Goal: Task Accomplishment & Management: Complete application form

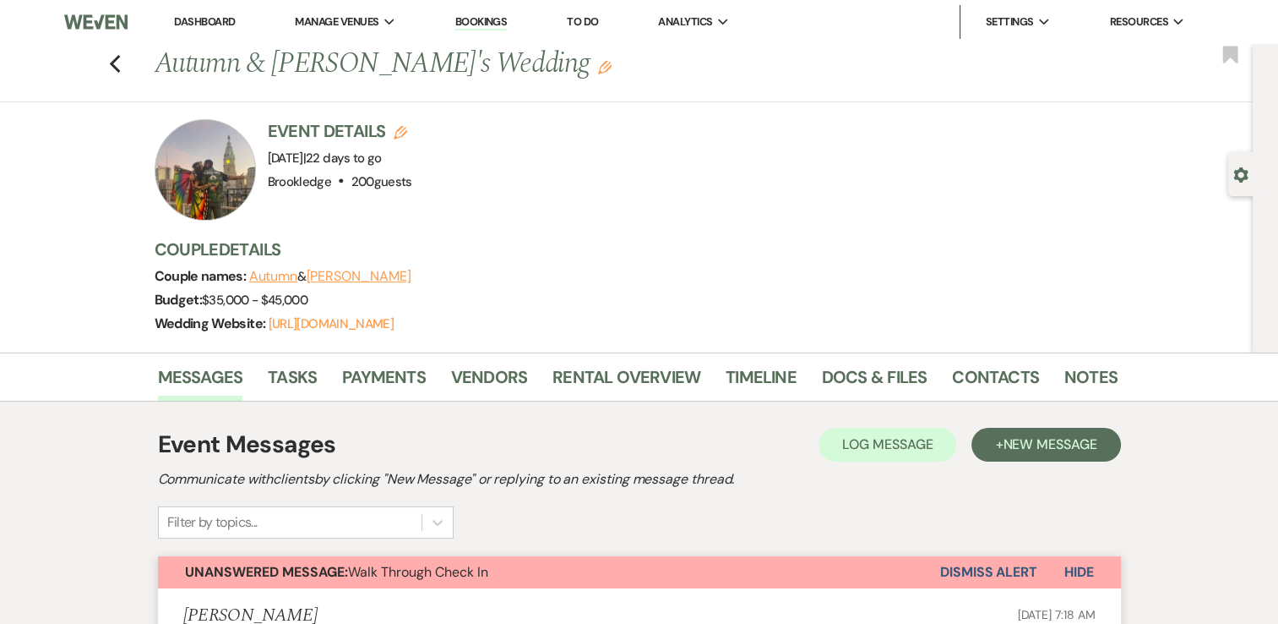
click at [204, 11] on li "Dashboard" at bounding box center [205, 22] width 78 height 34
click at [213, 19] on link "Dashboard" at bounding box center [204, 21] width 61 height 14
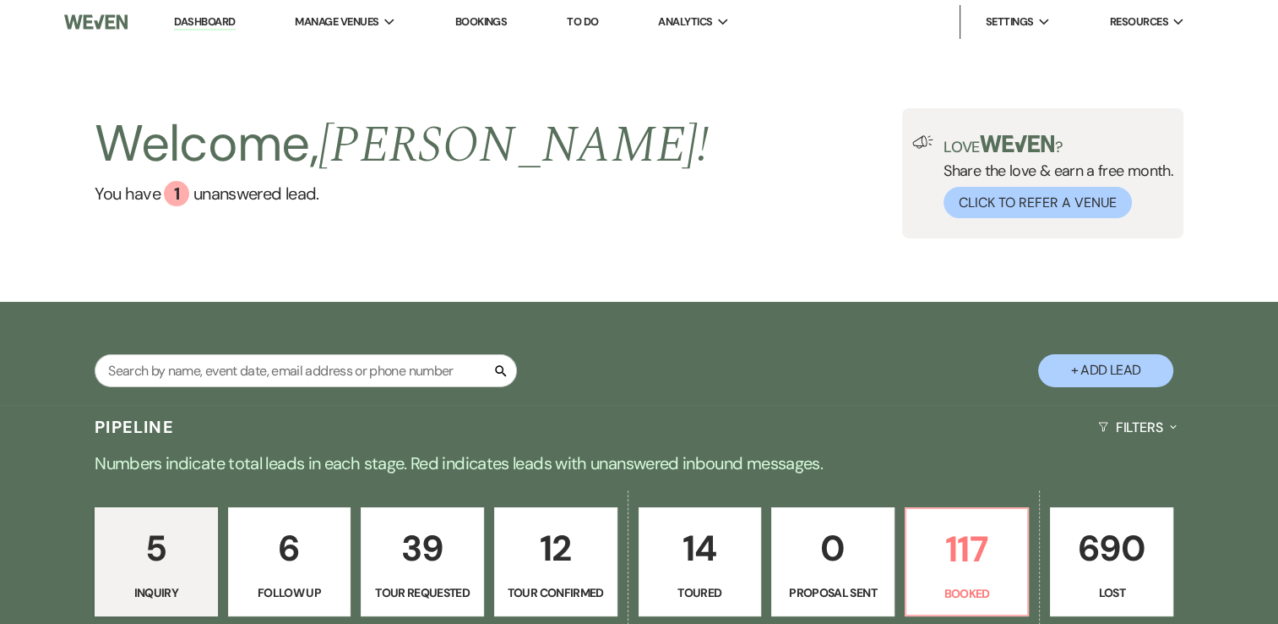
click at [1113, 363] on button "+ Add Lead" at bounding box center [1105, 370] width 135 height 33
select select "639"
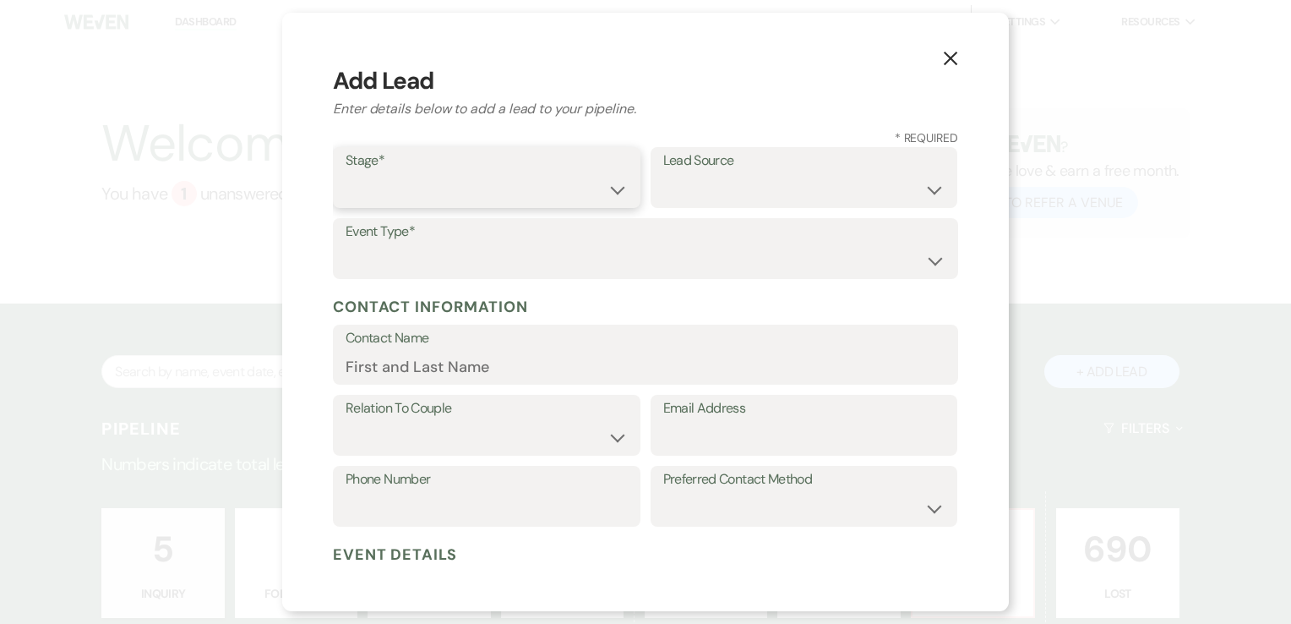
click at [575, 204] on select "Inquiry Follow Up Tour Requested Tour Confirmed Toured Proposal Sent Booked Lost" at bounding box center [487, 189] width 282 height 33
select select "7"
click at [346, 173] on select "Inquiry Follow Up Tour Requested Tour Confirmed Toured Proposal Sent Booked Lost" at bounding box center [487, 189] width 282 height 33
click at [795, 173] on select "Weven Venue Website Instagram Facebook Pinterest Google The Knot Wedding Wire H…" at bounding box center [804, 189] width 282 height 33
select select "12"
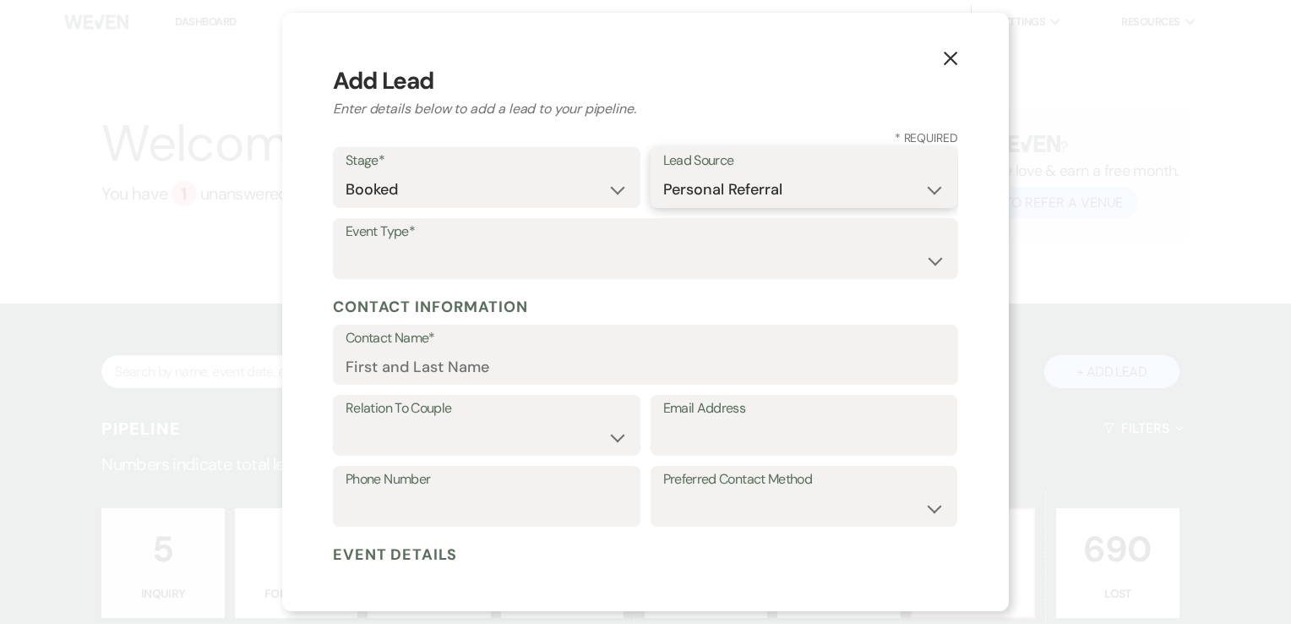
click at [663, 173] on select "Weven Venue Website Instagram Facebook Pinterest Google The Knot Wedding Wire H…" at bounding box center [804, 189] width 282 height 33
click at [452, 256] on select "Wedding Anniversary Party Baby Shower Bachelorette / Bachelor Party Birthday Pa…" at bounding box center [646, 260] width 600 height 33
select select "7"
click at [346, 244] on select "Wedding Anniversary Party Baby Shower Bachelorette / Bachelor Party Birthday Pa…" at bounding box center [646, 260] width 600 height 33
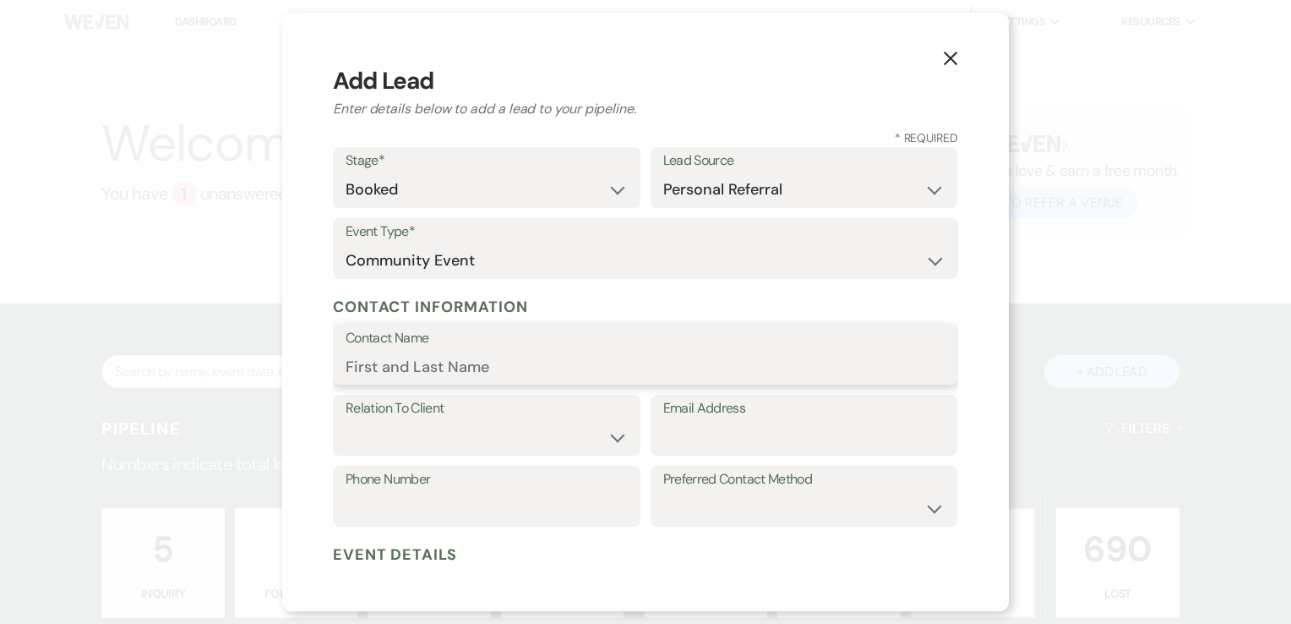
click at [521, 371] on input "Contact Name" at bounding box center [646, 366] width 600 height 33
type input "Music Bingo"
click at [609, 439] on select "Client Event Planner Parent of Client Family Member Friend Other" at bounding box center [487, 437] width 282 height 33
select select "1"
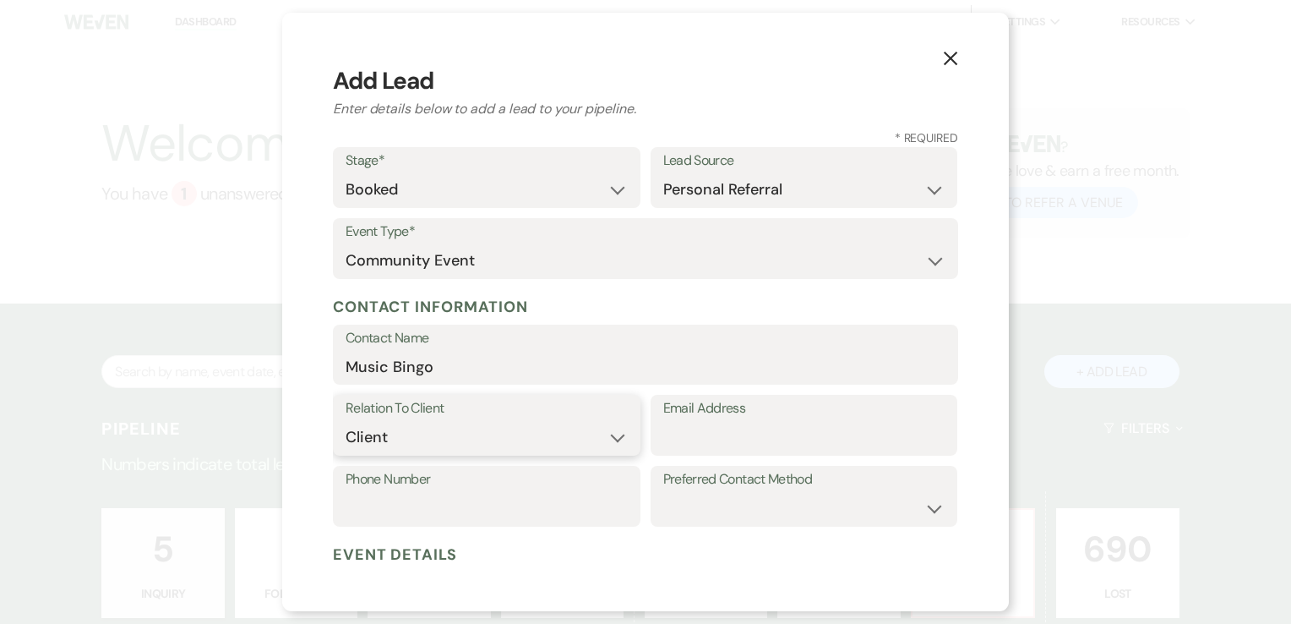
click at [346, 421] on select "Client Event Planner Parent of Client Family Member Friend Other" at bounding box center [487, 437] width 282 height 33
click at [741, 439] on input "Email Address" at bounding box center [804, 437] width 282 height 33
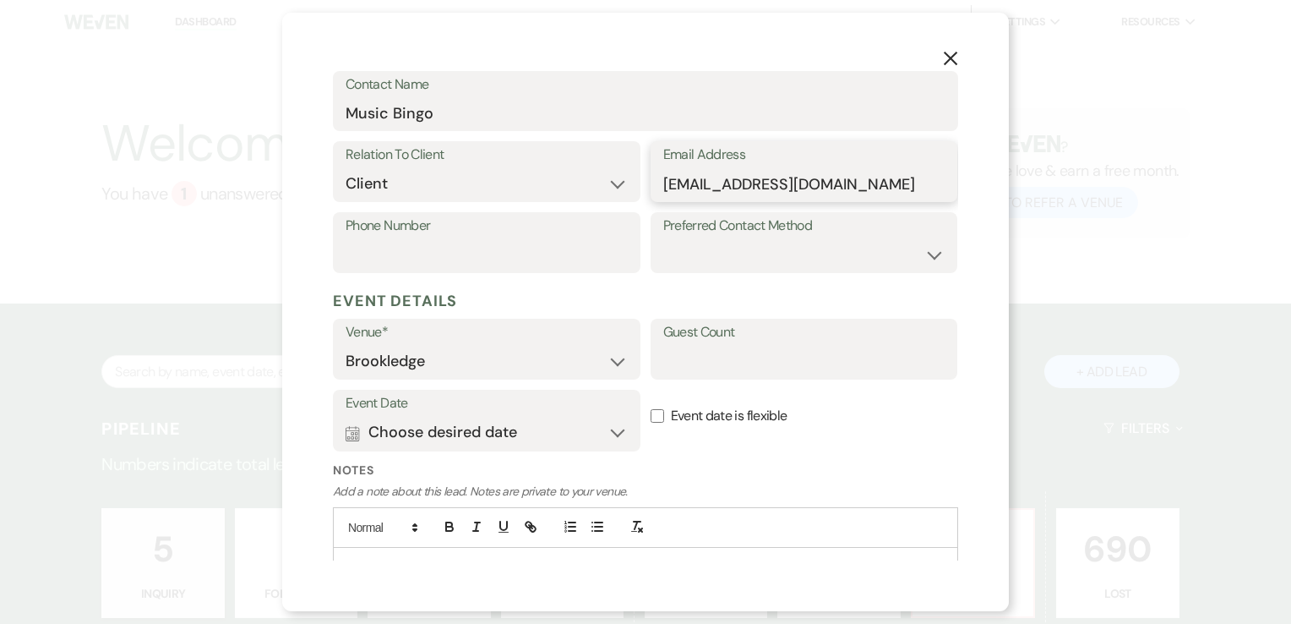
type input "[EMAIL_ADDRESS][DOMAIN_NAME]"
click at [619, 436] on button "Calendar Choose desired date Expand" at bounding box center [487, 433] width 282 height 34
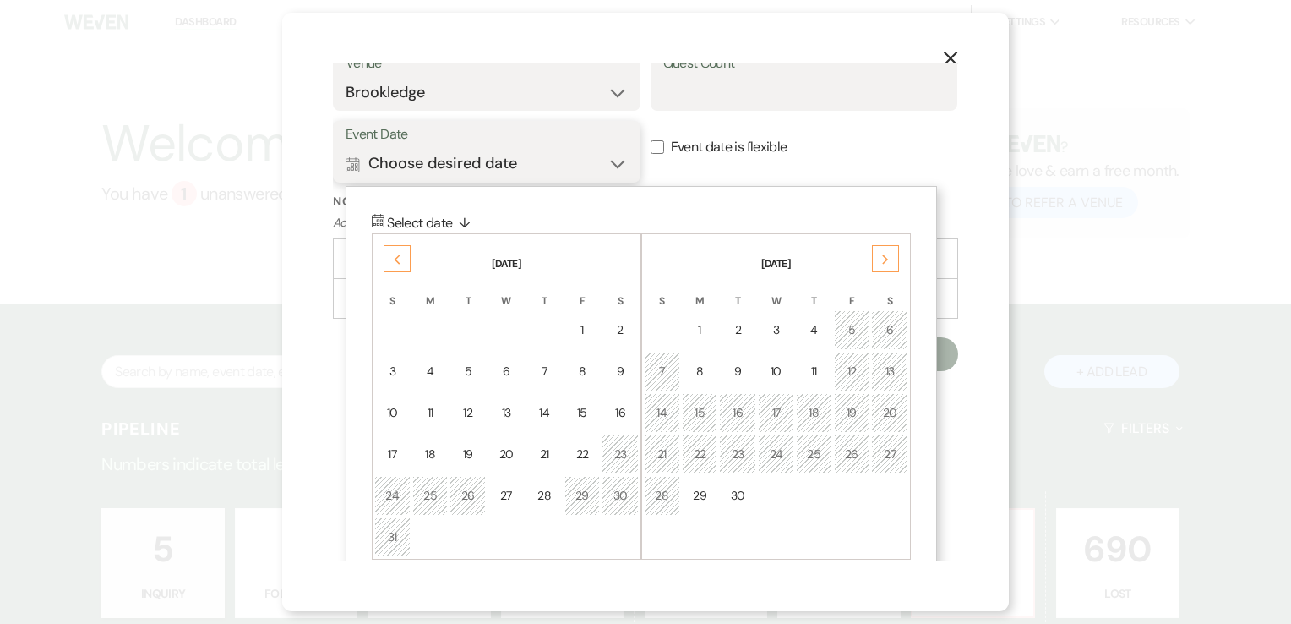
scroll to position [541, 0]
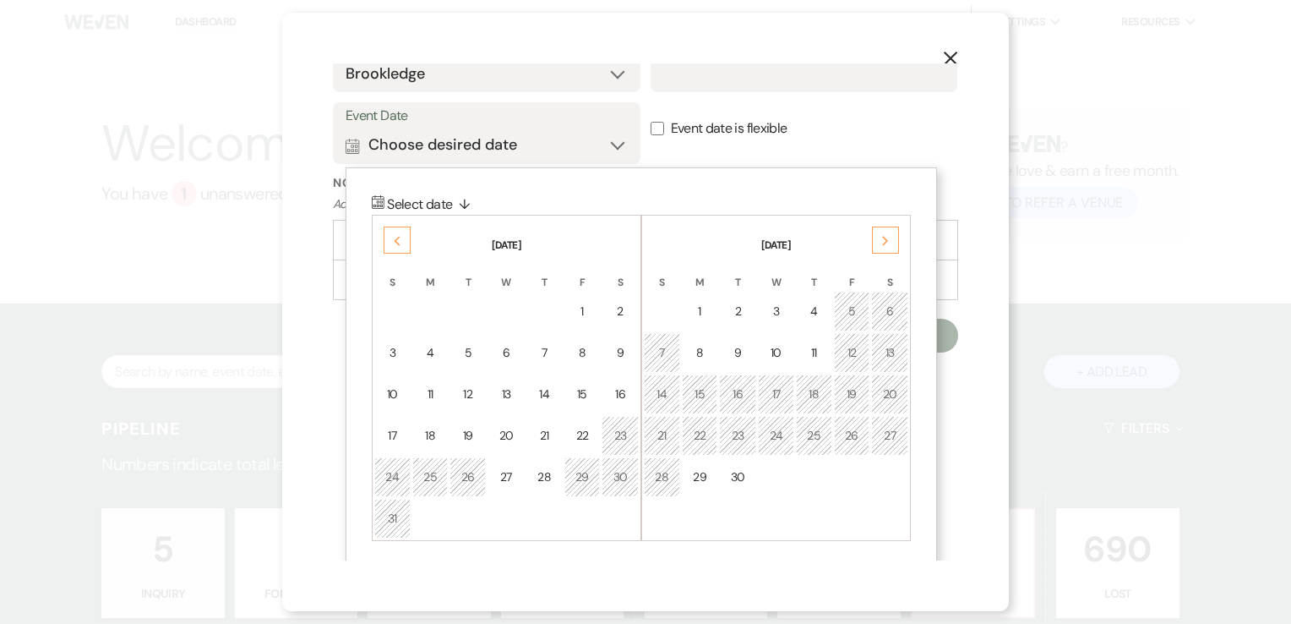
click at [399, 231] on div "Previous" at bounding box center [397, 239] width 27 height 27
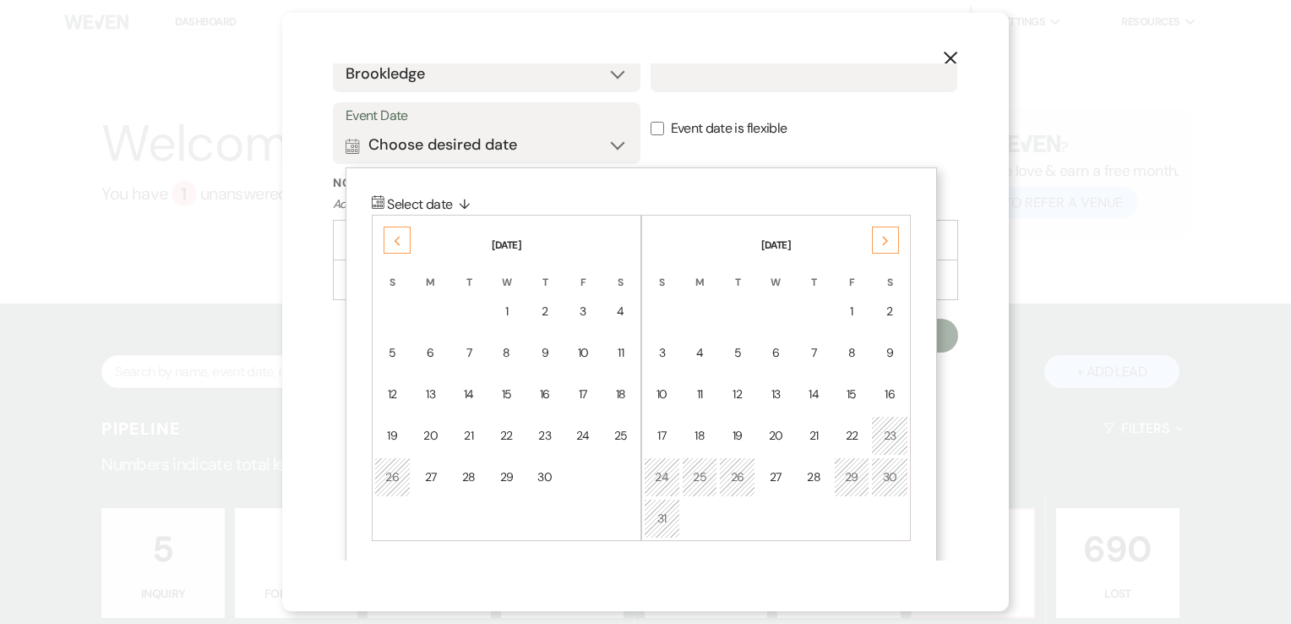
click at [399, 231] on div "Previous" at bounding box center [397, 239] width 27 height 27
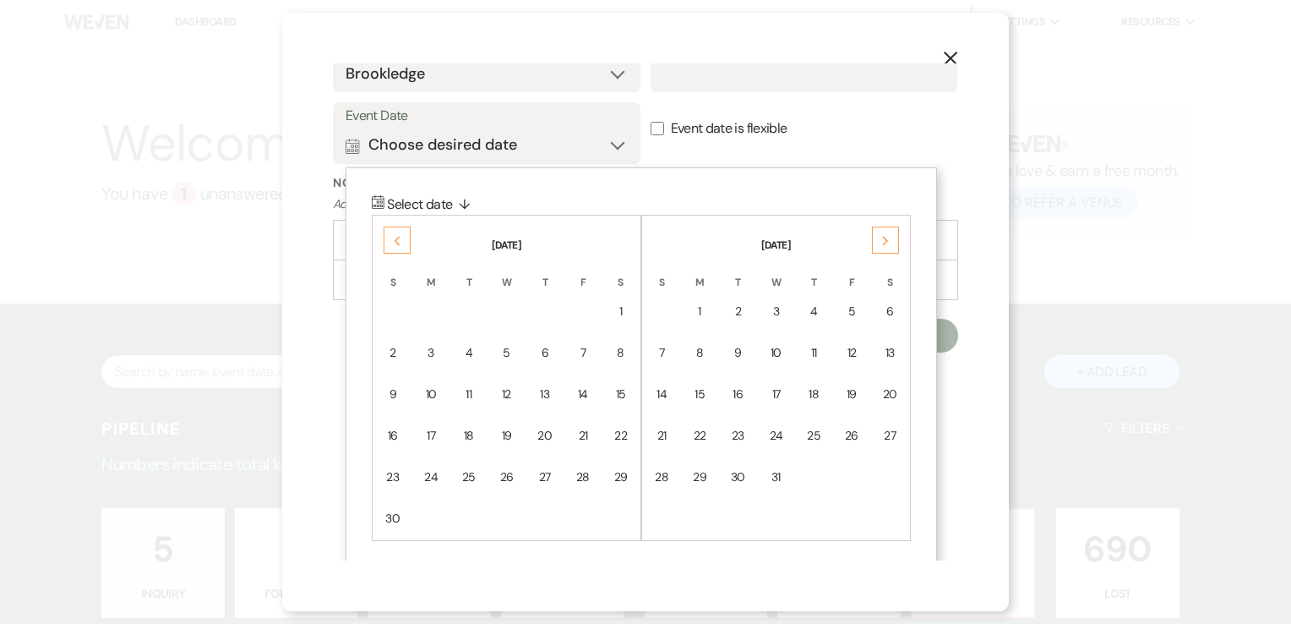
click at [399, 231] on div "Previous" at bounding box center [397, 239] width 27 height 27
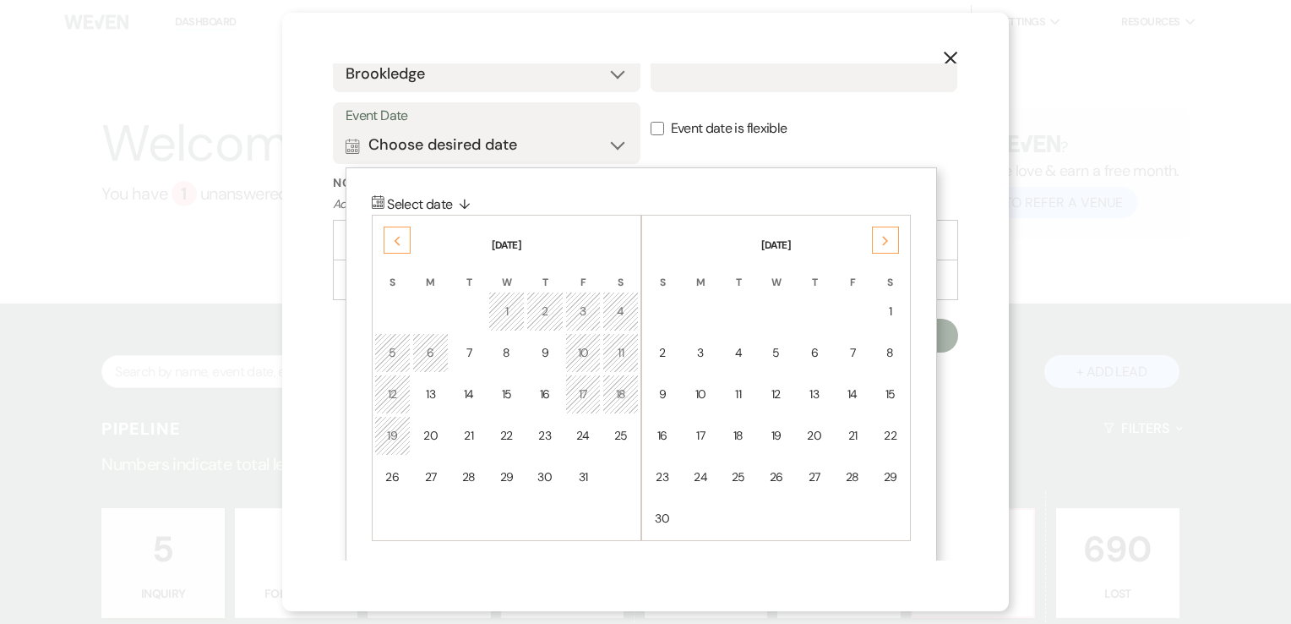
click at [399, 231] on div "Previous" at bounding box center [397, 239] width 27 height 27
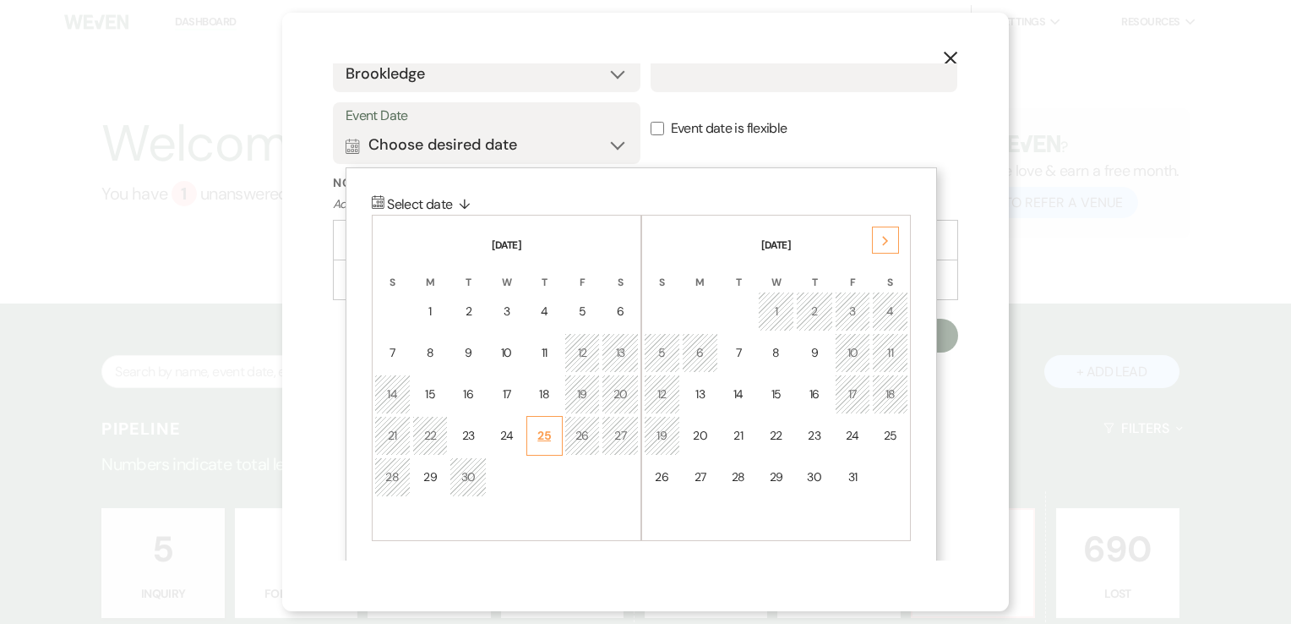
click at [542, 431] on div "25" at bounding box center [544, 436] width 14 height 18
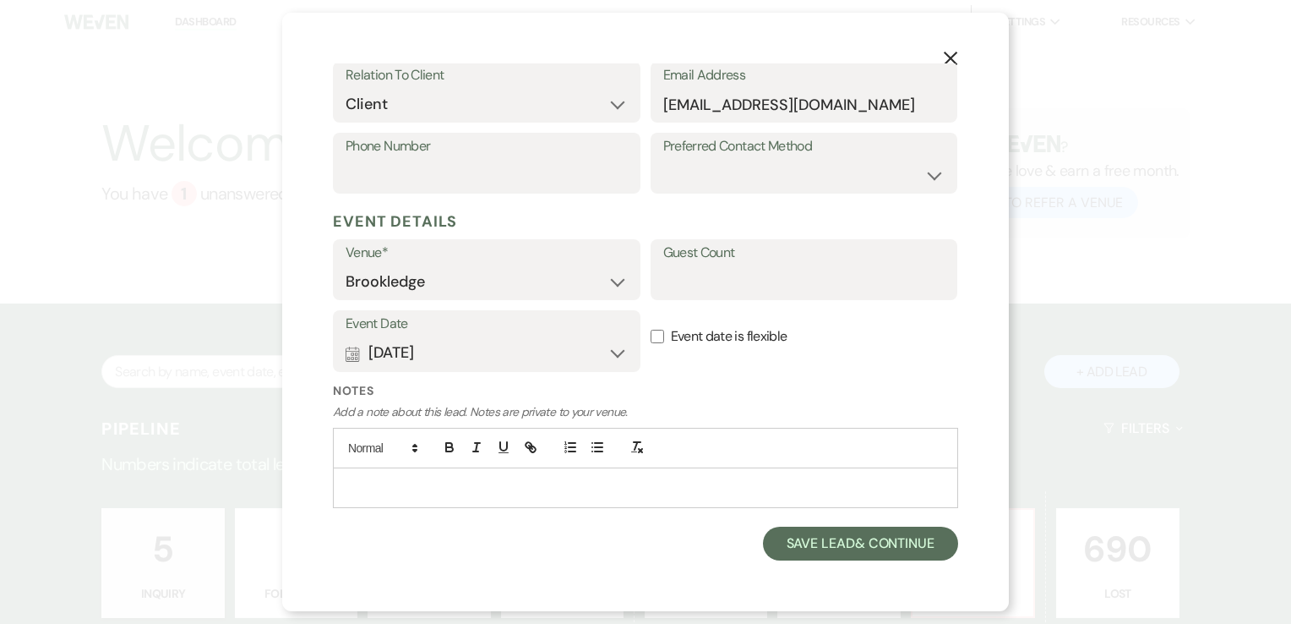
scroll to position [331, 0]
click at [832, 551] on button "Save Lead & Continue" at bounding box center [860, 545] width 195 height 34
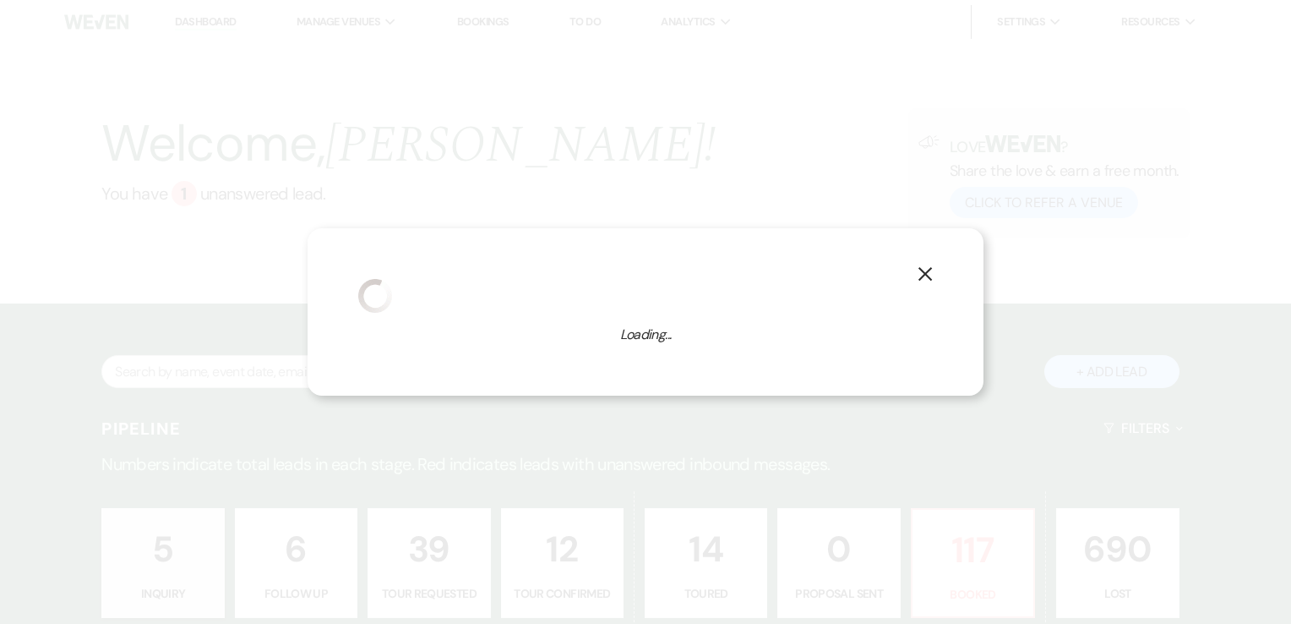
select select "7"
select select "639"
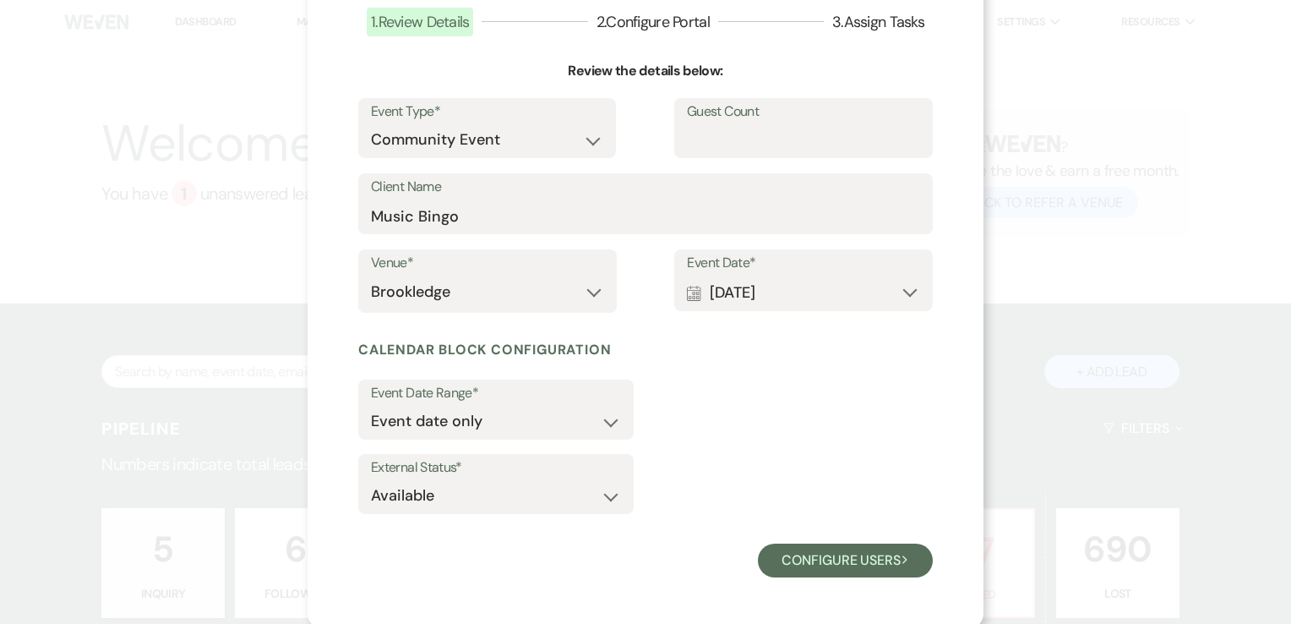
scroll to position [122, 0]
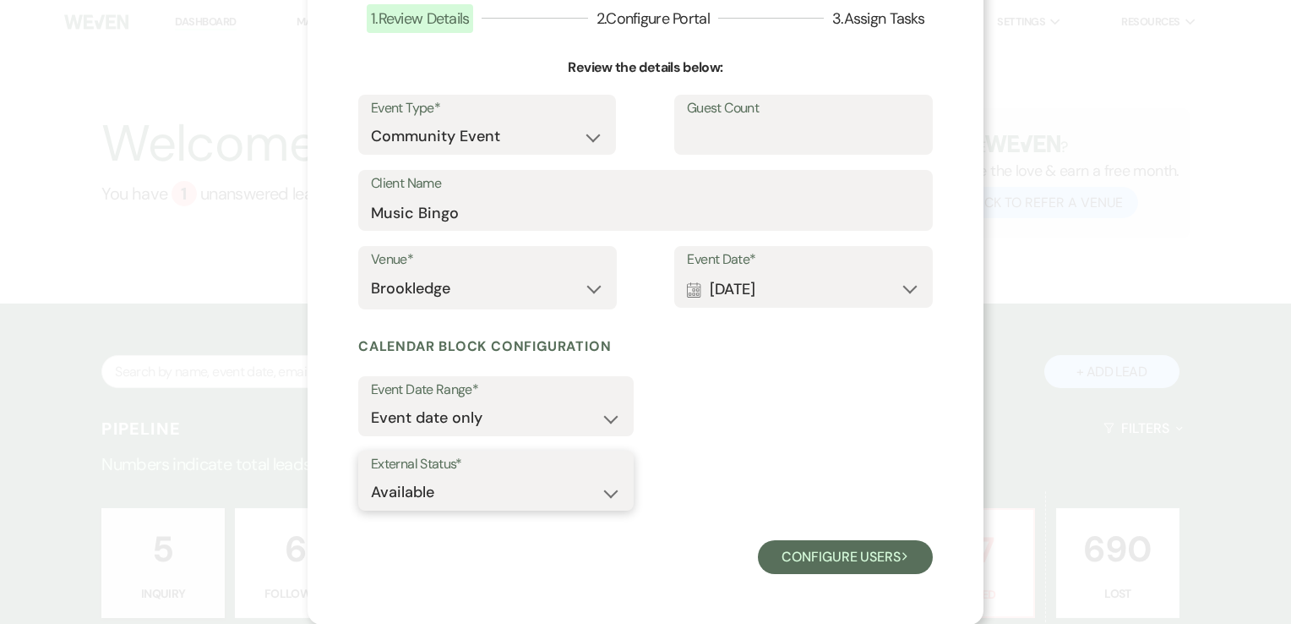
drag, startPoint x: 599, startPoint y: 483, endPoint x: 597, endPoint y: 498, distance: 14.5
click at [599, 487] on select "Available Unavailable" at bounding box center [496, 492] width 250 height 33
select select "false"
click at [371, 476] on select "Available Unavailable" at bounding box center [496, 492] width 250 height 33
click at [803, 556] on button "Configure users Next" at bounding box center [845, 557] width 175 height 34
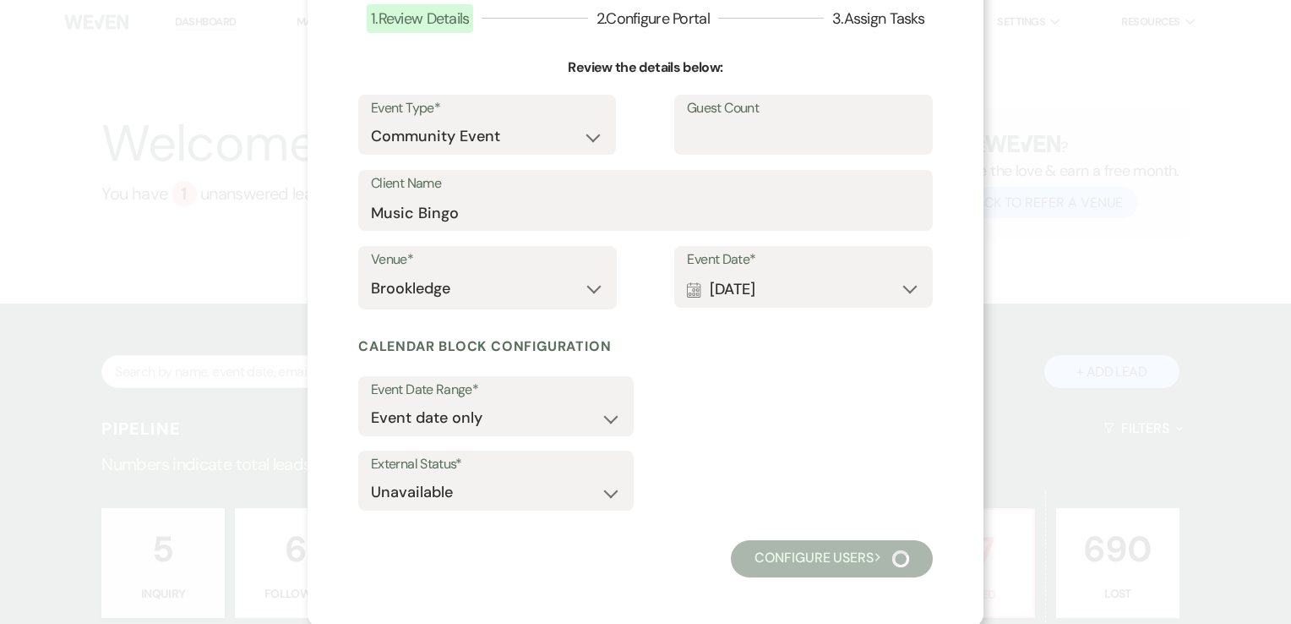
scroll to position [57, 0]
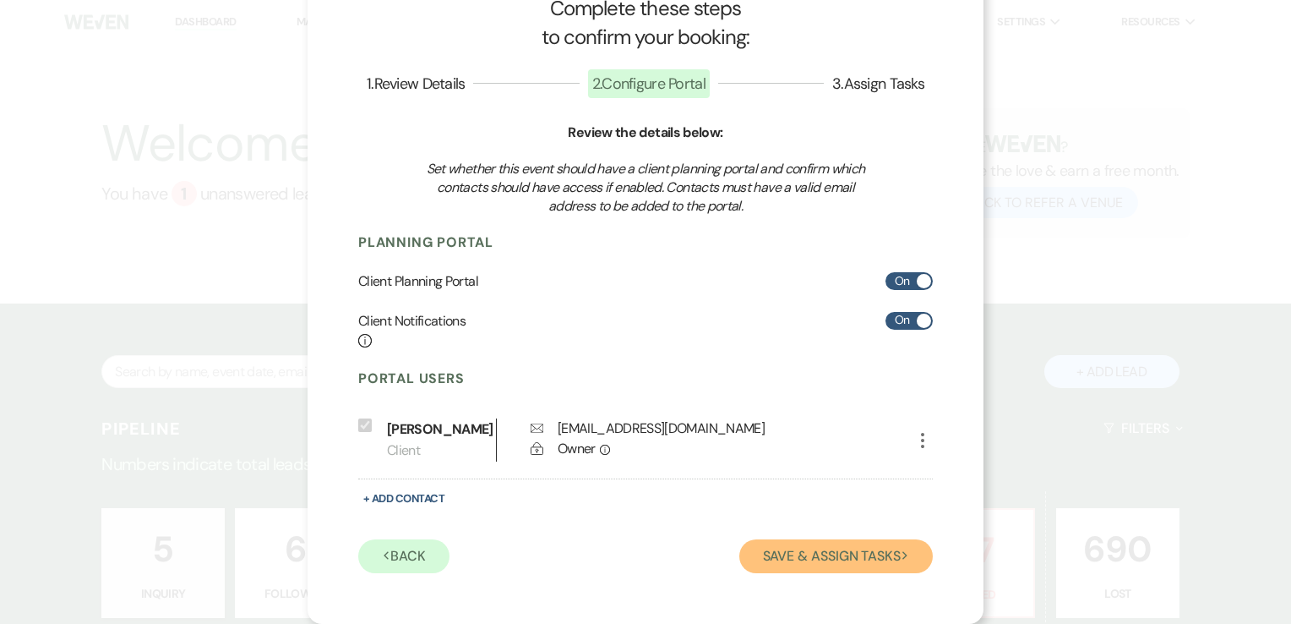
click at [878, 560] on button "Save & Assign Tasks Next" at bounding box center [836, 556] width 194 height 34
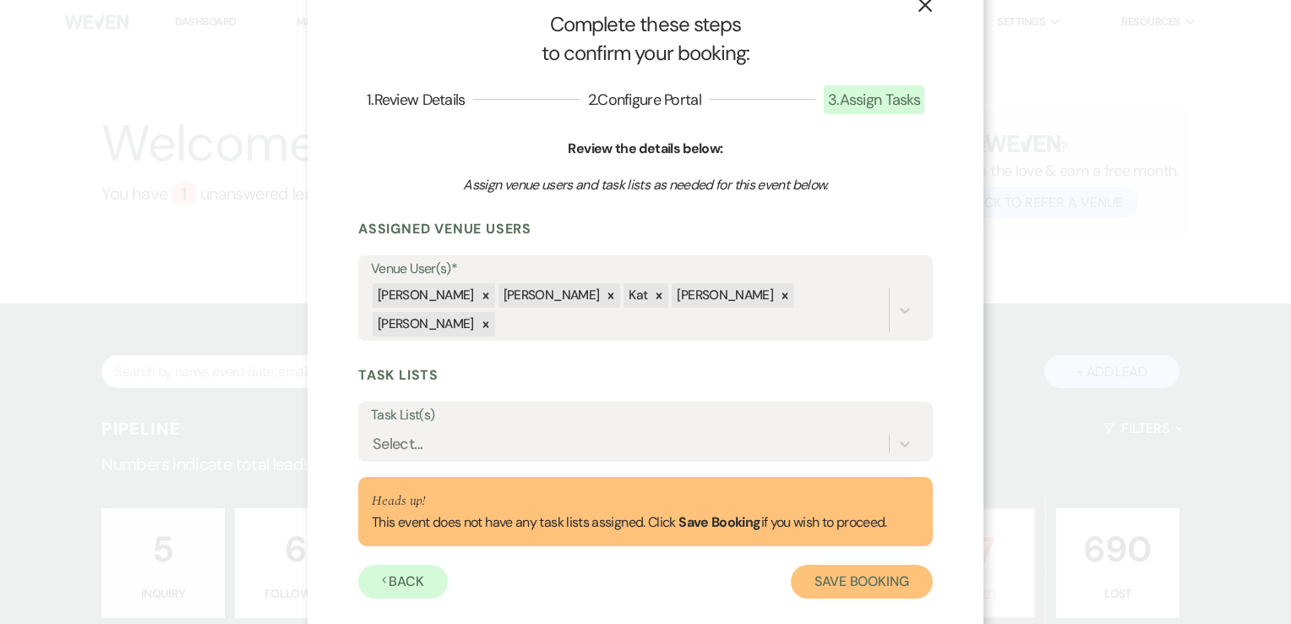
click at [855, 564] on button "Save Booking" at bounding box center [862, 581] width 142 height 34
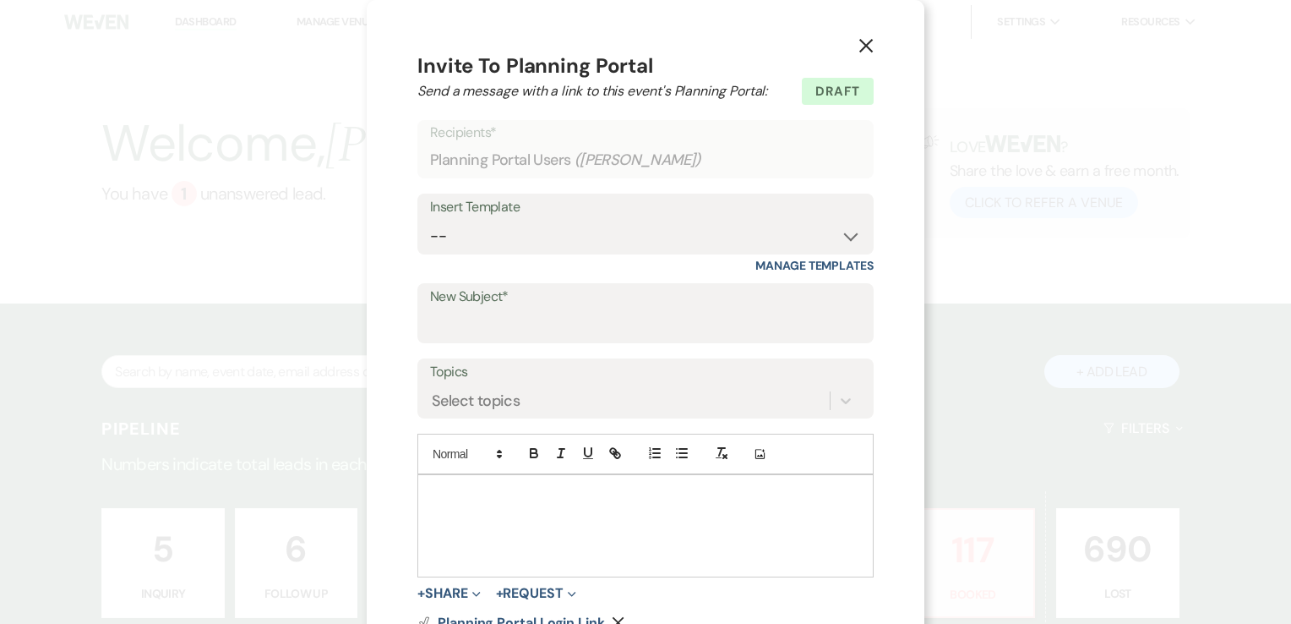
click at [859, 41] on use "button" at bounding box center [866, 46] width 14 height 14
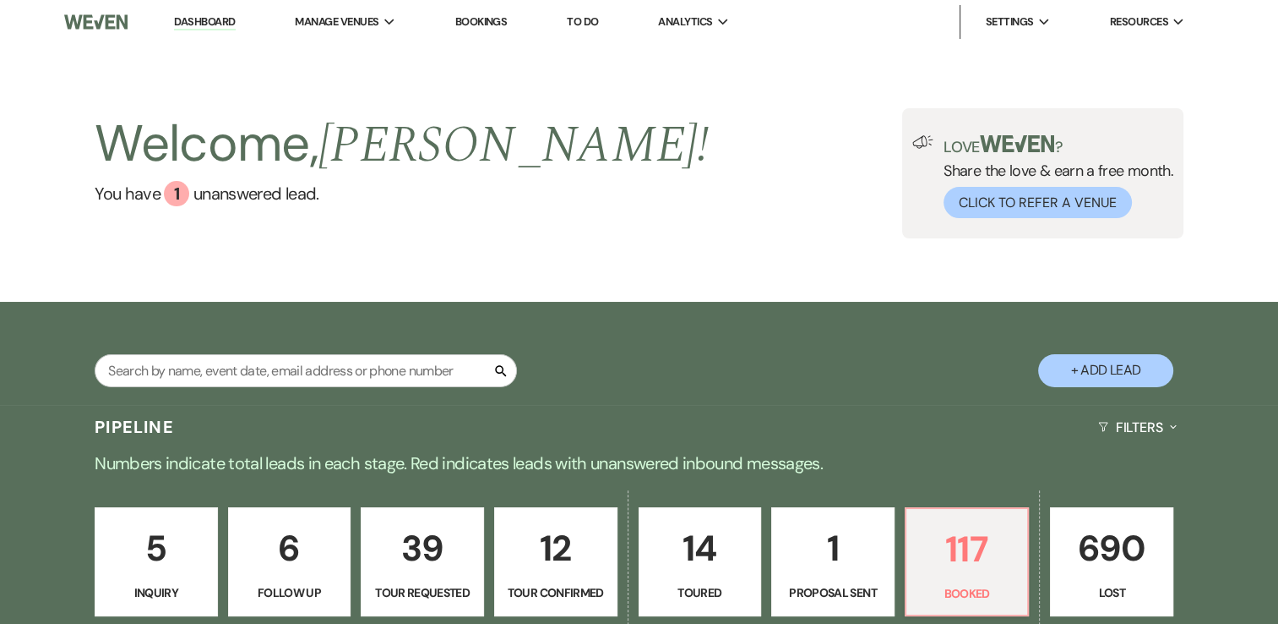
click at [1090, 368] on button "+ Add Lead" at bounding box center [1105, 370] width 135 height 33
select select "639"
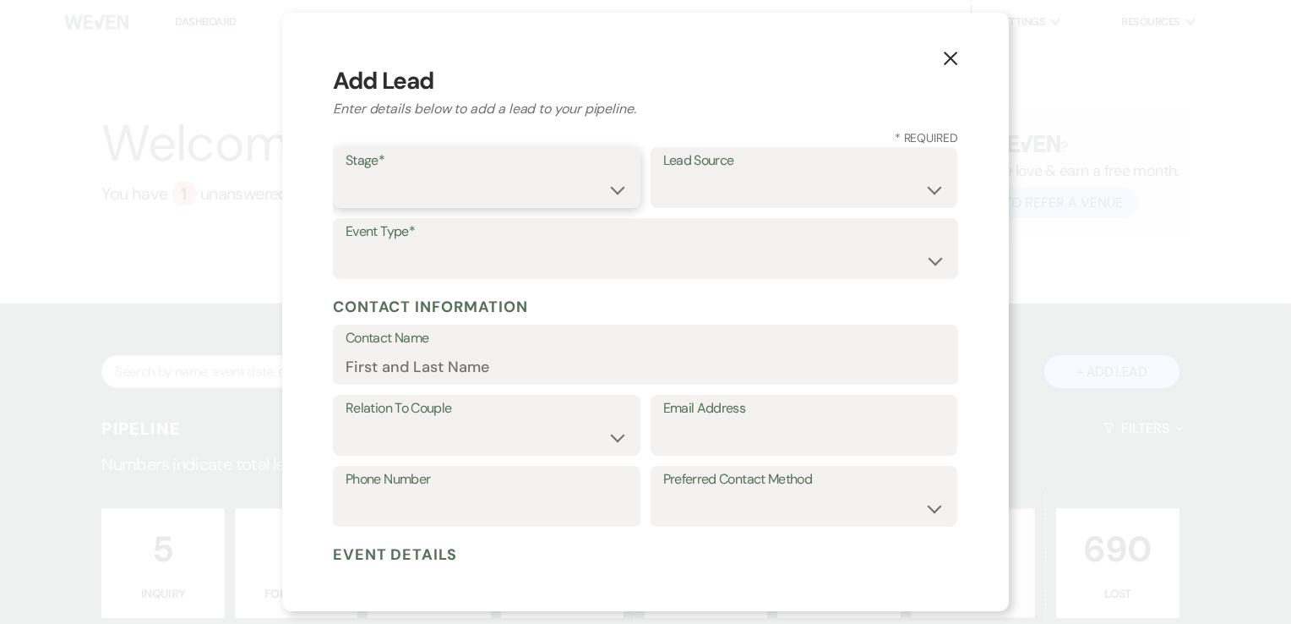
click at [562, 184] on select "Inquiry Follow Up Tour Requested Tour Confirmed Toured Proposal Sent Booked Lost" at bounding box center [487, 189] width 282 height 33
select select "7"
click at [346, 173] on select "Inquiry Follow Up Tour Requested Tour Confirmed Toured Proposal Sent Booked Lost" at bounding box center [487, 189] width 282 height 33
click at [771, 175] on select "Weven Venue Website Instagram Facebook Pinterest Google The Knot Wedding Wire H…" at bounding box center [804, 189] width 282 height 33
select select "12"
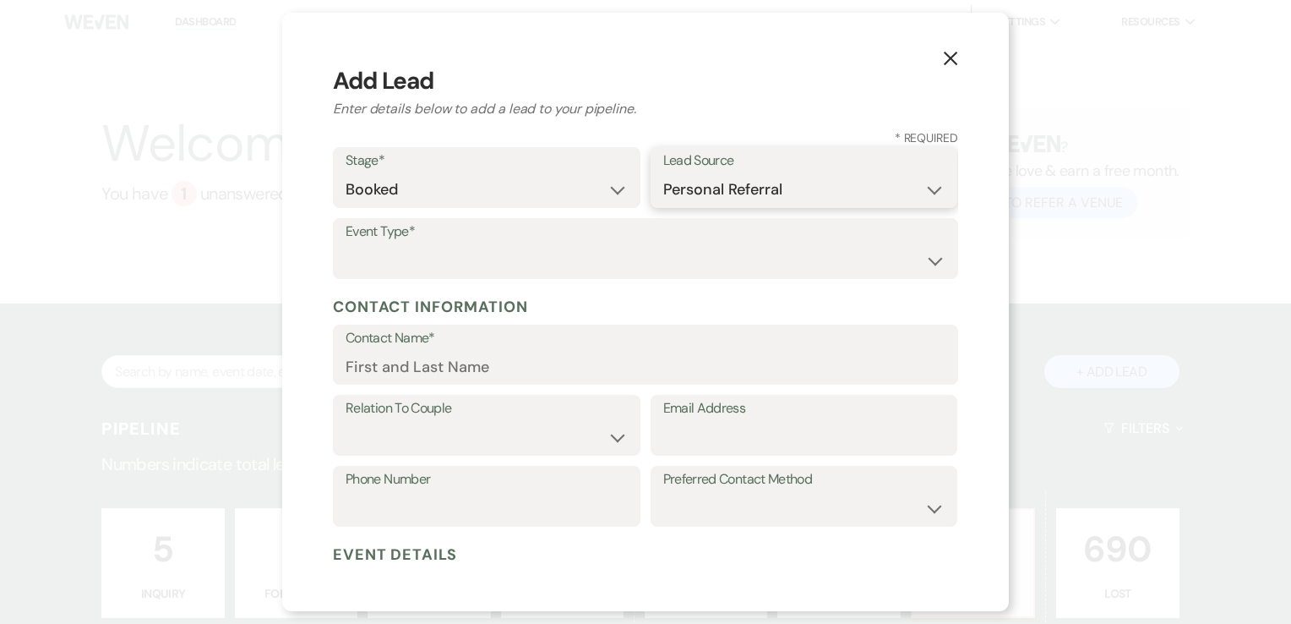
click at [663, 173] on select "Weven Venue Website Instagram Facebook Pinterest Google The Knot Wedding Wire H…" at bounding box center [804, 189] width 282 height 33
click at [482, 260] on select "Wedding Anniversary Party Baby Shower Bachelorette / Bachelor Party Birthday Pa…" at bounding box center [646, 260] width 600 height 33
select select "7"
click at [346, 244] on select "Wedding Anniversary Party Baby Shower Bachelorette / Bachelor Party Birthday Pa…" at bounding box center [646, 260] width 600 height 33
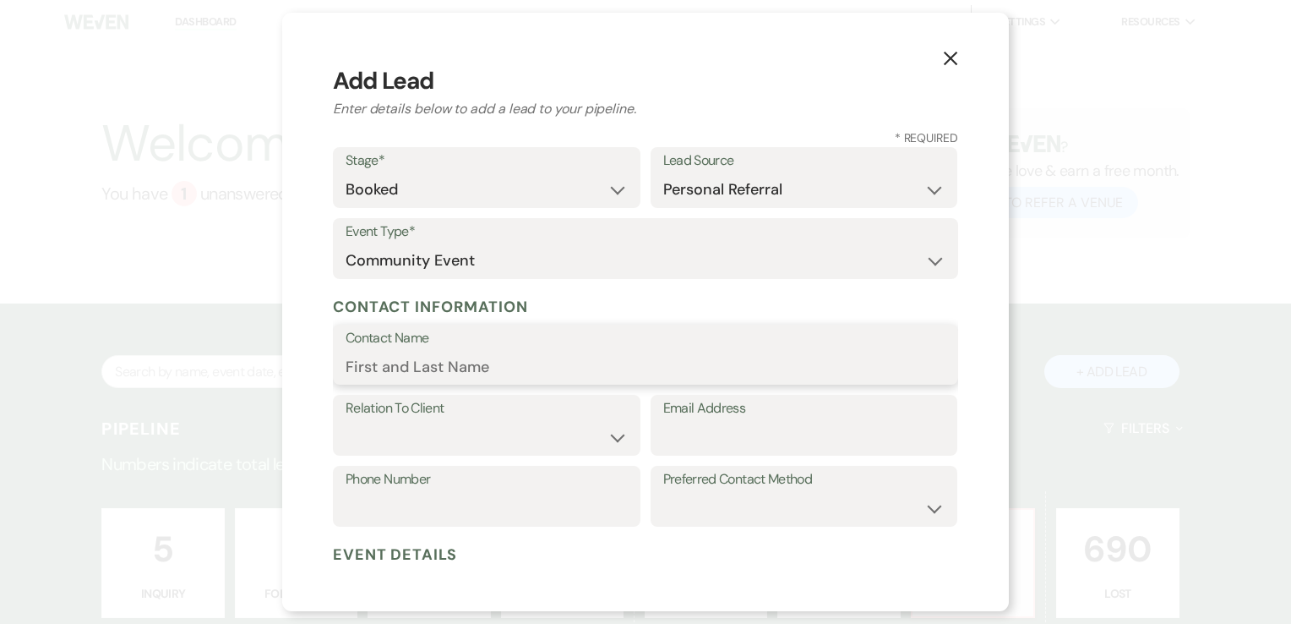
click at [534, 371] on input "Contact Name" at bounding box center [646, 366] width 600 height 33
type input "H"
type input "Trick or Treating"
click at [622, 448] on div "Relation To Client Client Event Planner Parent of Client Family Member Friend O…" at bounding box center [487, 425] width 308 height 61
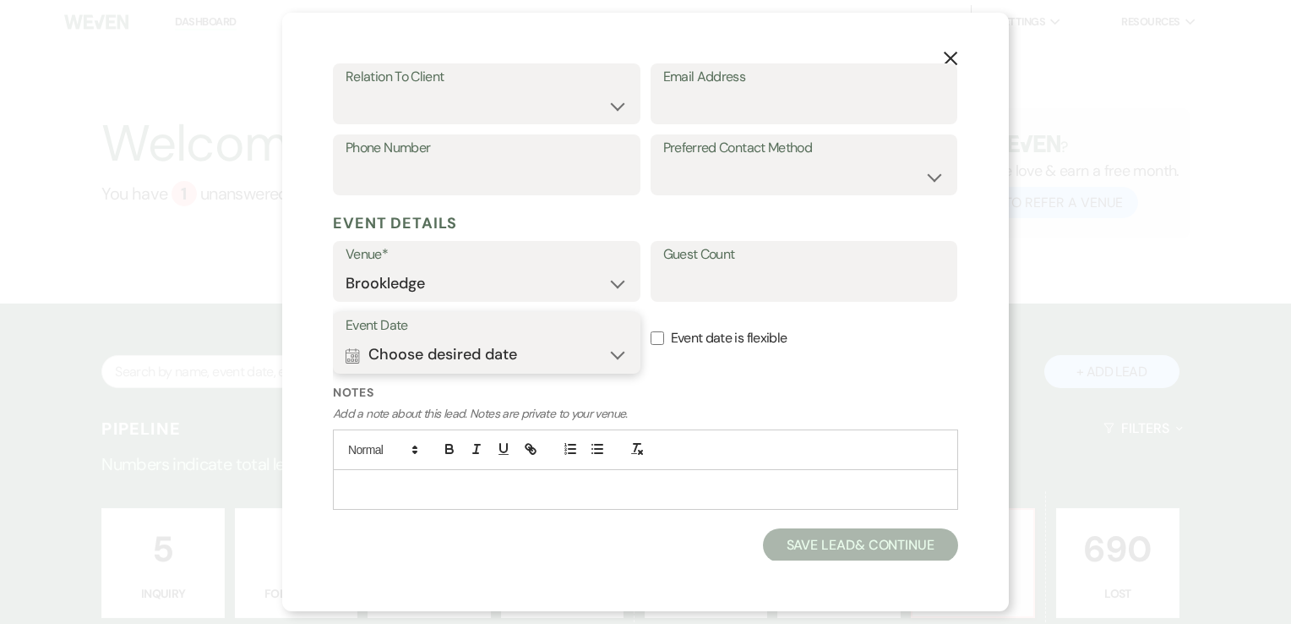
click at [607, 353] on button "Calendar Choose desired date Expand" at bounding box center [487, 355] width 282 height 34
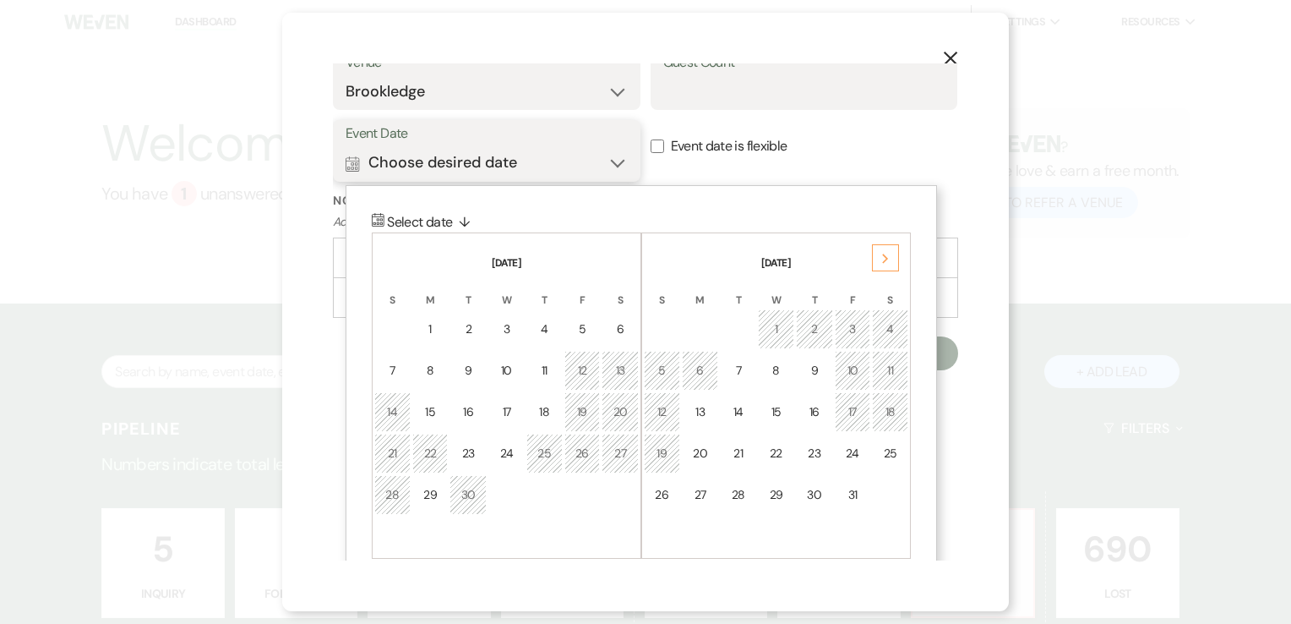
scroll to position [541, 0]
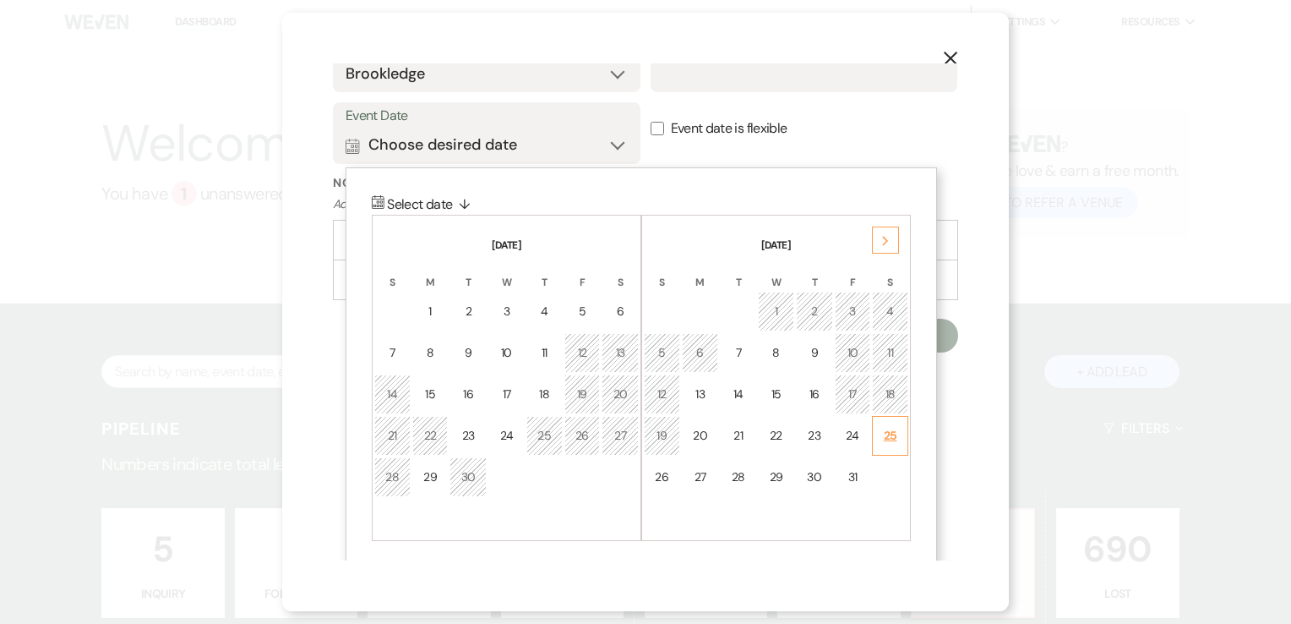
click at [889, 427] on div "25" at bounding box center [890, 436] width 14 height 18
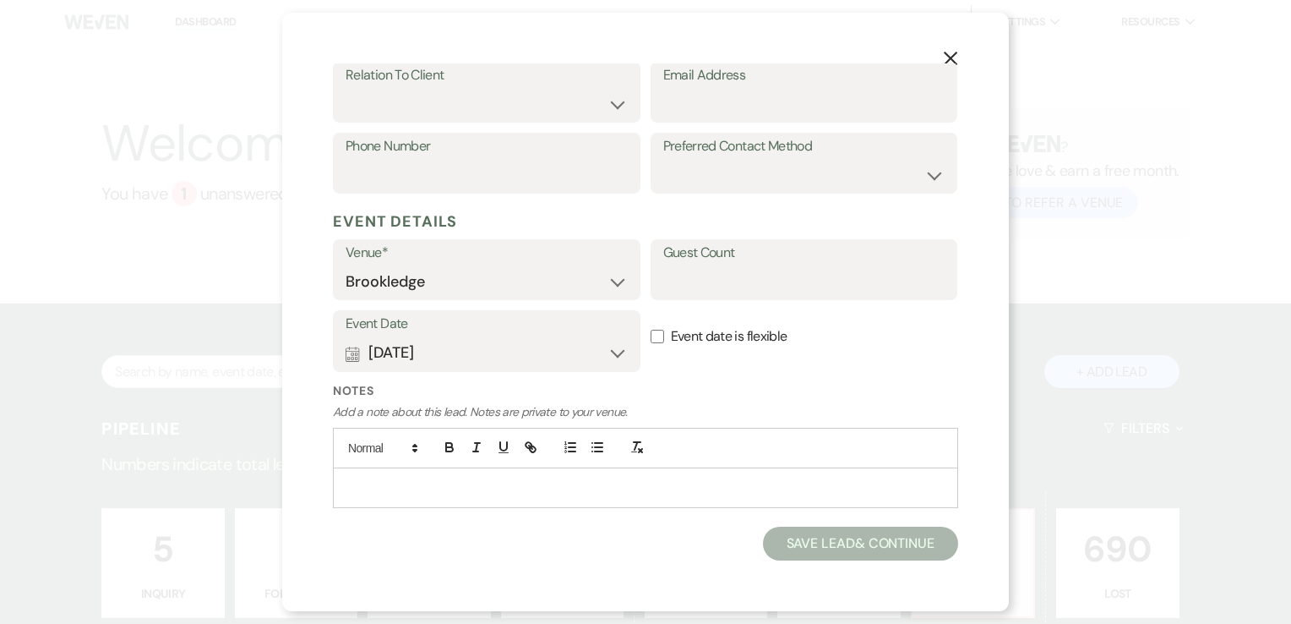
scroll to position [331, 0]
click at [807, 546] on button "Save Lead & Continue" at bounding box center [860, 545] width 195 height 34
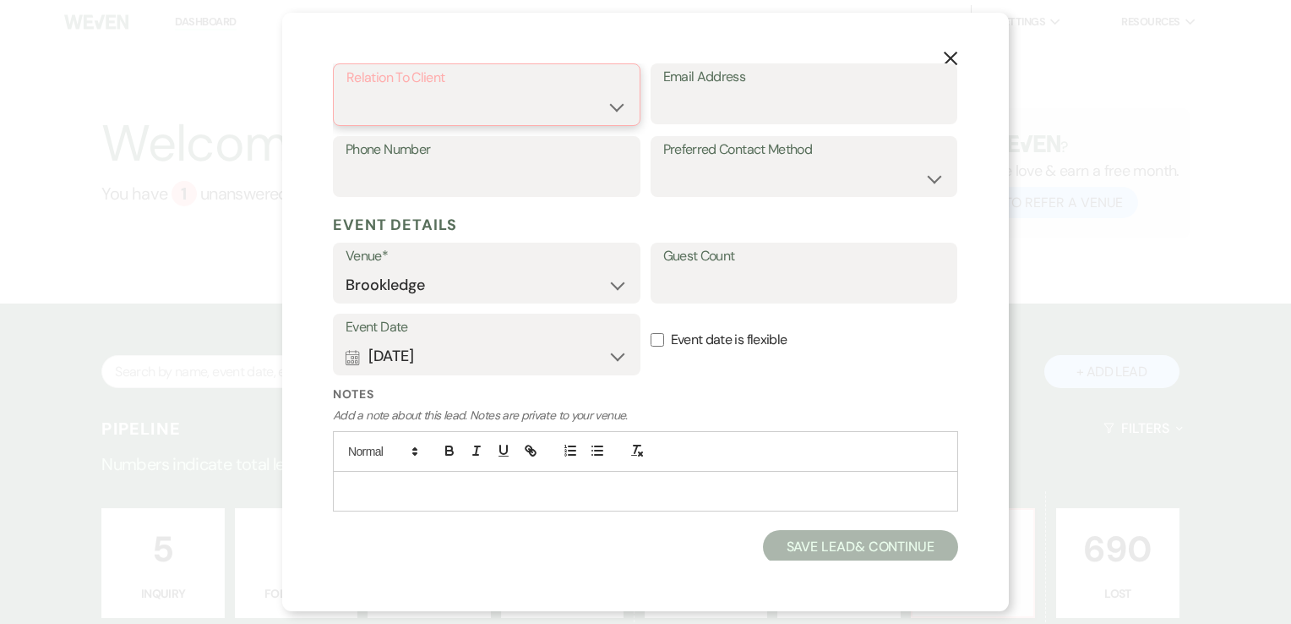
click at [595, 101] on select "Client Event Planner Parent of Client Family Member Friend Other" at bounding box center [486, 106] width 281 height 33
select select "1"
click at [346, 90] on select "Client Event Planner Parent of Client Family Member Friend Other" at bounding box center [486, 106] width 281 height 33
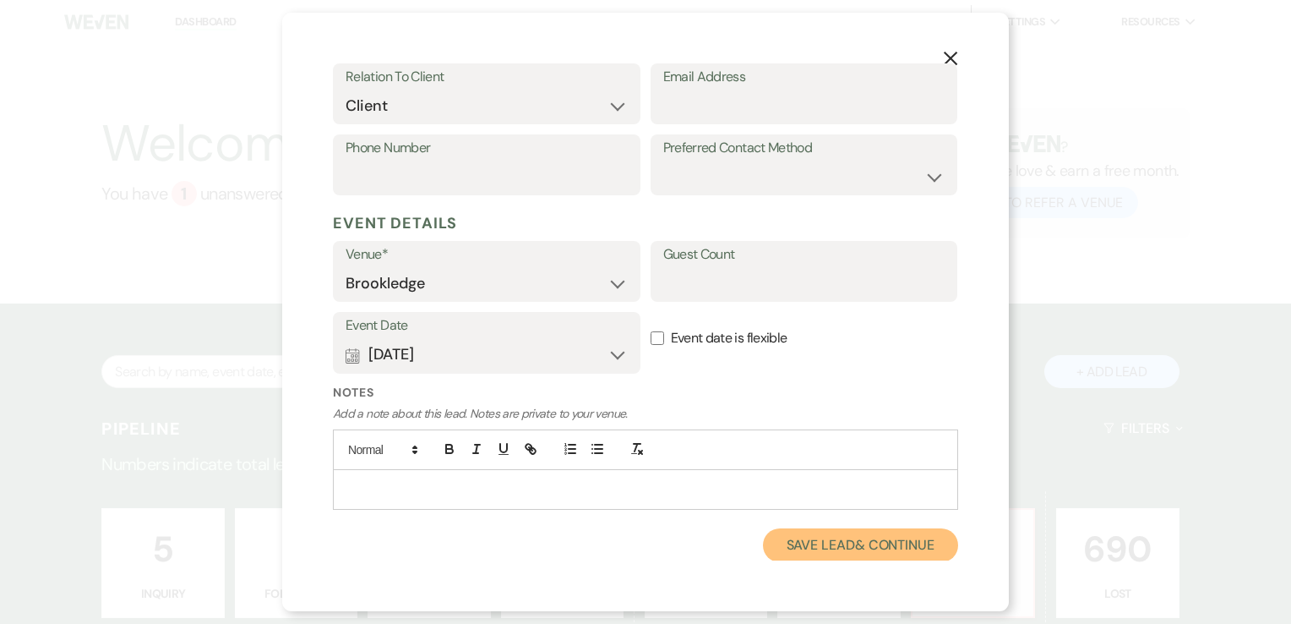
click at [815, 554] on button "Save Lead & Continue" at bounding box center [860, 545] width 195 height 34
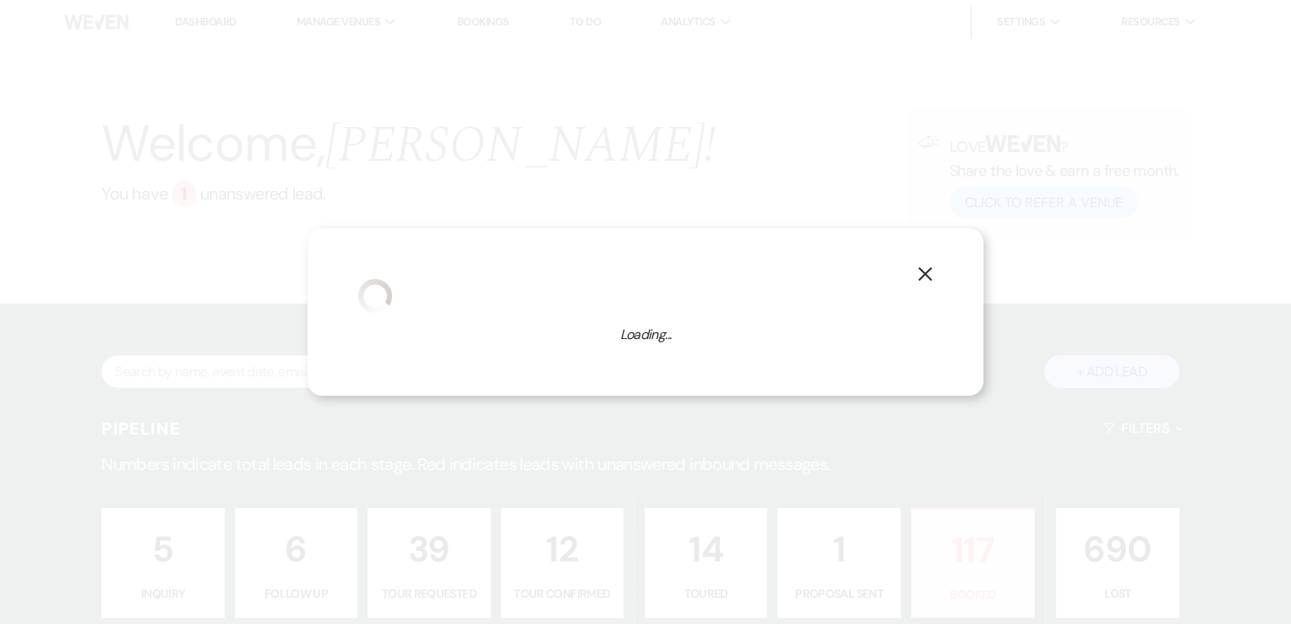
select select "7"
select select "639"
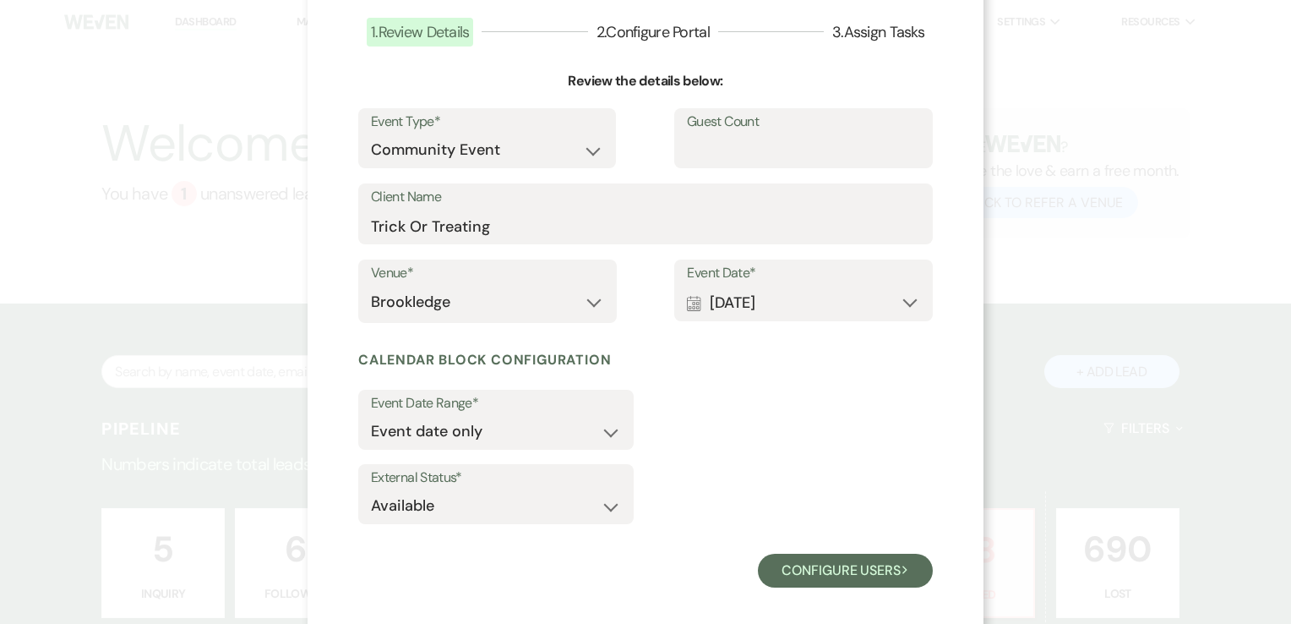
scroll to position [122, 0]
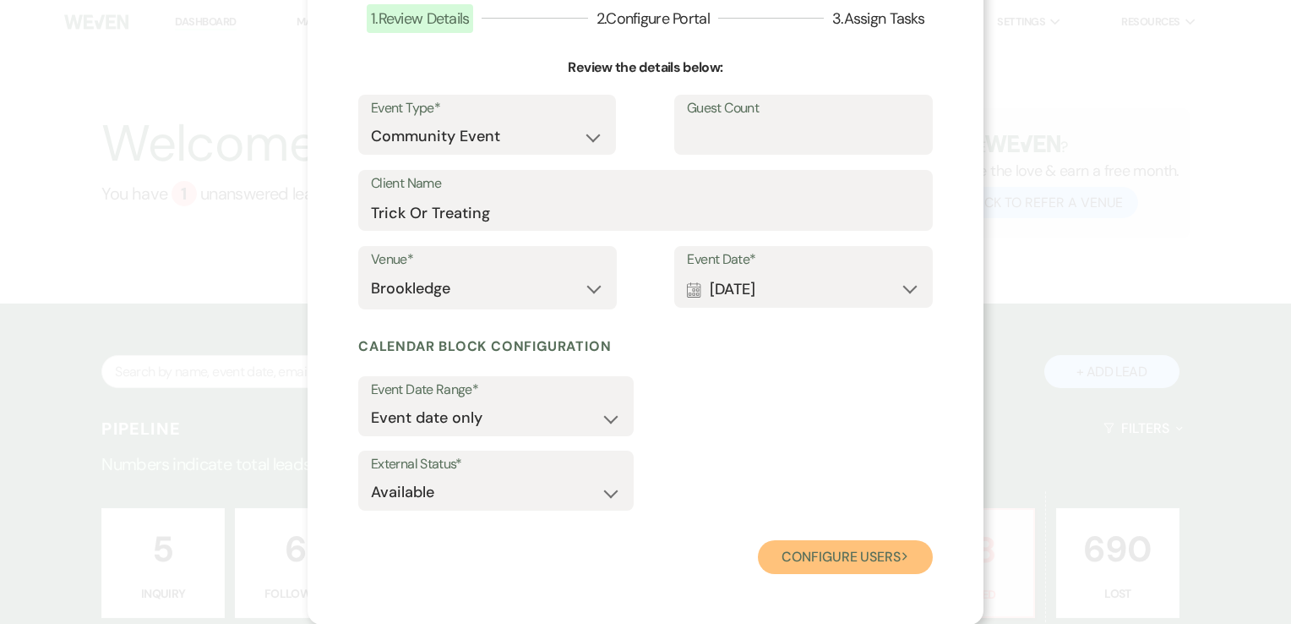
click at [780, 551] on button "Configure users Next" at bounding box center [845, 557] width 175 height 34
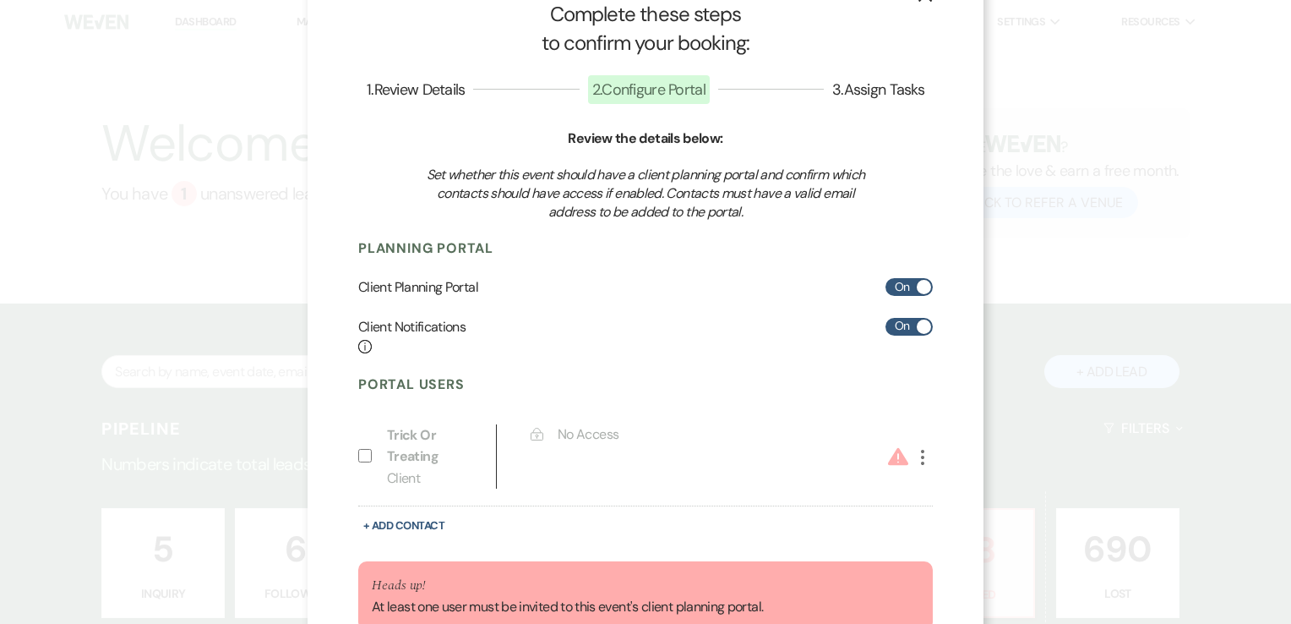
scroll to position [0, 0]
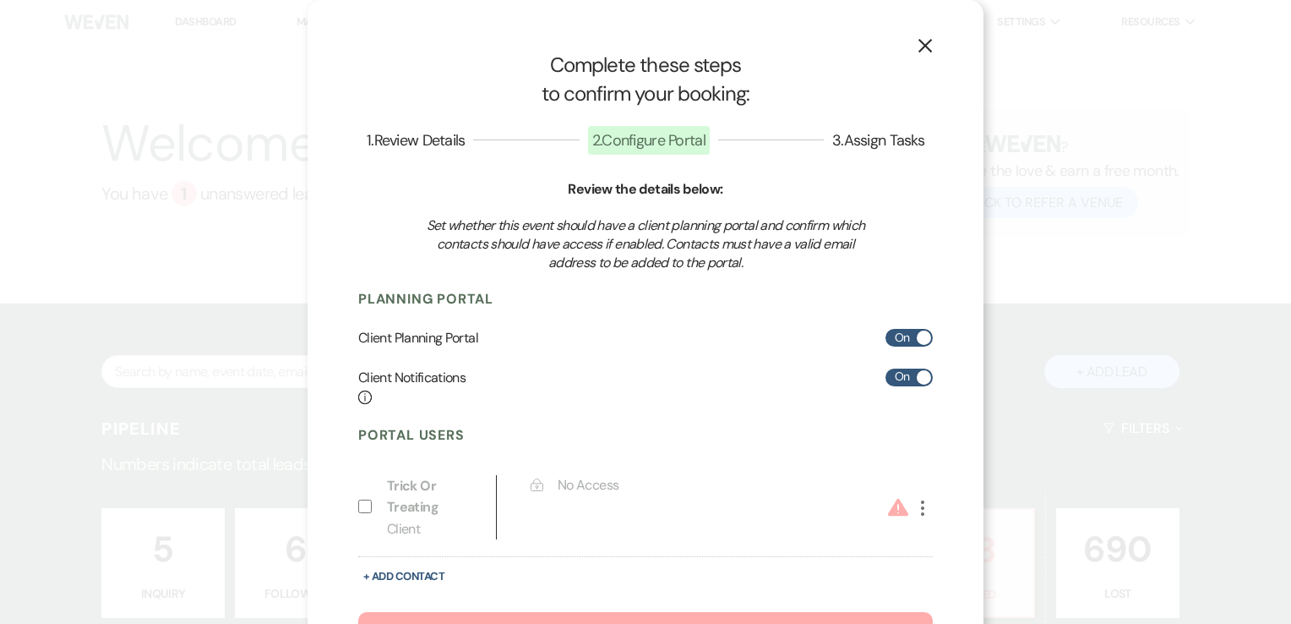
click at [918, 42] on icon "X" at bounding box center [925, 45] width 15 height 15
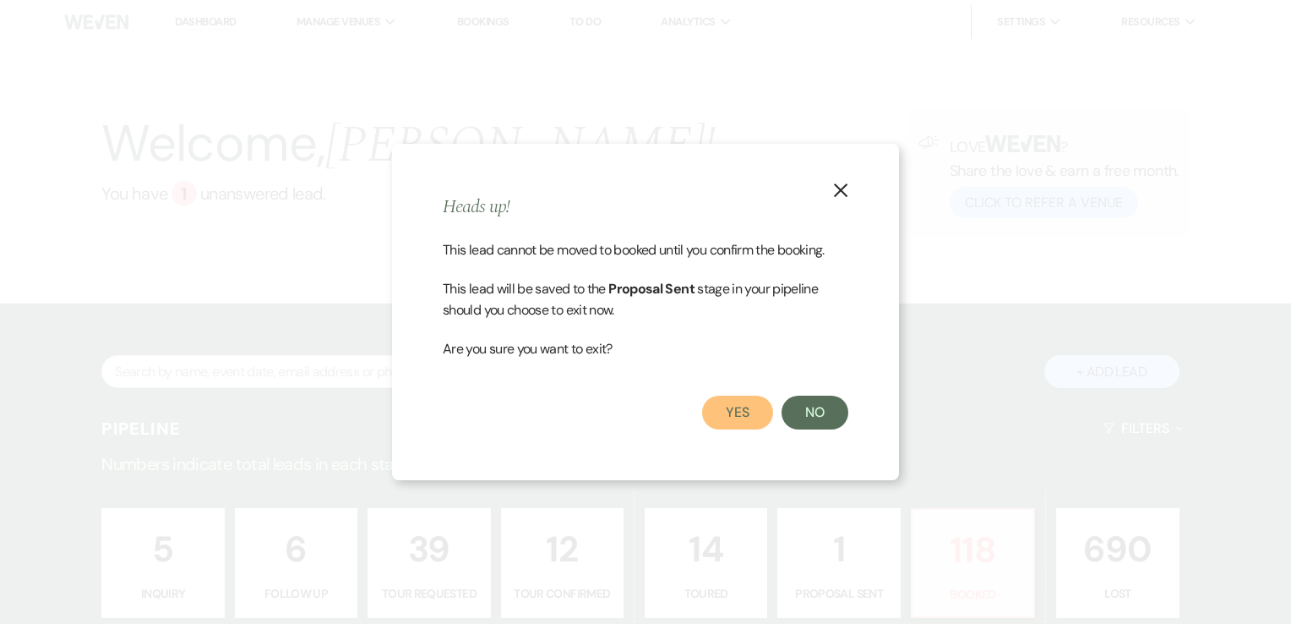
click at [736, 417] on button "Yes" at bounding box center [737, 412] width 71 height 34
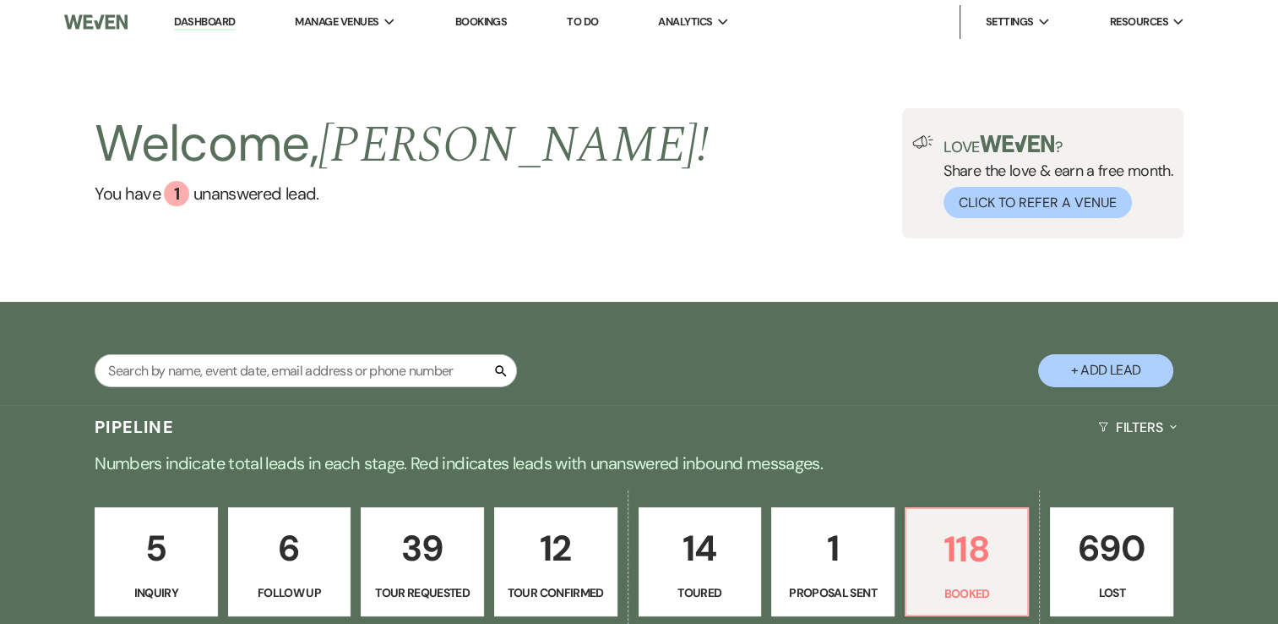
click at [1092, 370] on button "+ Add Lead" at bounding box center [1105, 370] width 135 height 33
select select "639"
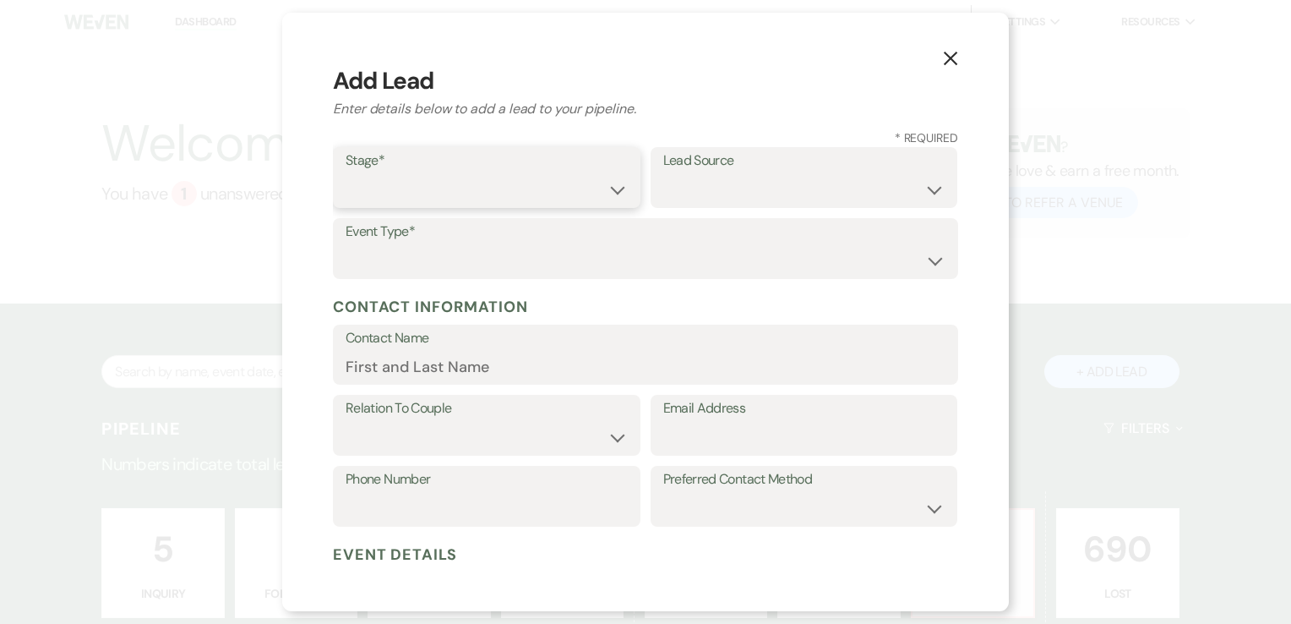
click at [584, 177] on select "Inquiry Follow Up Tour Requested Tour Confirmed Toured Proposal Sent Booked Lost" at bounding box center [487, 189] width 282 height 33
select select "7"
click at [346, 173] on select "Inquiry Follow Up Tour Requested Tour Confirmed Toured Proposal Sent Booked Lost" at bounding box center [487, 189] width 282 height 33
click at [869, 177] on select "Weven Venue Website Instagram Facebook Pinterest Google The Knot Wedding Wire H…" at bounding box center [804, 189] width 282 height 33
select select "12"
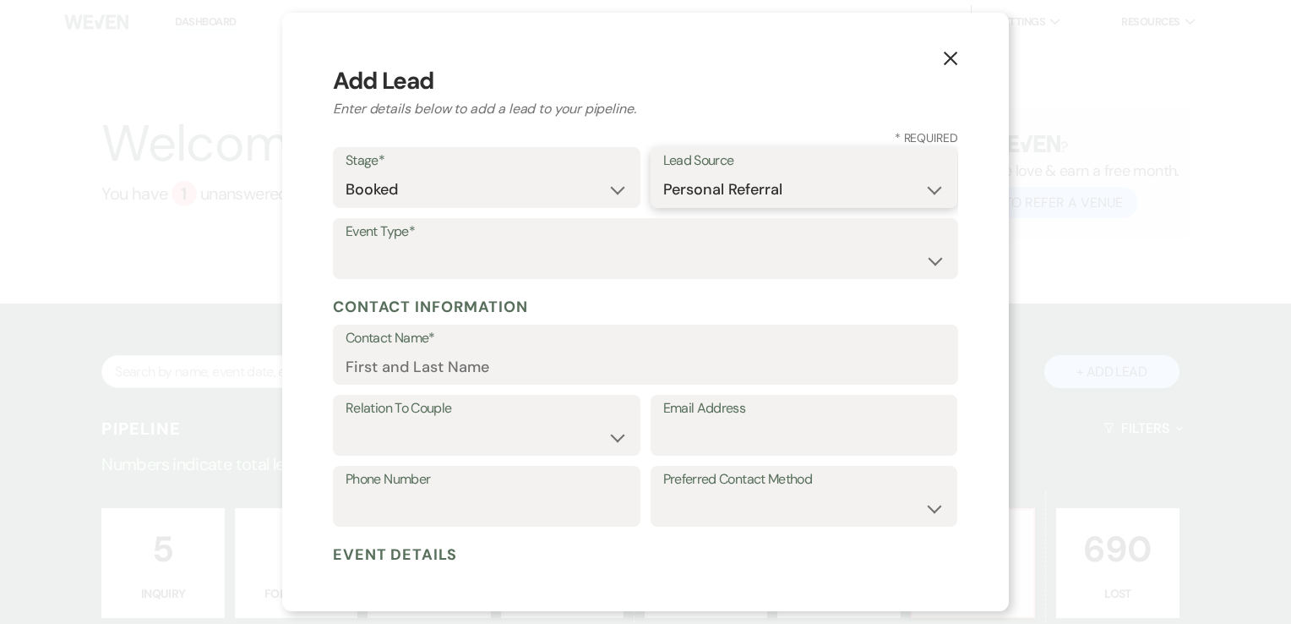
click at [663, 173] on select "Weven Venue Website Instagram Facebook Pinterest Google The Knot Wedding Wire H…" at bounding box center [804, 189] width 282 height 33
click at [532, 228] on label "Event Type*" at bounding box center [646, 232] width 600 height 25
click at [532, 250] on select "Wedding Anniversary Party Baby Shower Bachelorette / Bachelor Party Birthday Pa…" at bounding box center [646, 260] width 600 height 33
select select "7"
click at [346, 244] on select "Wedding Anniversary Party Baby Shower Bachelorette / Bachelor Party Birthday Pa…" at bounding box center [646, 260] width 600 height 33
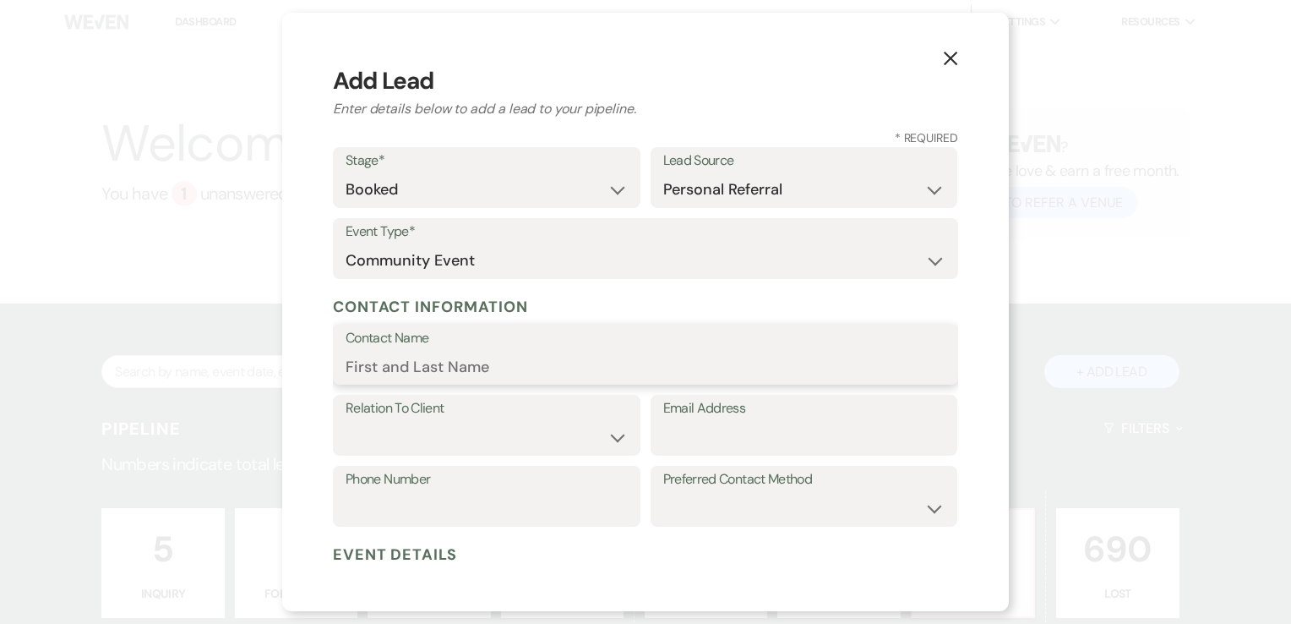
click at [497, 374] on input "Contact Name" at bounding box center [646, 366] width 600 height 33
type input "Trick or Treating"
click at [515, 433] on select "Client Event Planner Parent of Client Family Member Friend Other" at bounding box center [487, 437] width 282 height 33
select select "1"
click at [346, 421] on select "Client Event Planner Parent of Client Family Member Friend Other" at bounding box center [487, 437] width 282 height 33
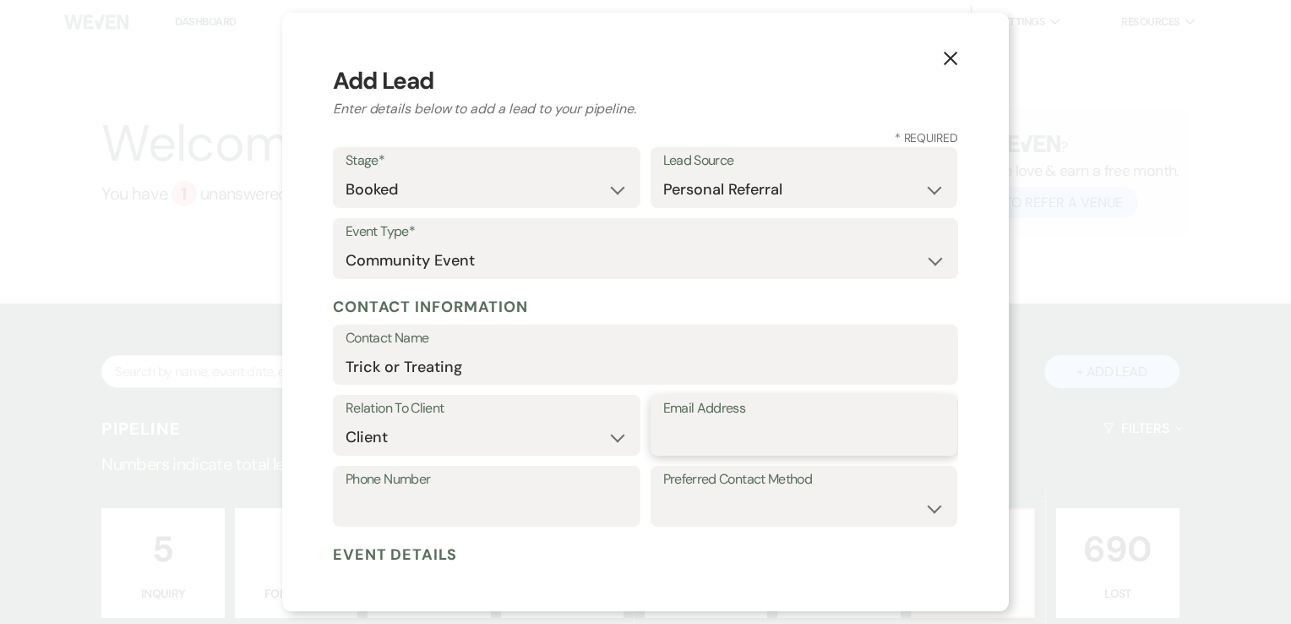
click at [699, 449] on input "Email Address" at bounding box center [804, 437] width 282 height 33
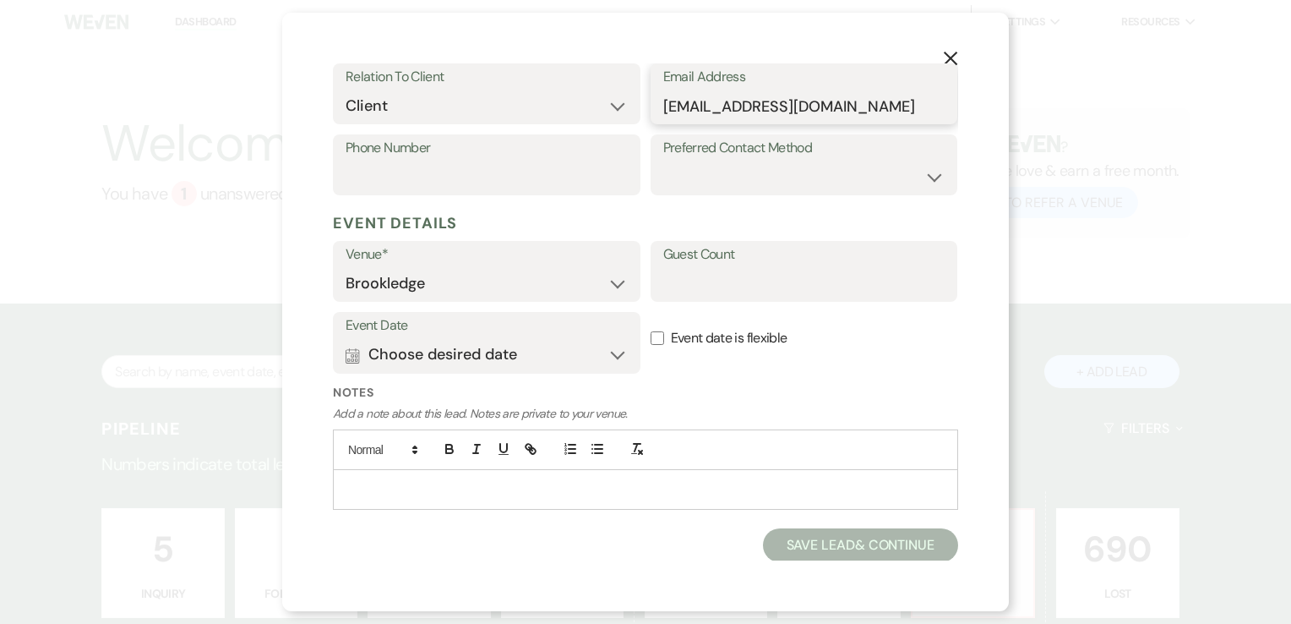
type input "[EMAIL_ADDRESS][DOMAIN_NAME]"
click at [585, 353] on button "Calendar Choose desired date Expand" at bounding box center [487, 355] width 282 height 34
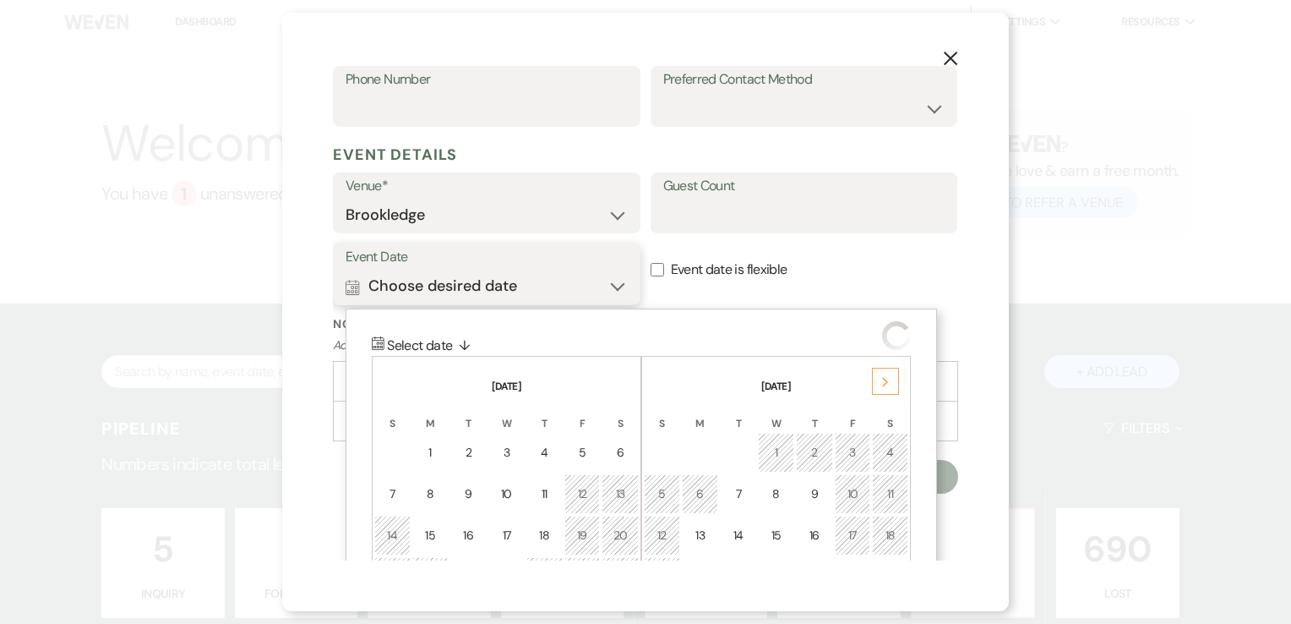
scroll to position [541, 0]
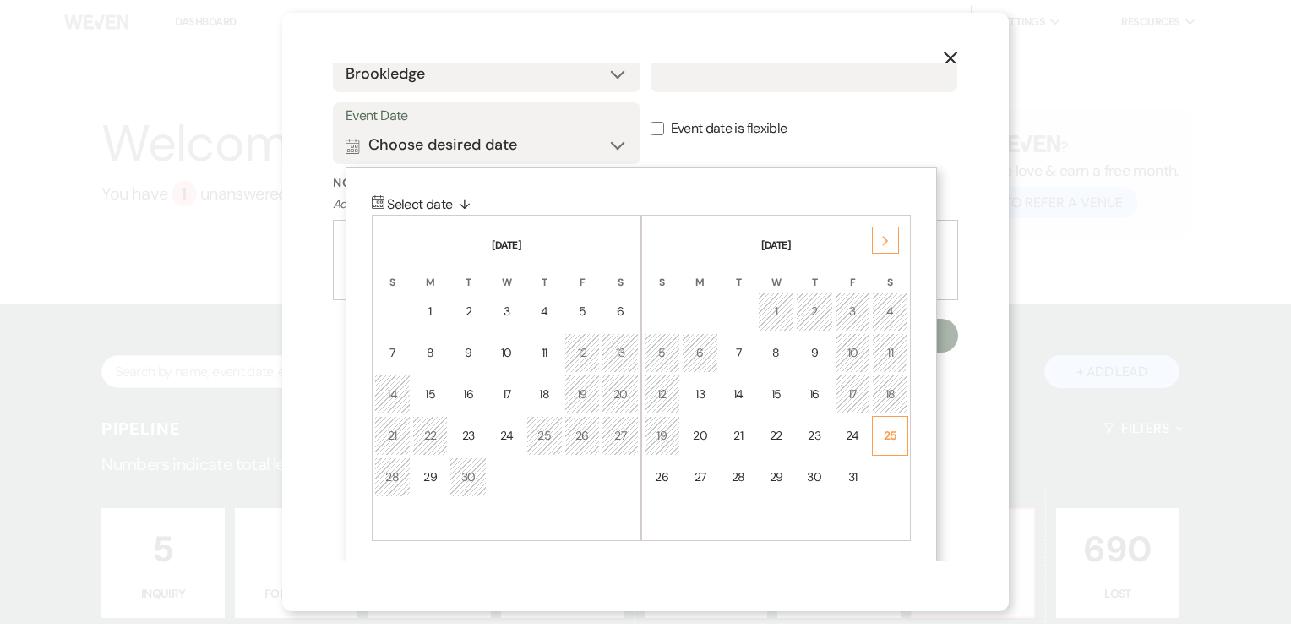
click at [894, 430] on div "25" at bounding box center [890, 436] width 14 height 18
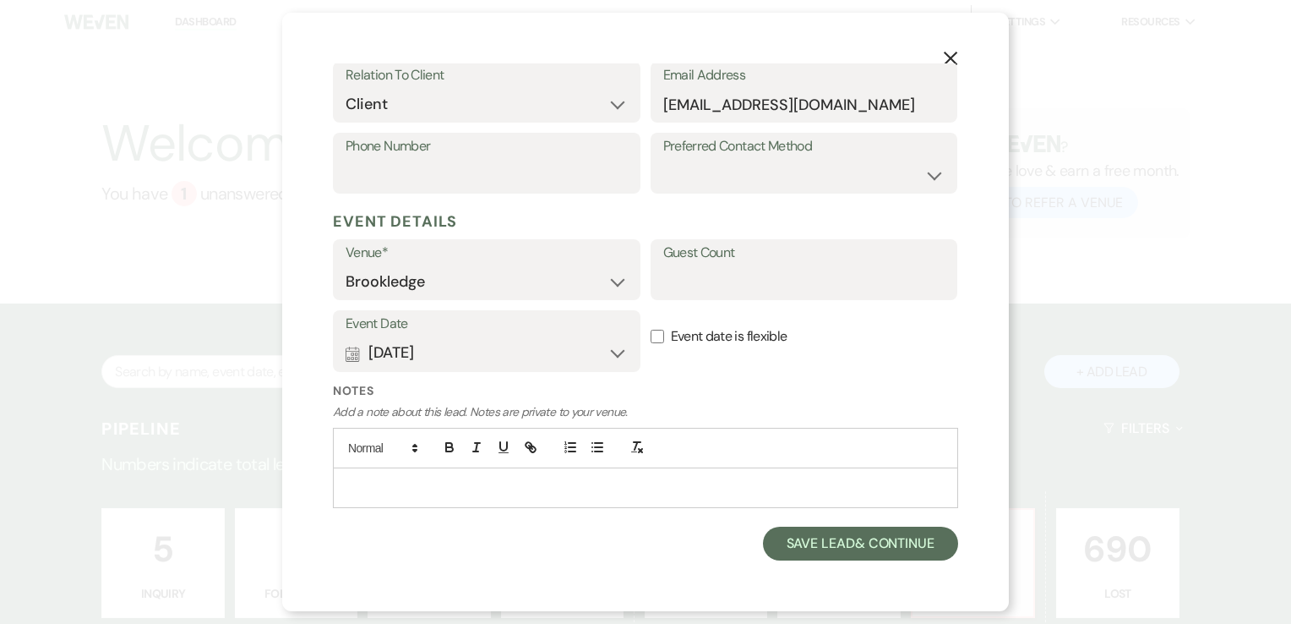
scroll to position [331, 0]
click at [833, 547] on button "Save Lead & Continue" at bounding box center [860, 545] width 195 height 34
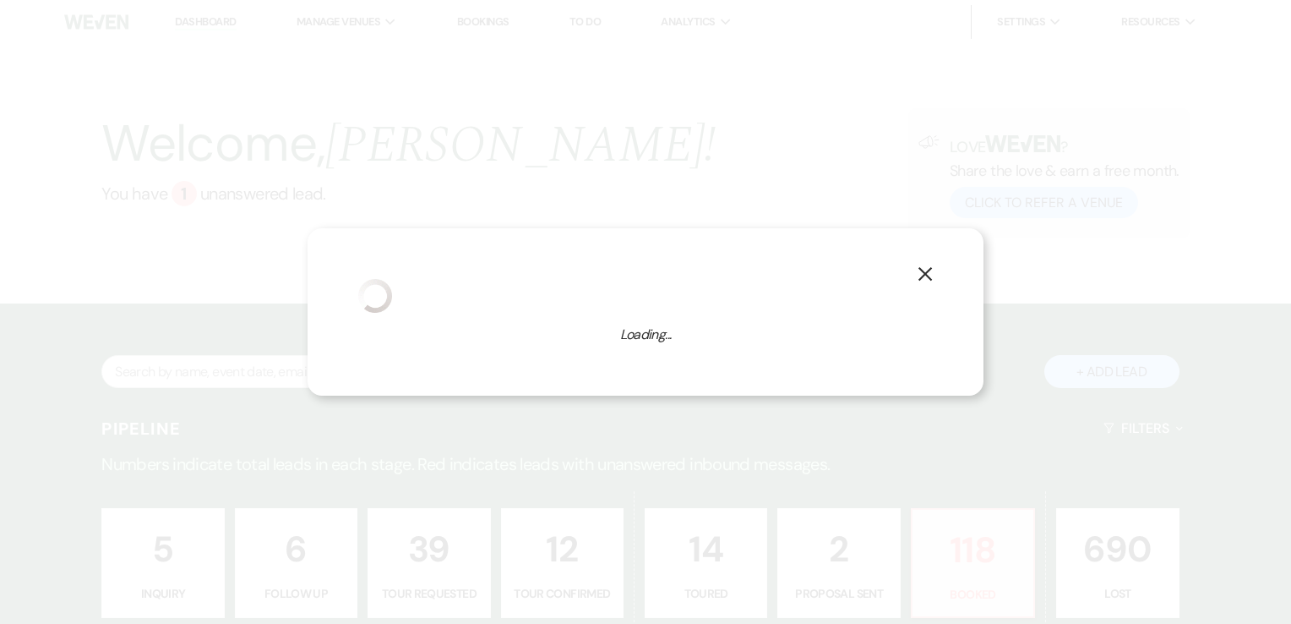
select select "7"
select select "639"
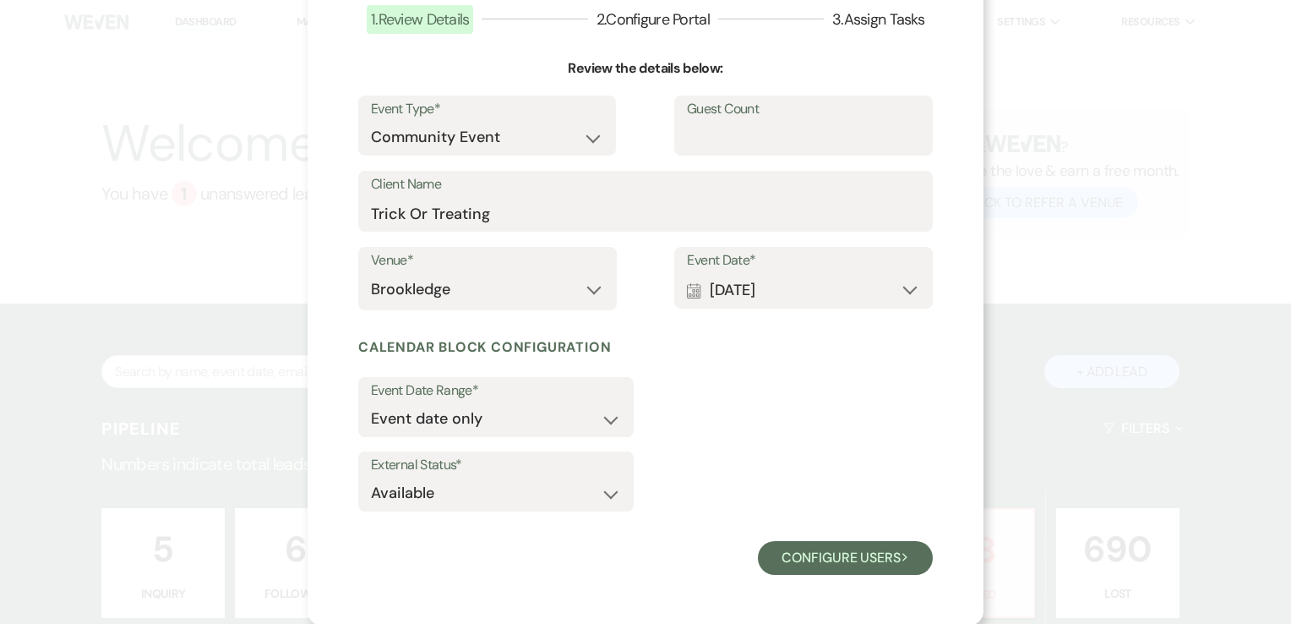
scroll to position [122, 0]
click at [892, 561] on button "Configure users Next" at bounding box center [845, 557] width 175 height 34
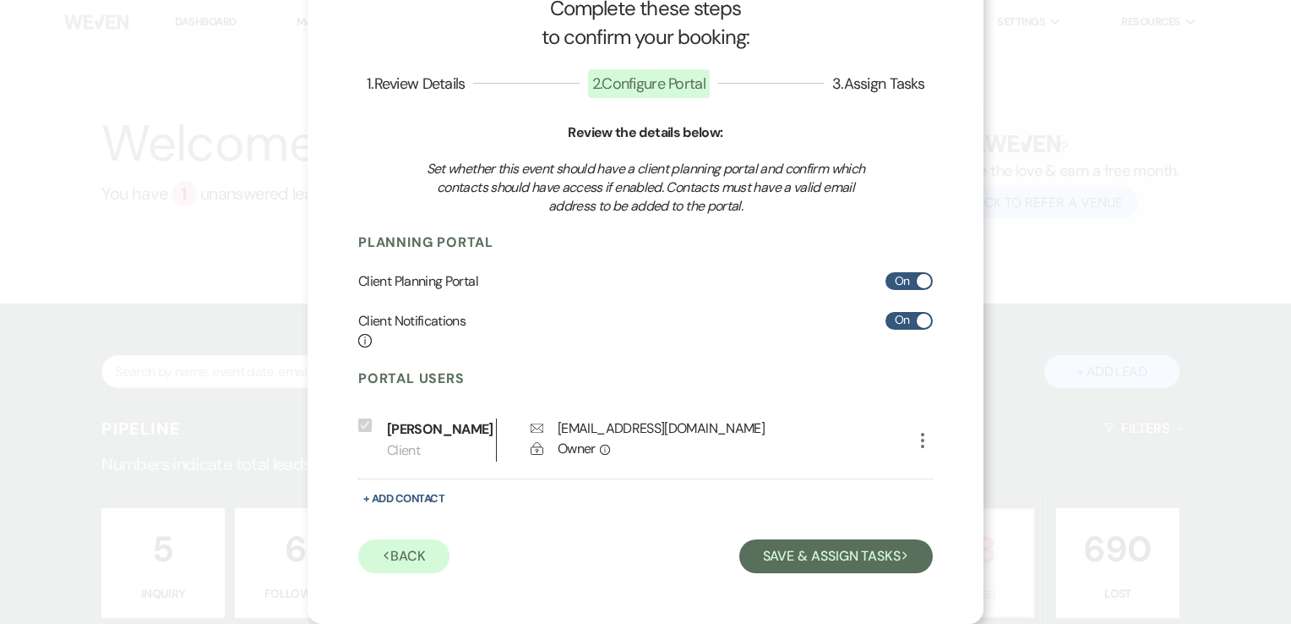
scroll to position [57, 0]
click at [833, 563] on button "Save & Assign Tasks Next" at bounding box center [836, 556] width 194 height 34
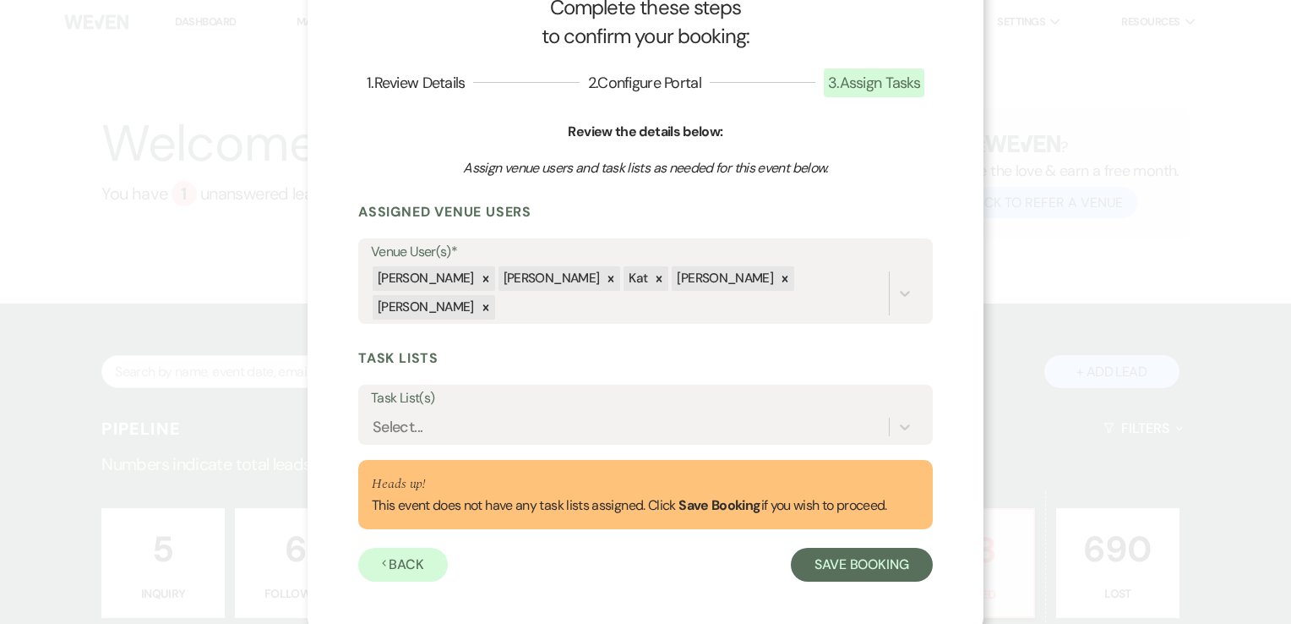
scroll to position [41, 0]
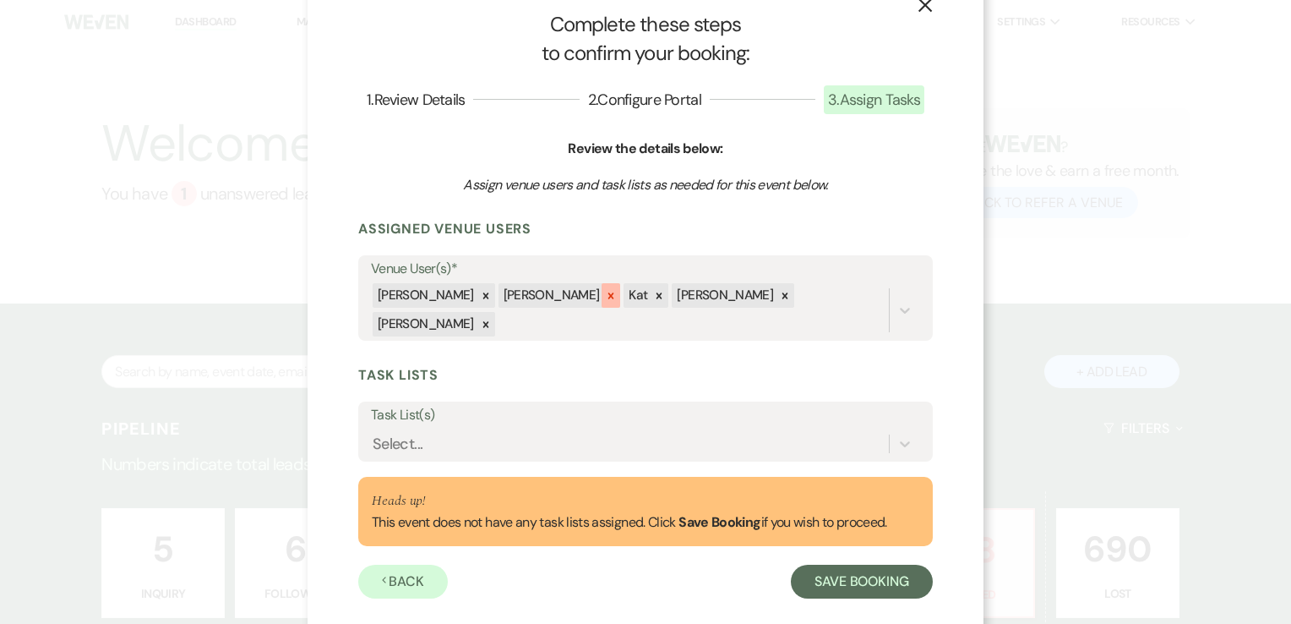
click at [605, 296] on icon at bounding box center [611, 296] width 12 height 12
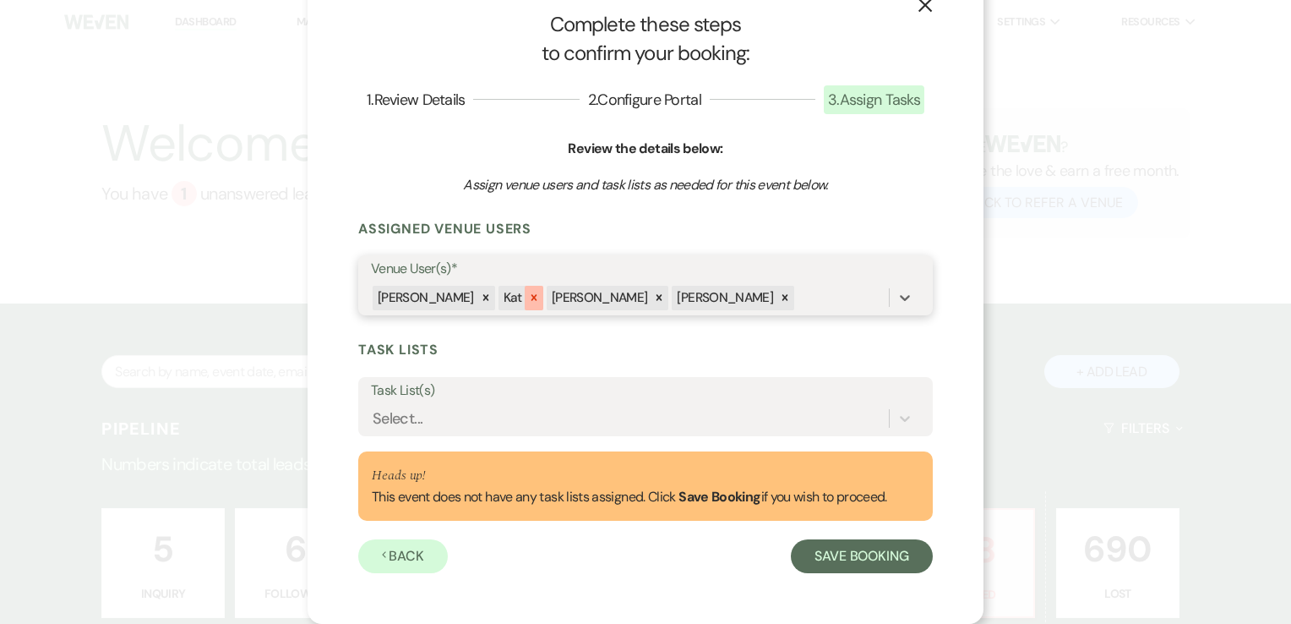
click at [531, 303] on icon at bounding box center [534, 298] width 12 height 12
click at [731, 295] on icon at bounding box center [737, 298] width 12 height 12
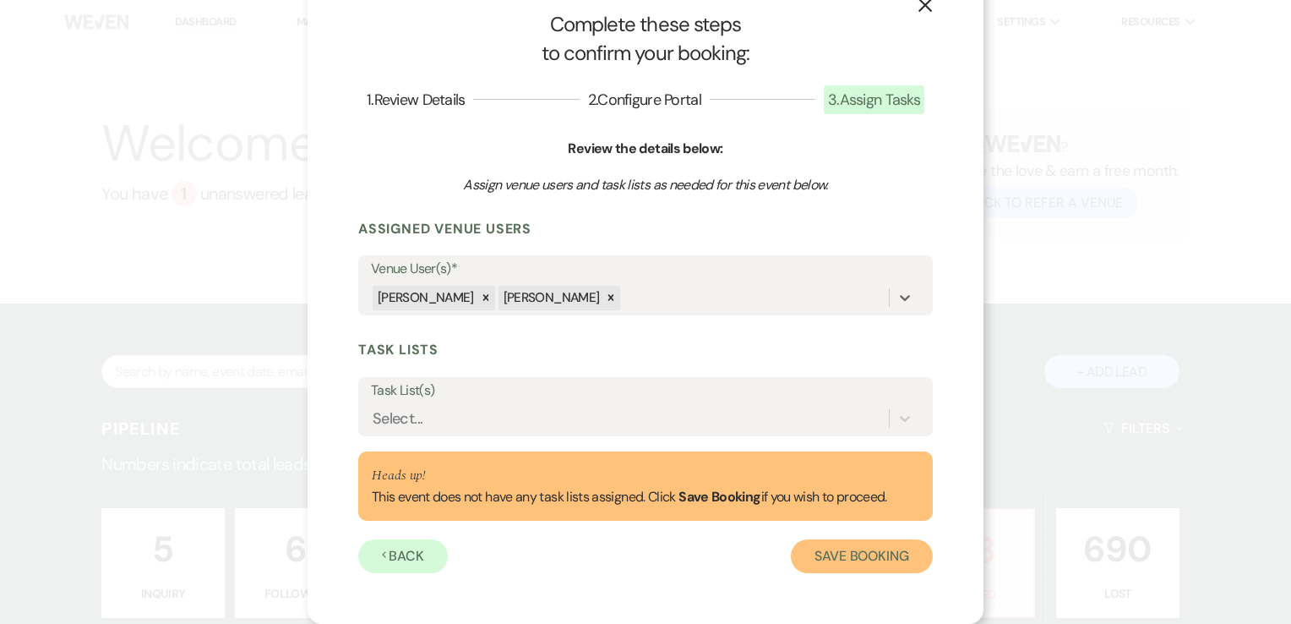
click at [907, 553] on button "Save Booking" at bounding box center [862, 556] width 142 height 34
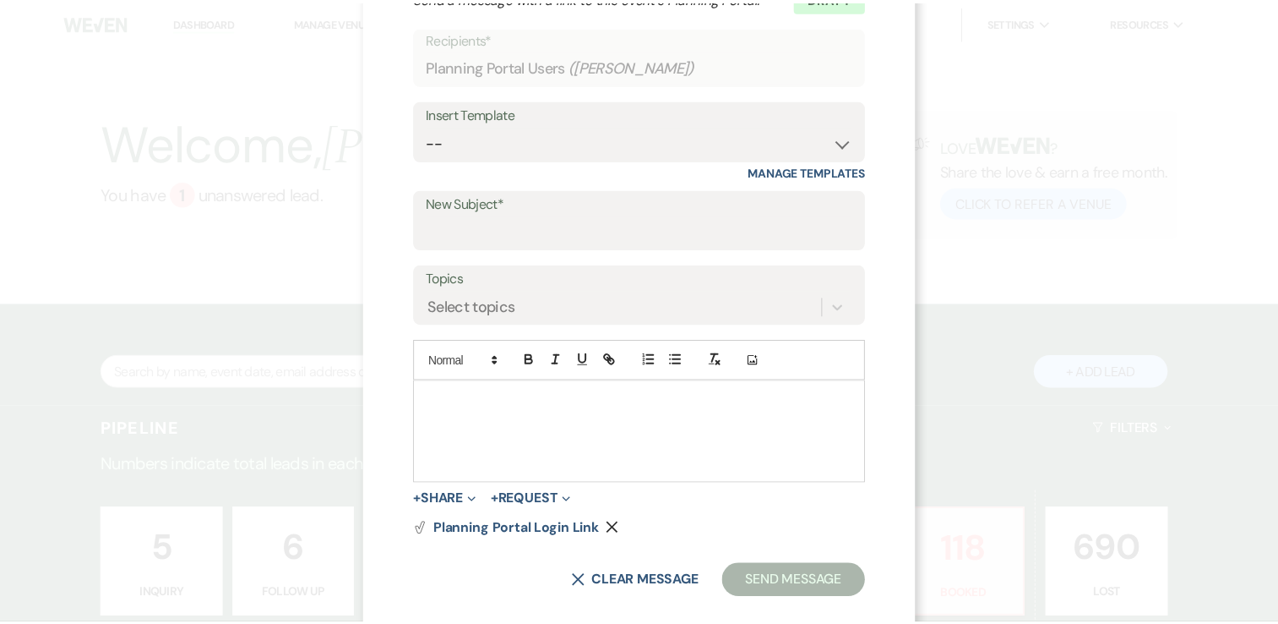
scroll to position [0, 0]
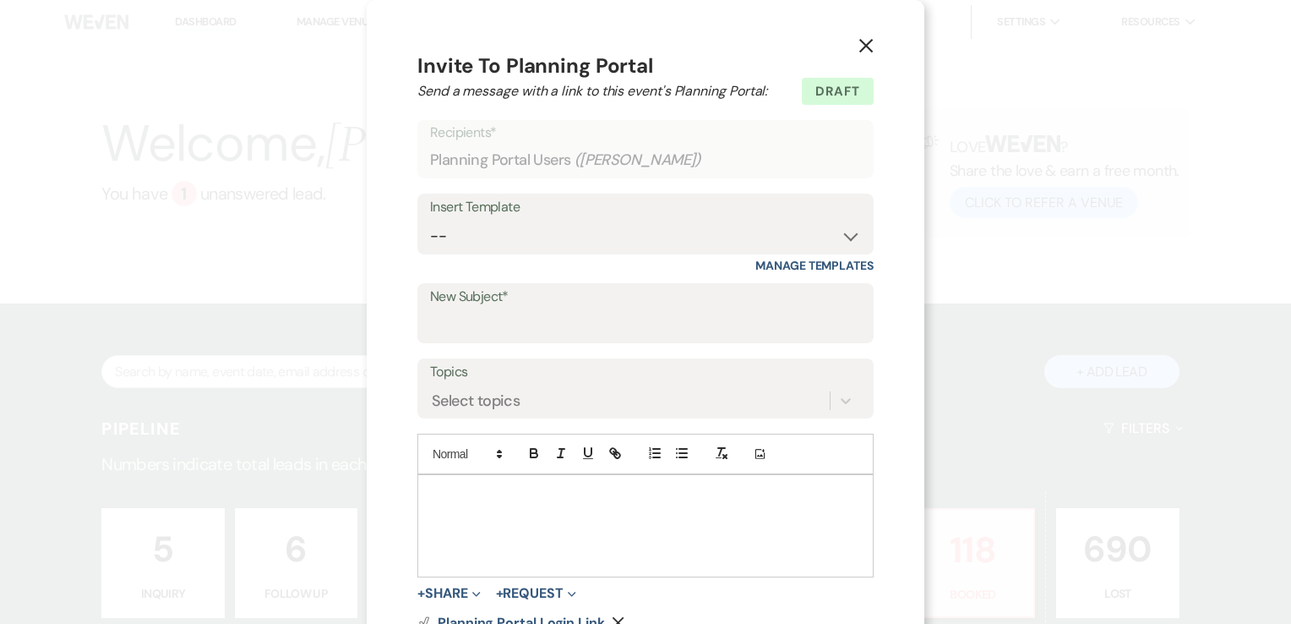
click at [859, 42] on icon "X" at bounding box center [866, 45] width 15 height 15
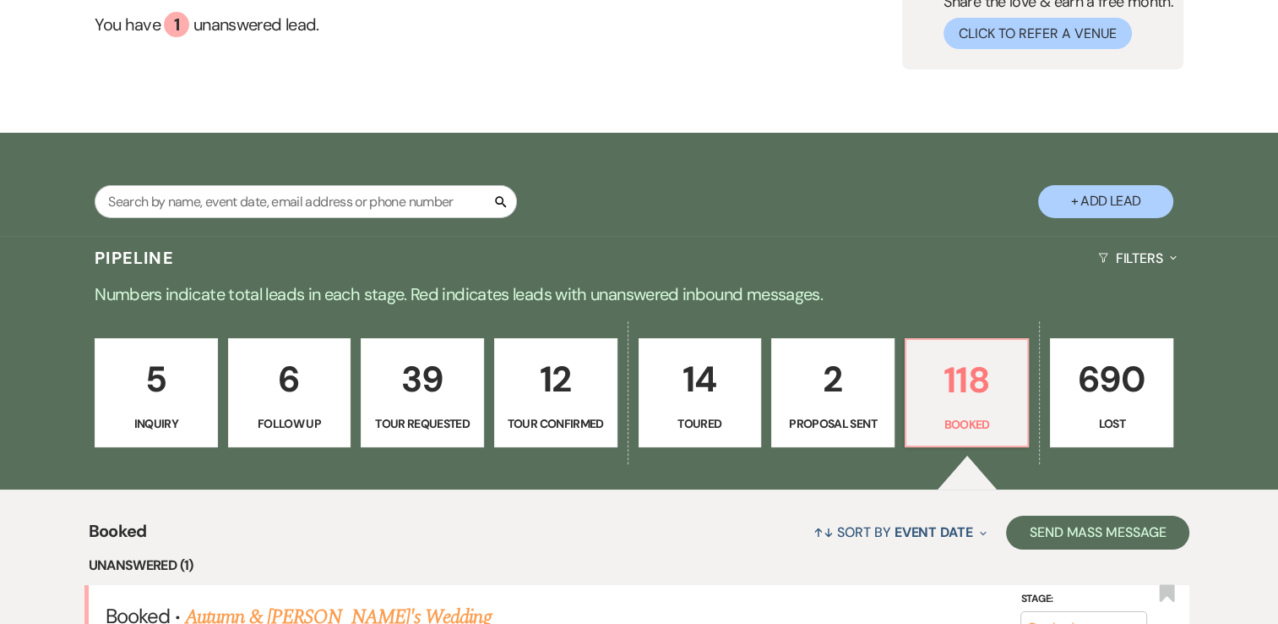
click at [1099, 190] on button "+ Add Lead" at bounding box center [1105, 201] width 135 height 33
select select "639"
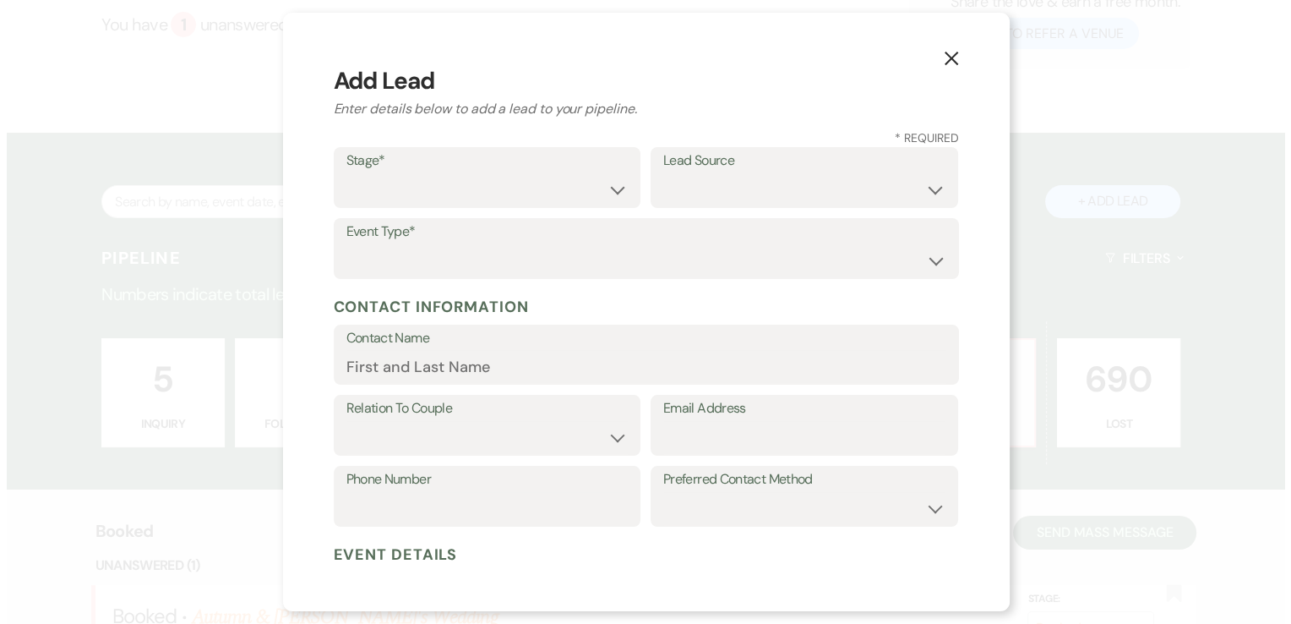
scroll to position [169, 0]
click at [515, 177] on select "Inquiry Follow Up Tour Requested Tour Confirmed Toured Proposal Sent Booked Lost" at bounding box center [487, 189] width 282 height 33
select select "7"
click at [346, 173] on select "Inquiry Follow Up Tour Requested Tour Confirmed Toured Proposal Sent Booked Lost" at bounding box center [487, 189] width 282 height 33
click at [747, 179] on select "Weven Venue Website Instagram Facebook Pinterest Google The Knot Wedding Wire H…" at bounding box center [804, 189] width 282 height 33
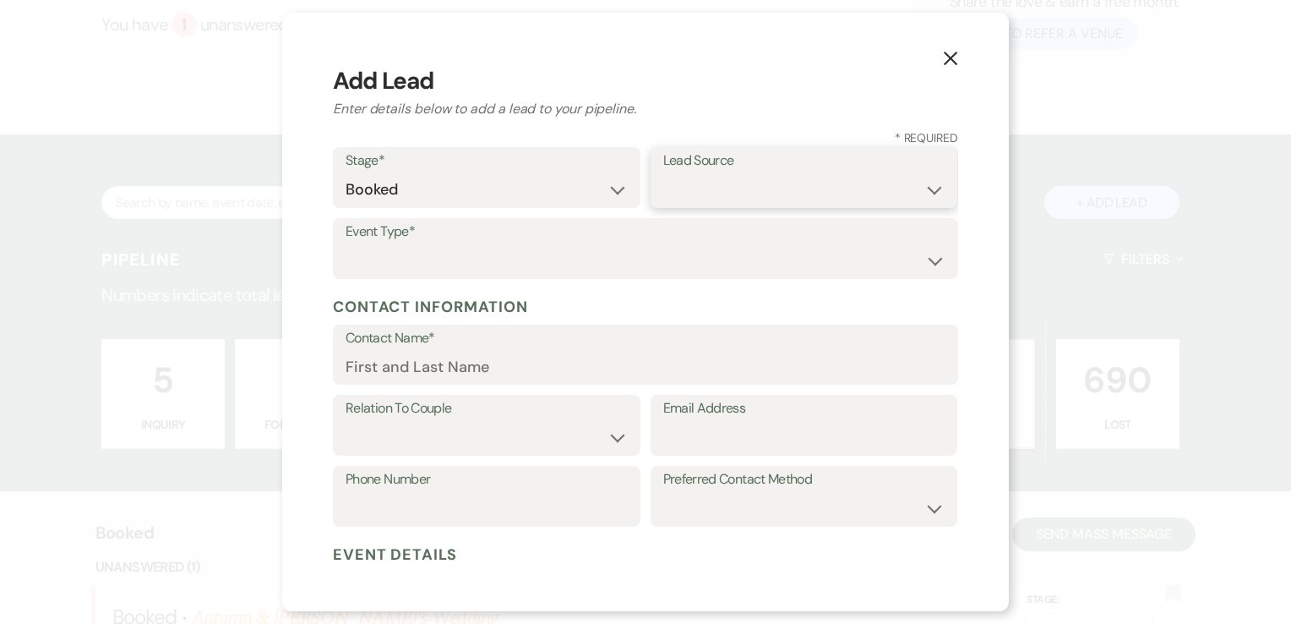
select select "12"
click at [663, 173] on select "Weven Venue Website Instagram Facebook Pinterest Google The Knot Wedding Wire H…" at bounding box center [804, 189] width 282 height 33
click at [439, 263] on select "Wedding Anniversary Party Baby Shower Bachelorette / Bachelor Party Birthday Pa…" at bounding box center [646, 260] width 600 height 33
select select "13"
click at [747, 271] on input "Other Type*" at bounding box center [804, 260] width 282 height 33
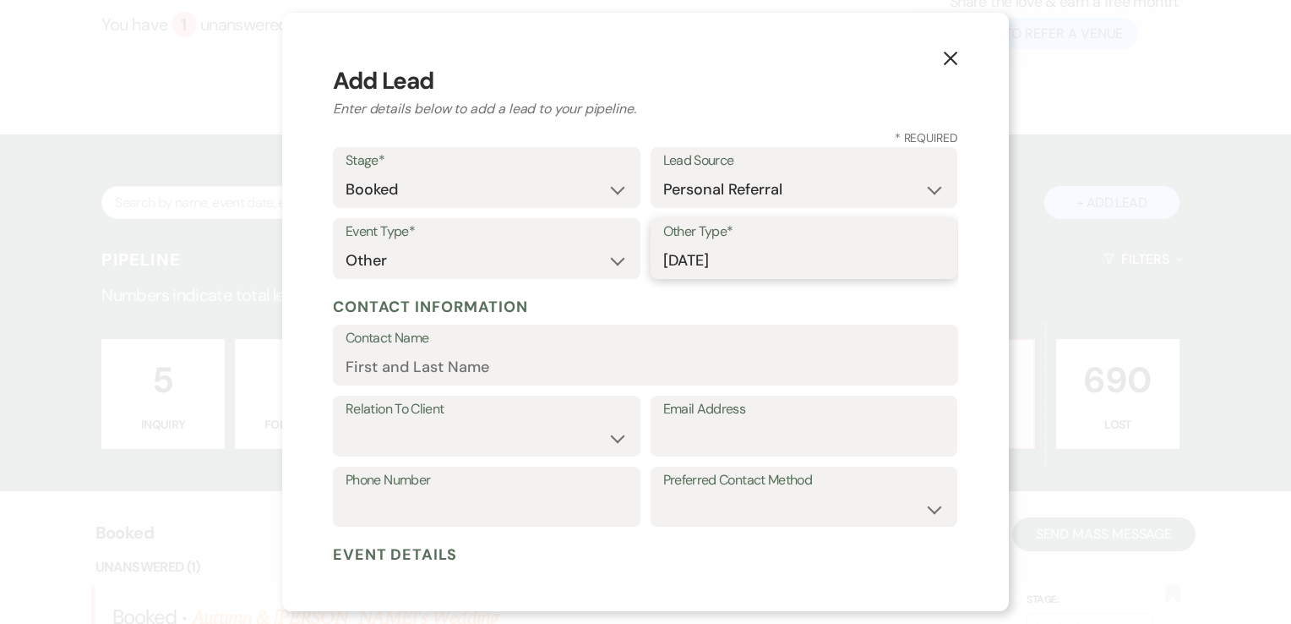
type input "[DATE]"
click at [701, 371] on input "Contact Name" at bounding box center [646, 367] width 600 height 33
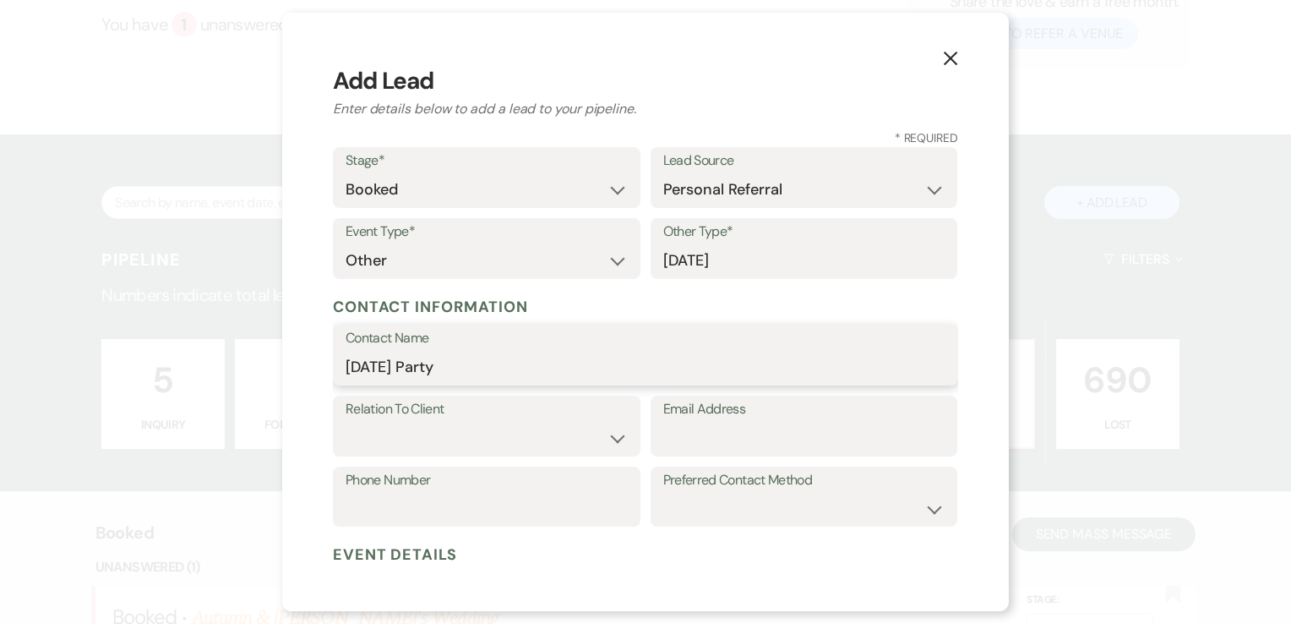
type input "[DATE] Party"
click at [552, 433] on select "Client Event Planner Parent of Client Family Member Friend Other" at bounding box center [487, 438] width 282 height 33
select select "1"
click at [346, 422] on select "Client Event Planner Parent of Client Family Member Friend Other" at bounding box center [487, 438] width 282 height 33
click at [806, 446] on input "Email Address" at bounding box center [804, 438] width 282 height 33
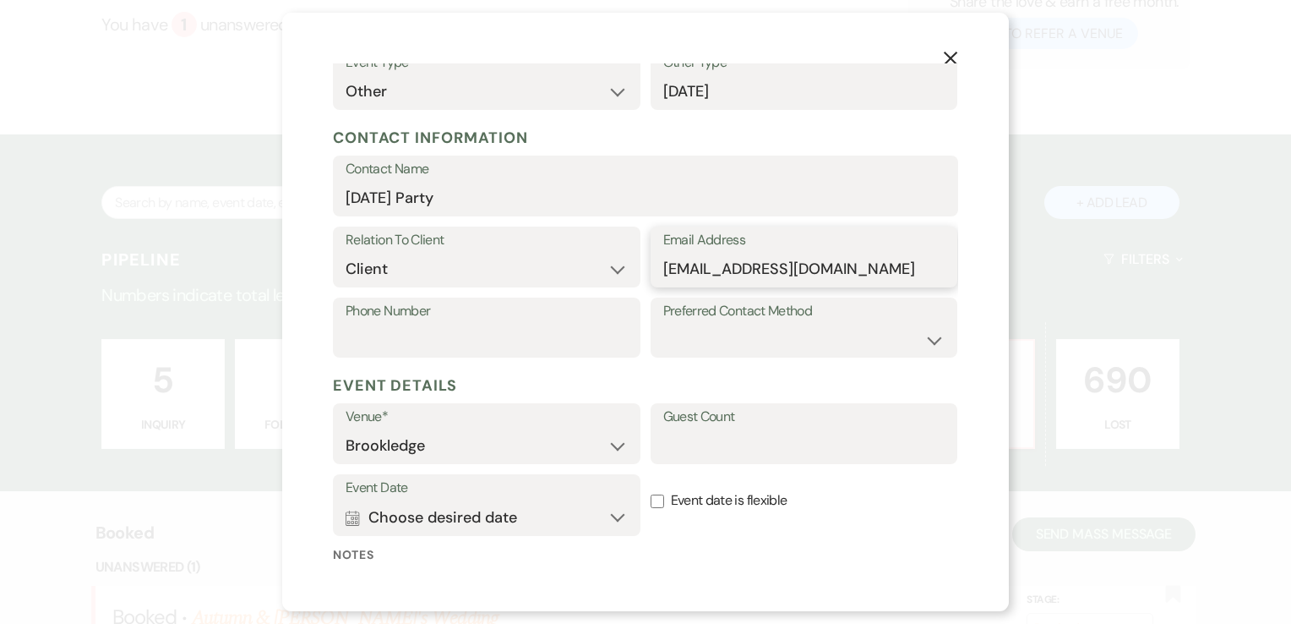
type input "[EMAIL_ADDRESS][DOMAIN_NAME]"
click at [542, 529] on button "Calendar Choose desired date Expand" at bounding box center [487, 517] width 282 height 34
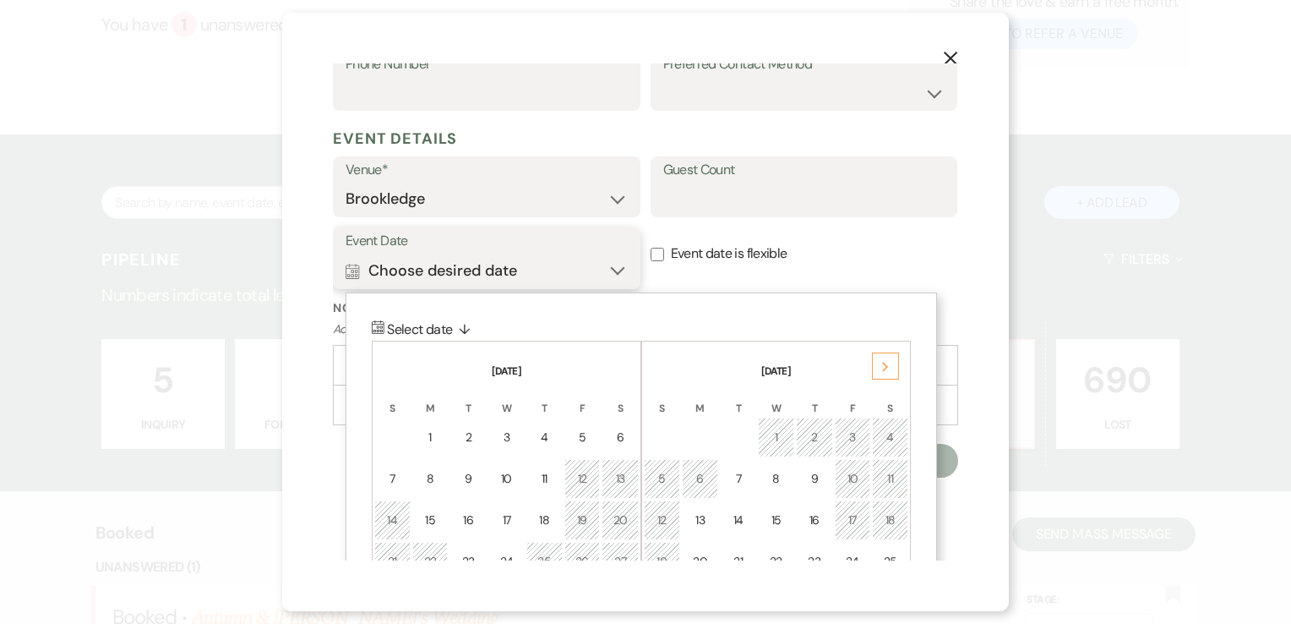
scroll to position [541, 0]
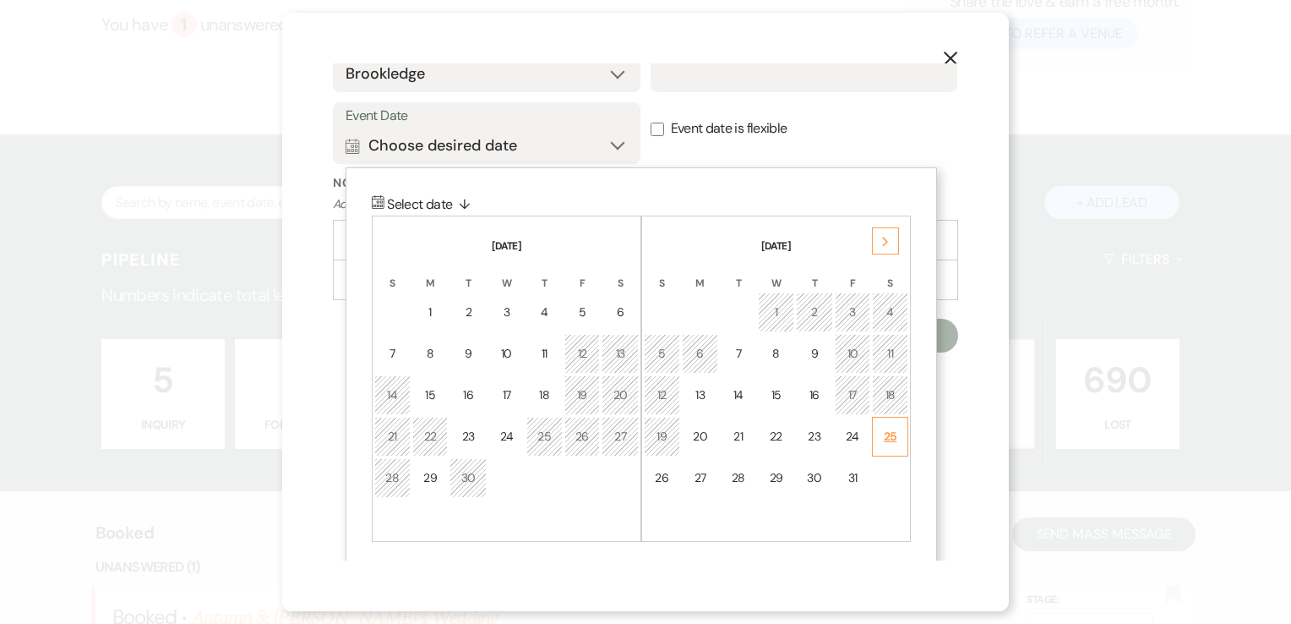
click at [891, 428] on div "25" at bounding box center [890, 437] width 14 height 18
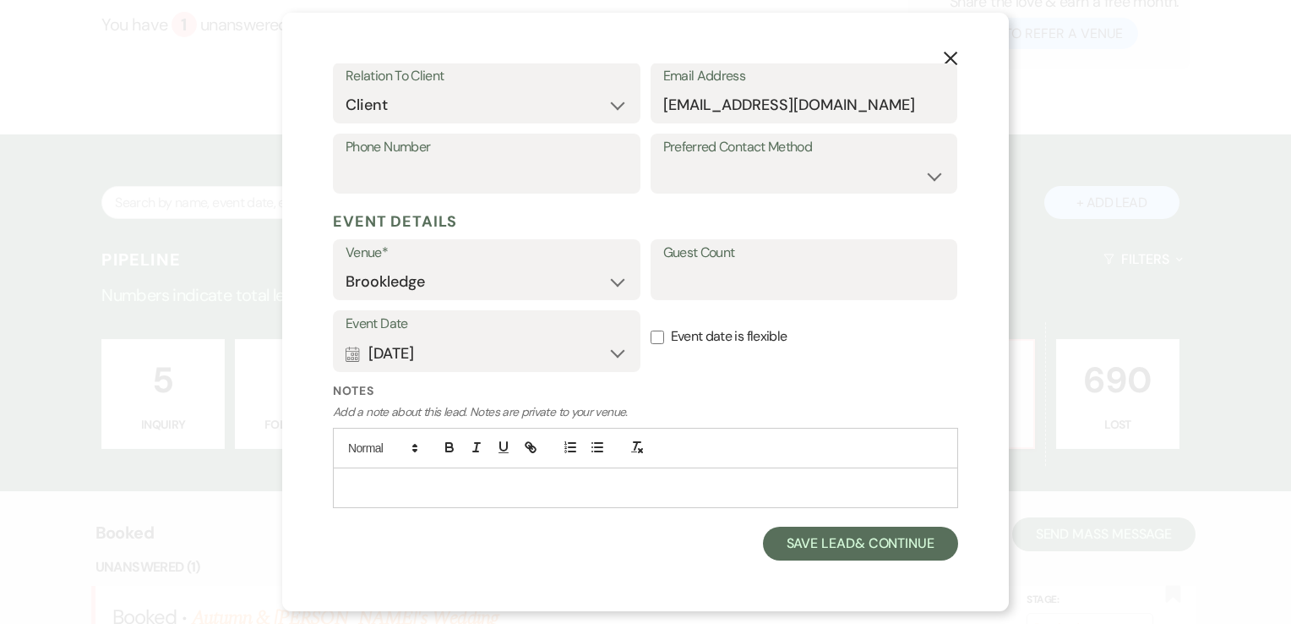
scroll to position [331, 0]
click at [824, 542] on button "Save Lead & Continue" at bounding box center [860, 545] width 195 height 34
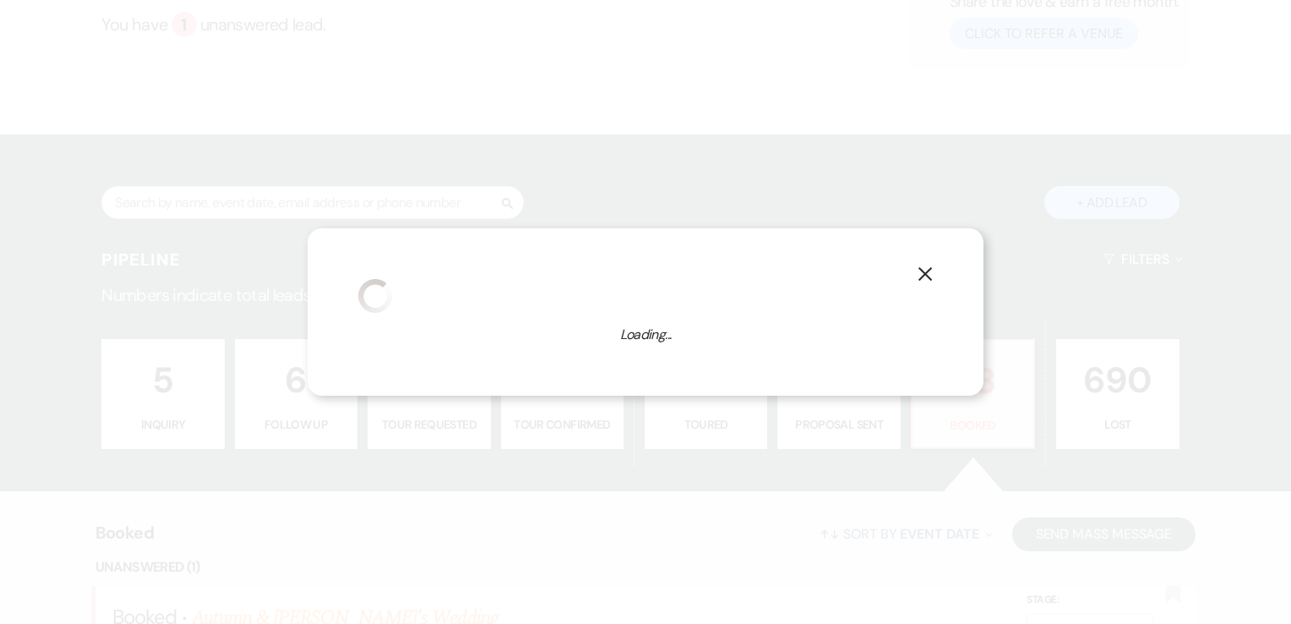
select select "13"
select select "639"
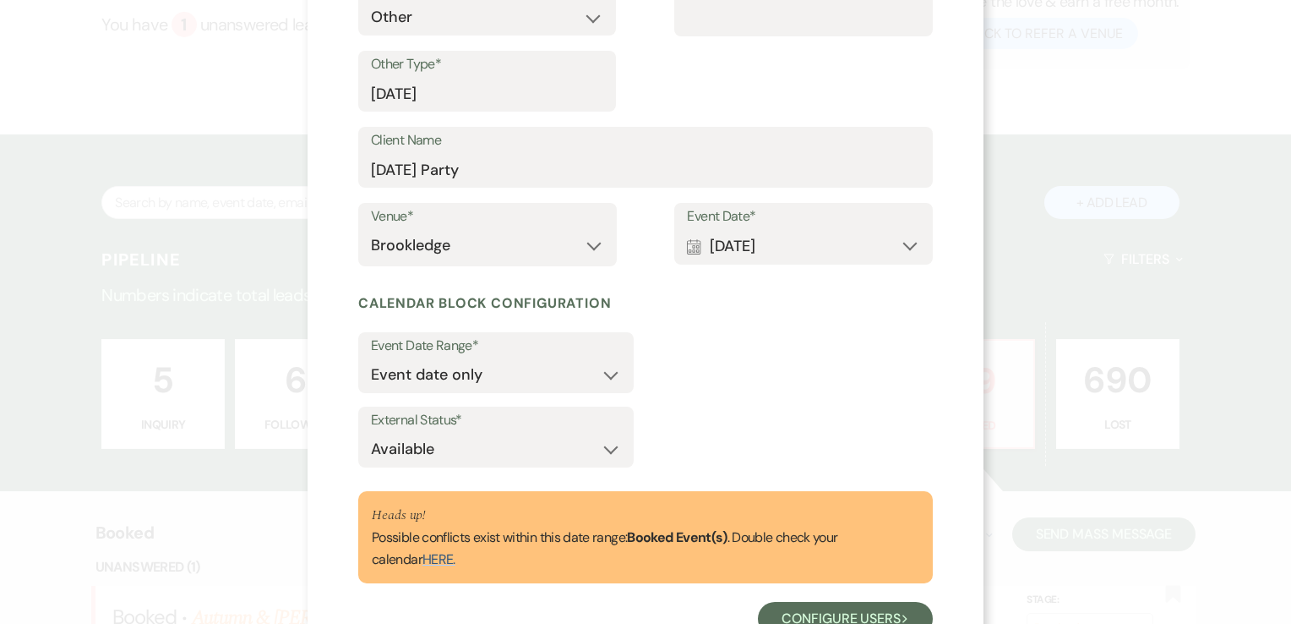
scroll to position [303, 0]
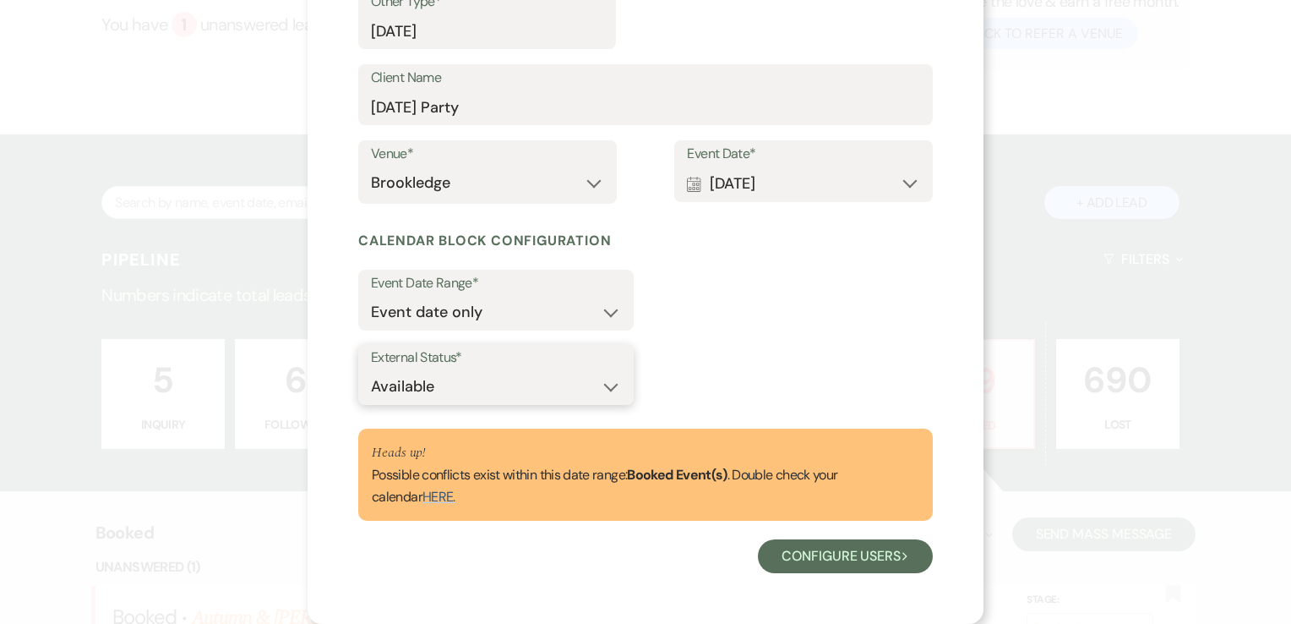
click at [477, 376] on select "Available Unavailable" at bounding box center [496, 386] width 250 height 33
select select "false"
click at [371, 370] on select "Available Unavailable" at bounding box center [496, 386] width 250 height 33
click at [869, 563] on button "Configure users Next" at bounding box center [845, 556] width 175 height 34
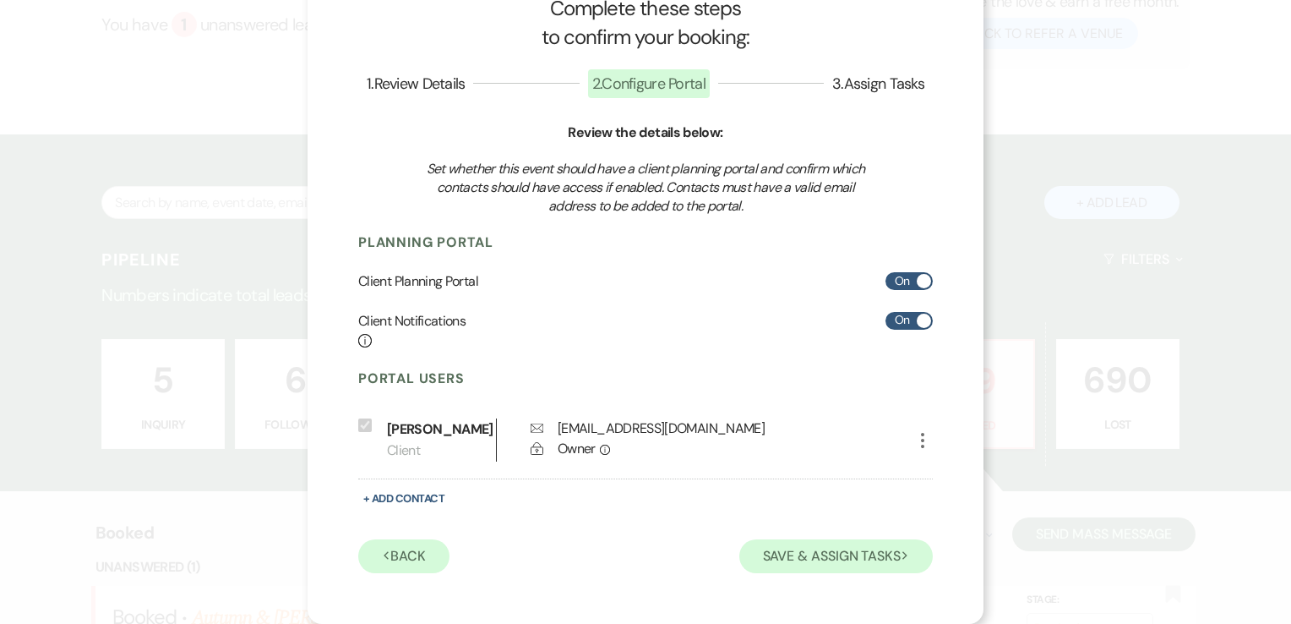
scroll to position [57, 0]
click at [864, 561] on button "Save & Assign Tasks Next" at bounding box center [836, 556] width 194 height 34
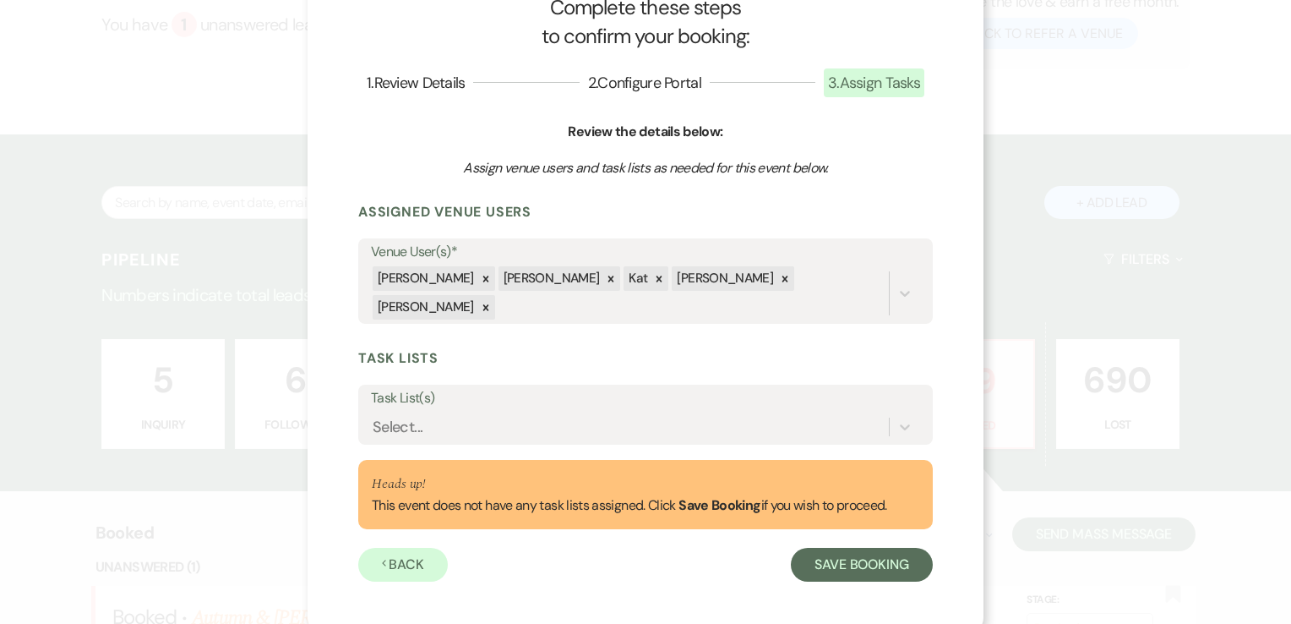
scroll to position [41, 0]
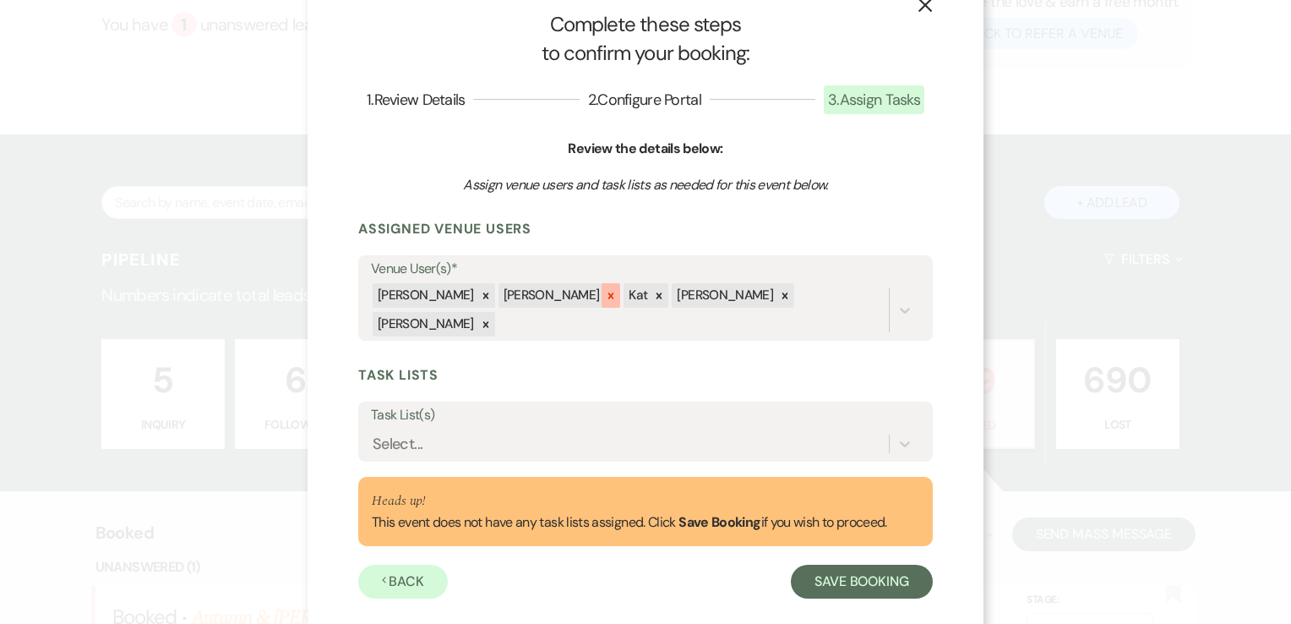
click at [605, 296] on icon at bounding box center [611, 296] width 12 height 12
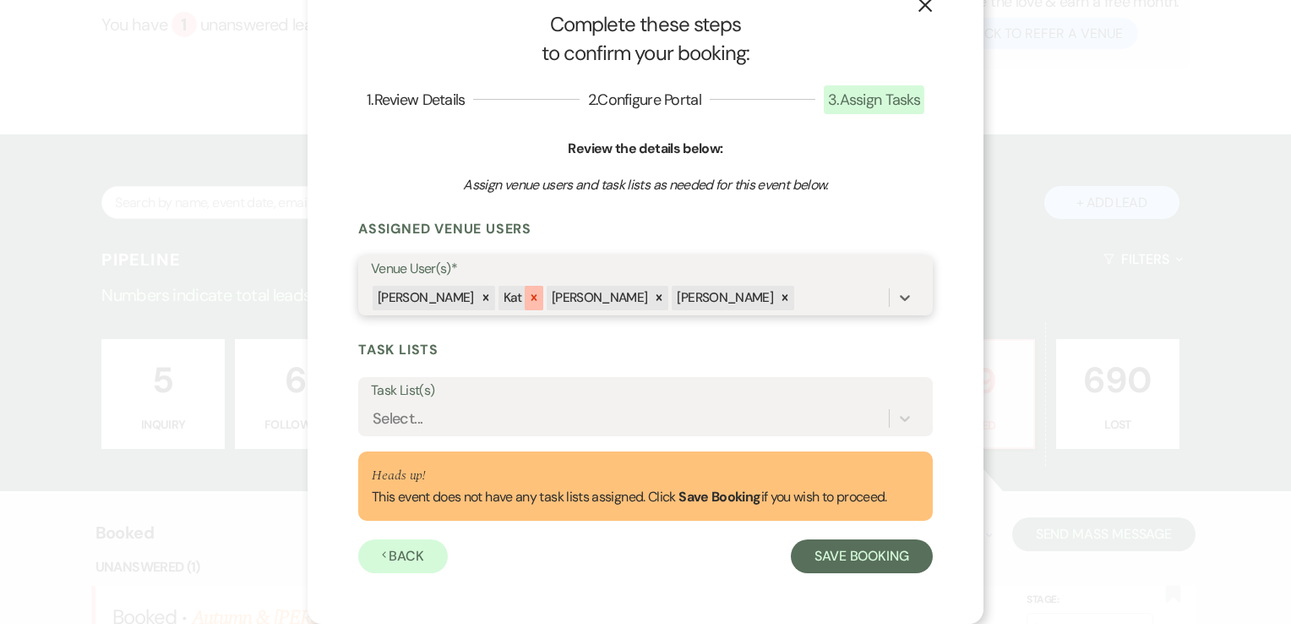
click at [529, 292] on icon at bounding box center [534, 298] width 12 height 12
click at [731, 296] on icon at bounding box center [737, 298] width 12 height 12
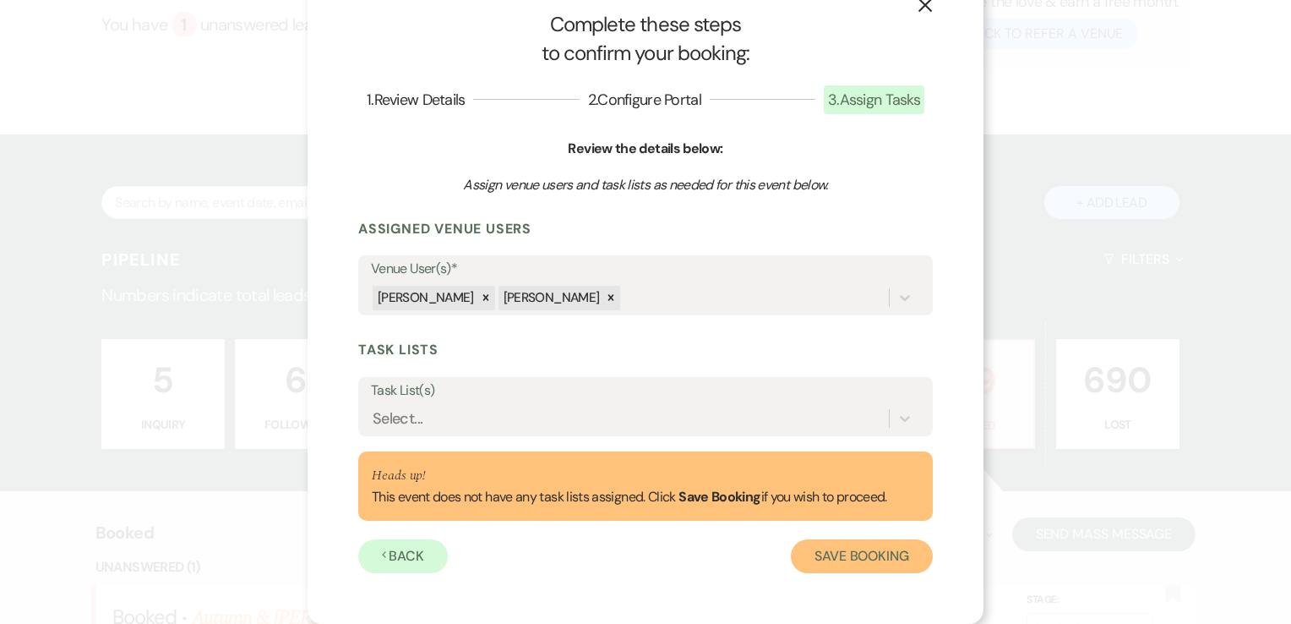
click at [880, 556] on button "Save Booking" at bounding box center [862, 556] width 142 height 34
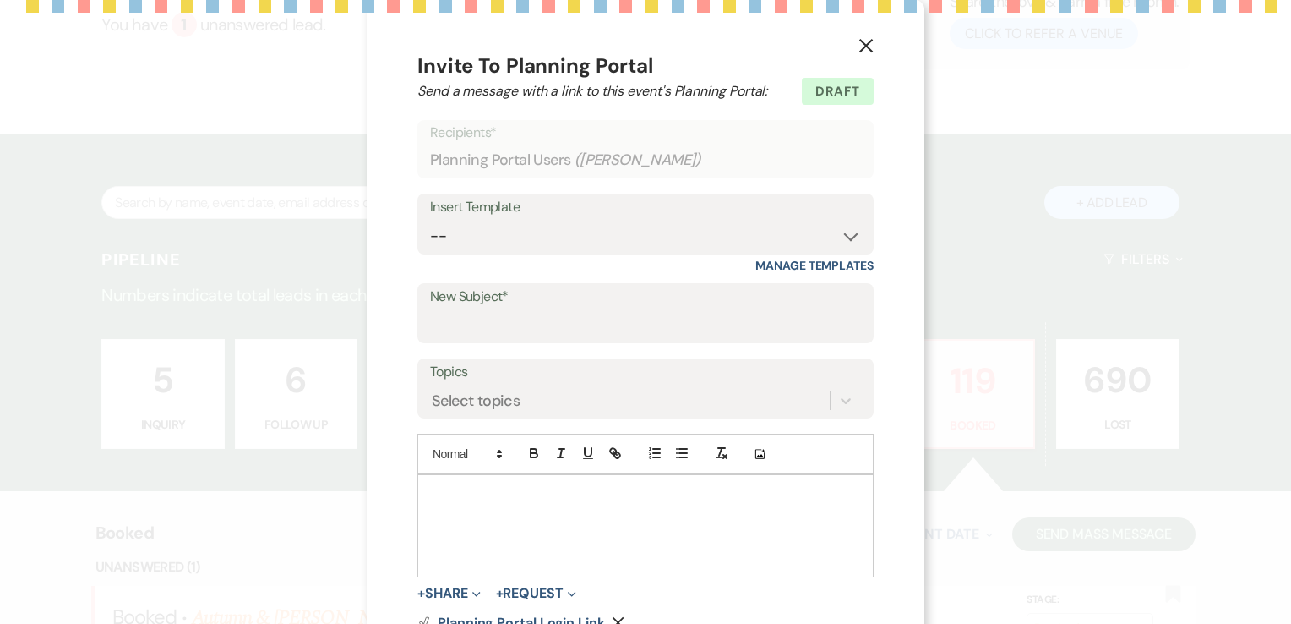
click at [858, 41] on div "X Invite To Planning Portal Send a message with a link to this event's Planning…" at bounding box center [646, 371] width 558 height 743
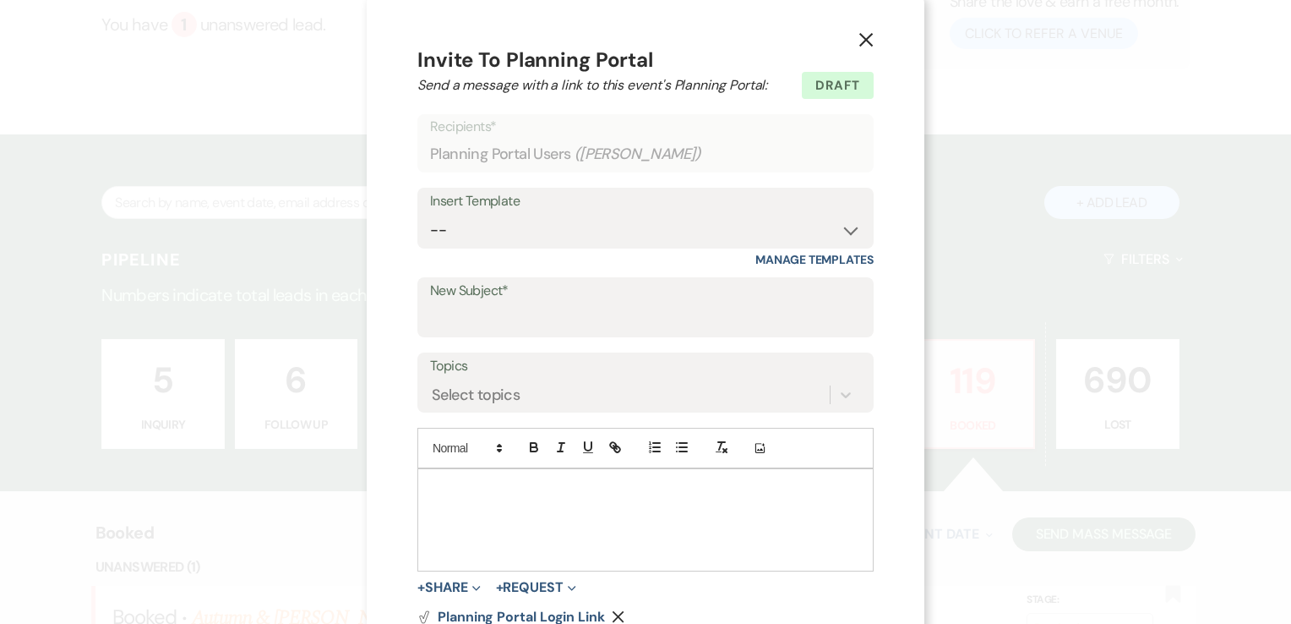
scroll to position [0, 0]
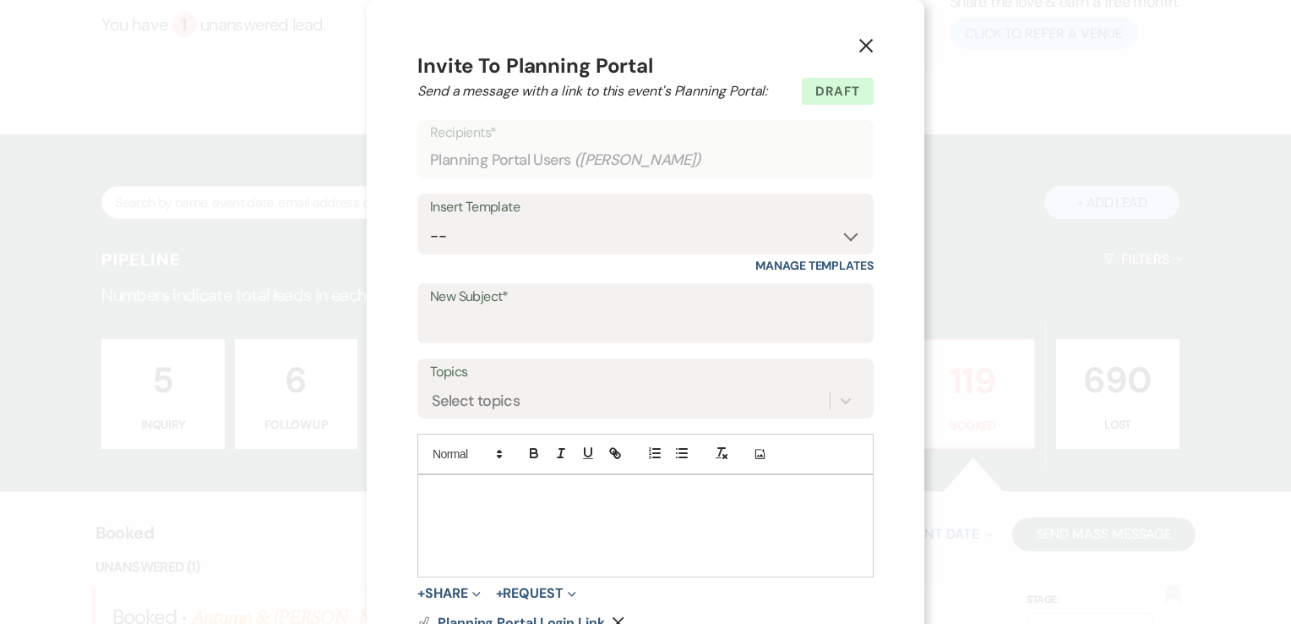
click at [859, 46] on icon "X" at bounding box center [866, 45] width 15 height 15
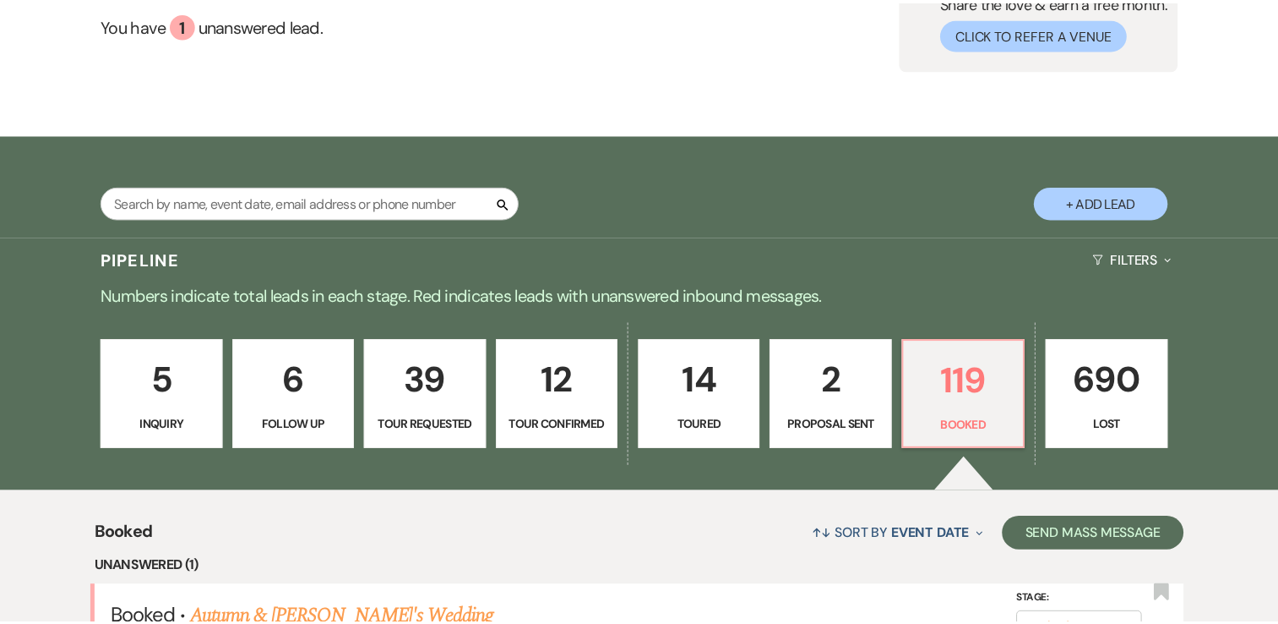
scroll to position [169, 0]
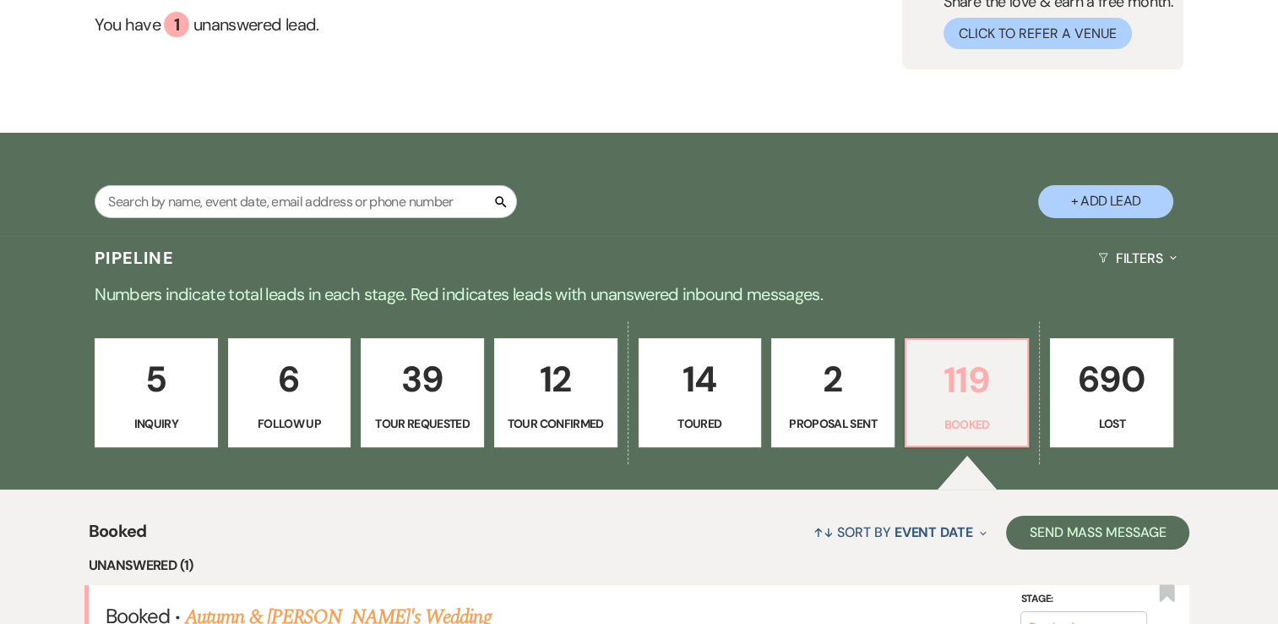
click at [964, 397] on p "119" at bounding box center [967, 380] width 101 height 57
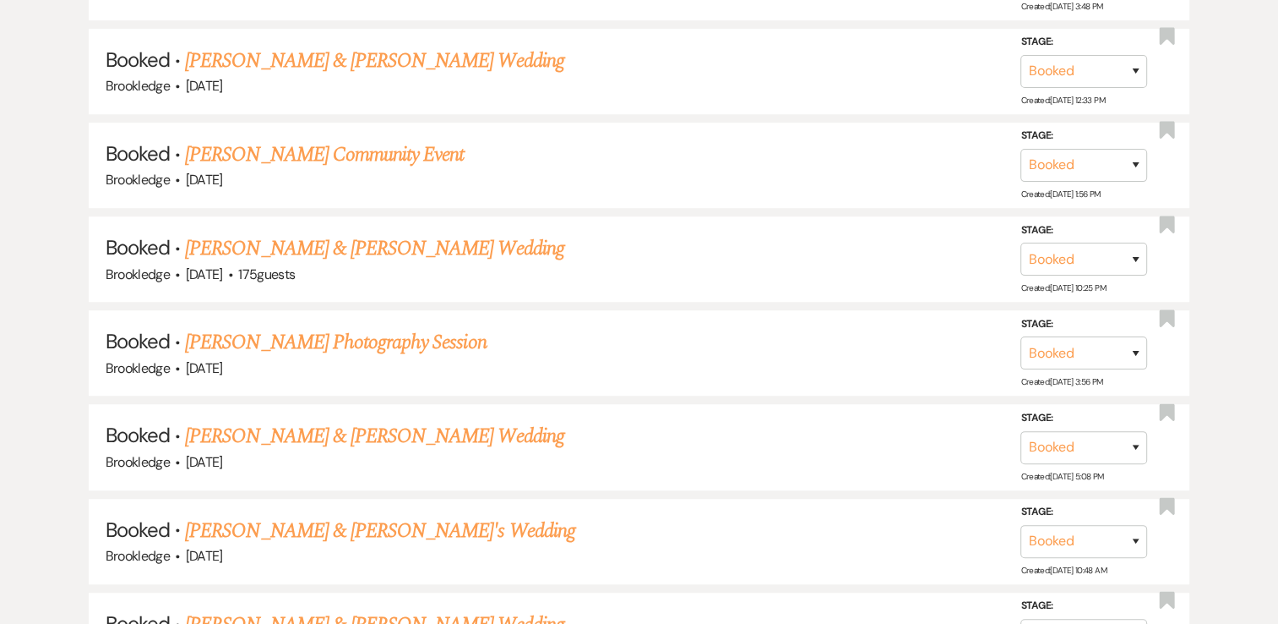
scroll to position [1014, 0]
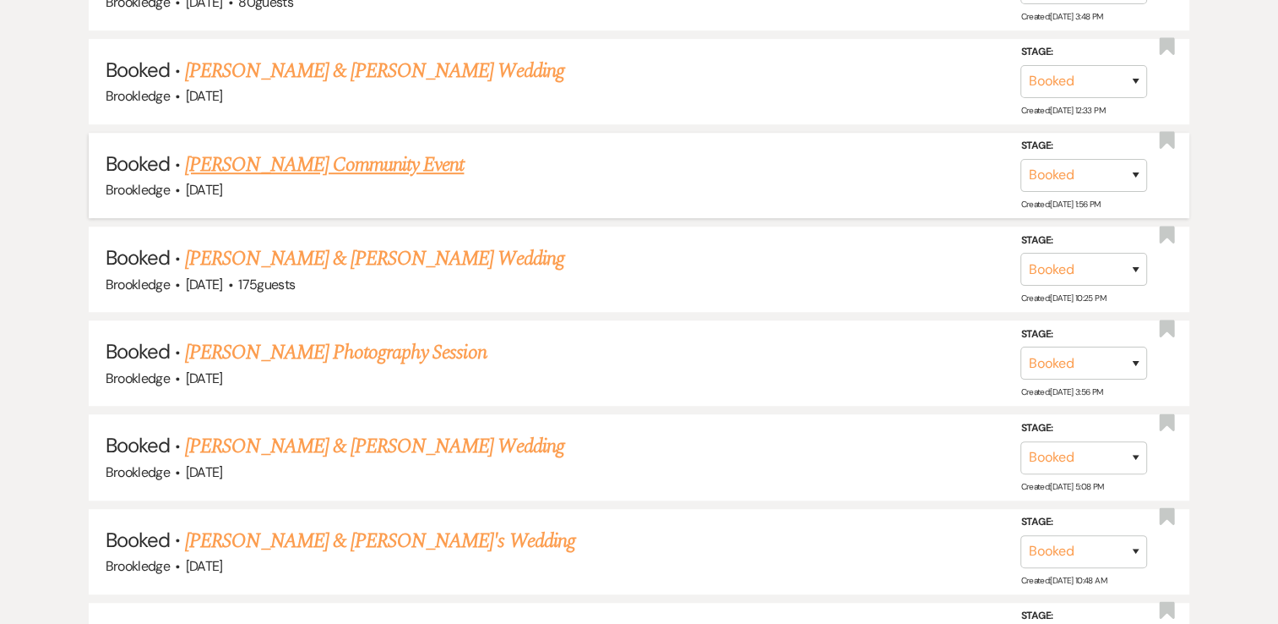
click at [324, 161] on link "[PERSON_NAME] Community Event" at bounding box center [324, 165] width 279 height 30
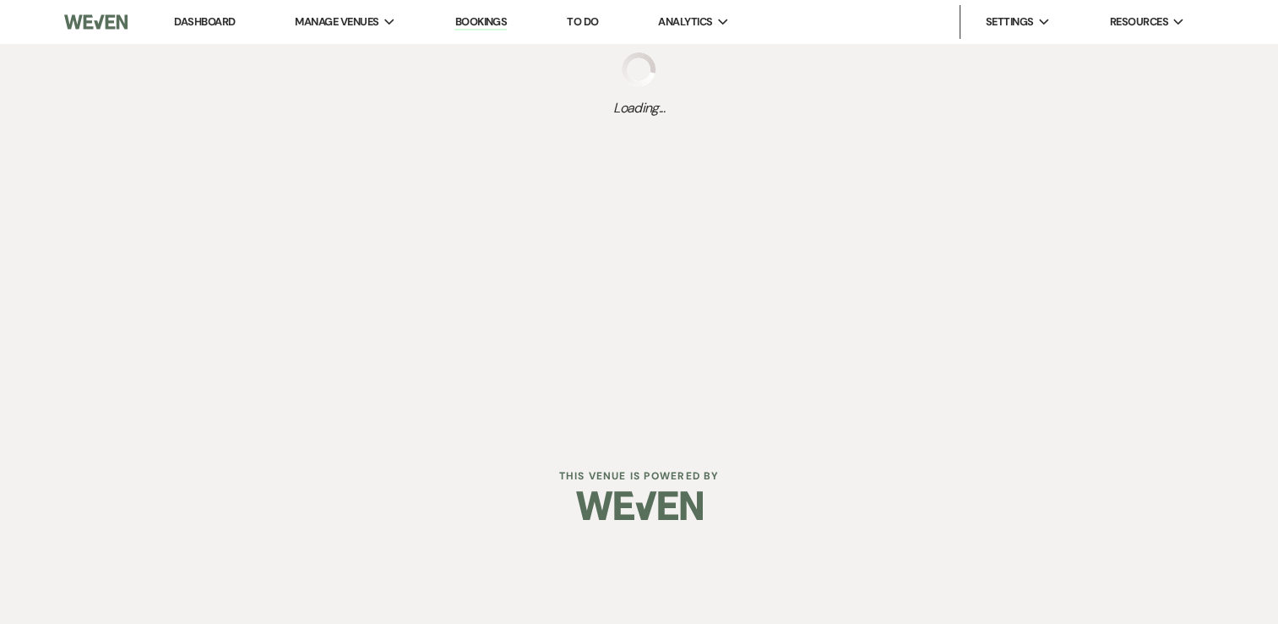
scroll to position [20, 0]
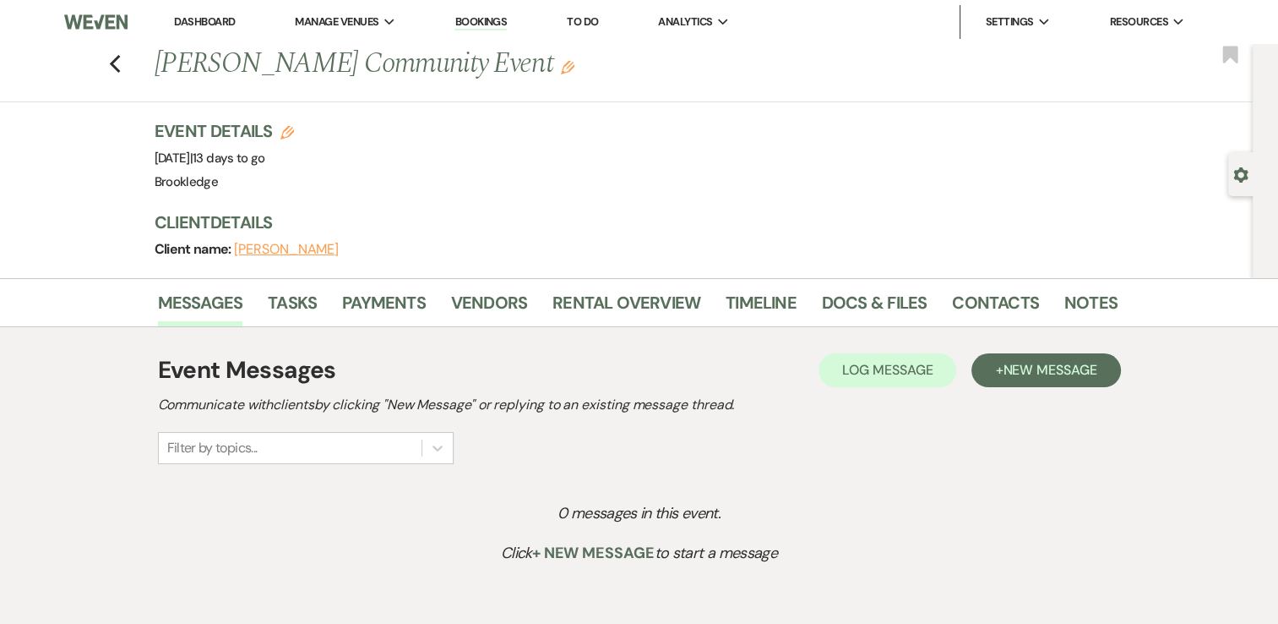
click at [561, 64] on use "button" at bounding box center [568, 68] width 14 height 14
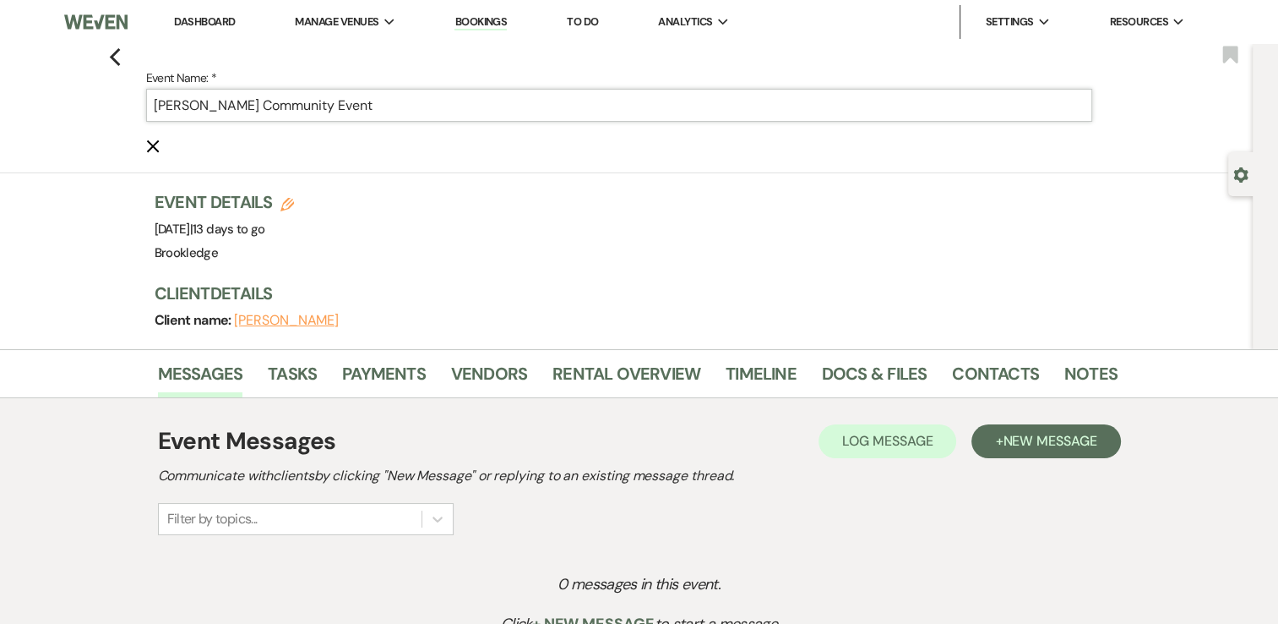
drag, startPoint x: 450, startPoint y: 105, endPoint x: 0, endPoint y: 116, distance: 450.5
click at [0, 116] on html "Dashboard Manage Venues Expand Brookledge Bookings To Do Analytics Expand Brook…" at bounding box center [639, 399] width 1278 height 799
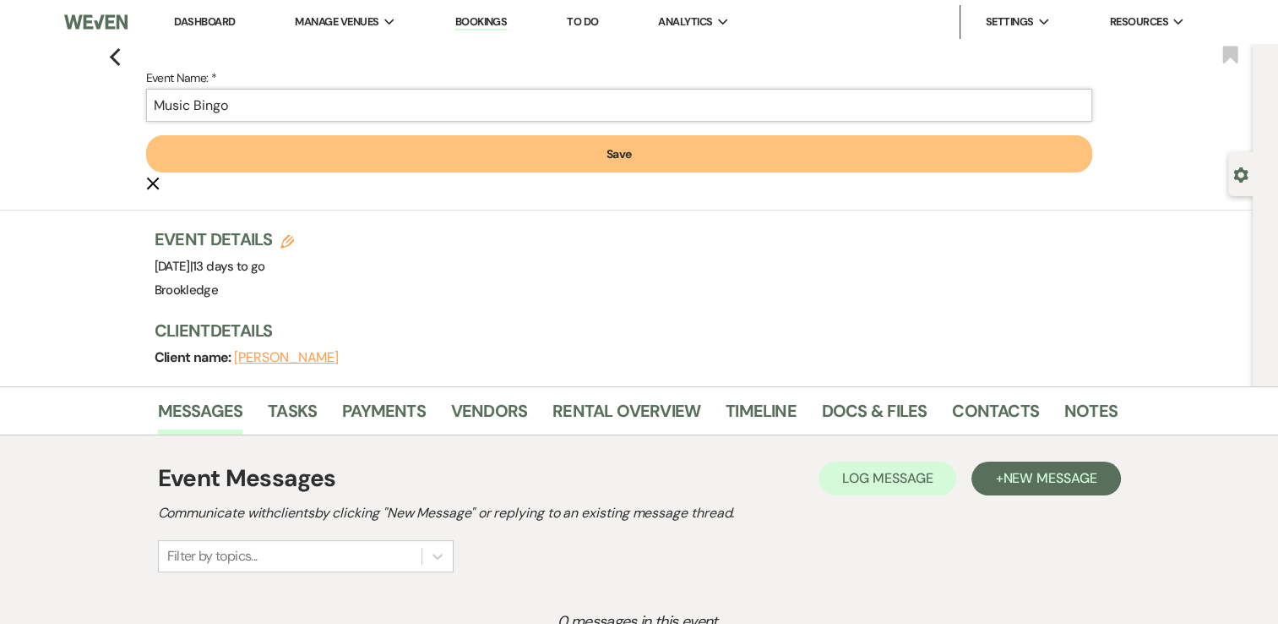
type input "Music Bingo"
click at [623, 144] on button "Save" at bounding box center [619, 153] width 946 height 37
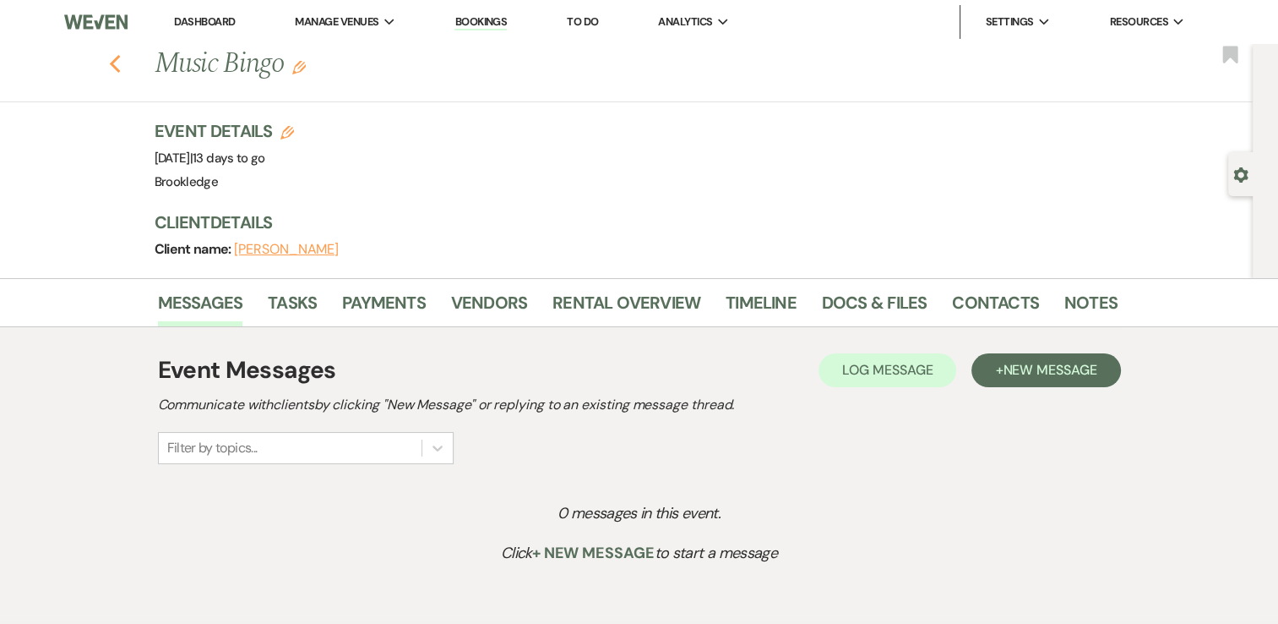
click at [122, 66] on icon "Previous" at bounding box center [115, 64] width 13 height 20
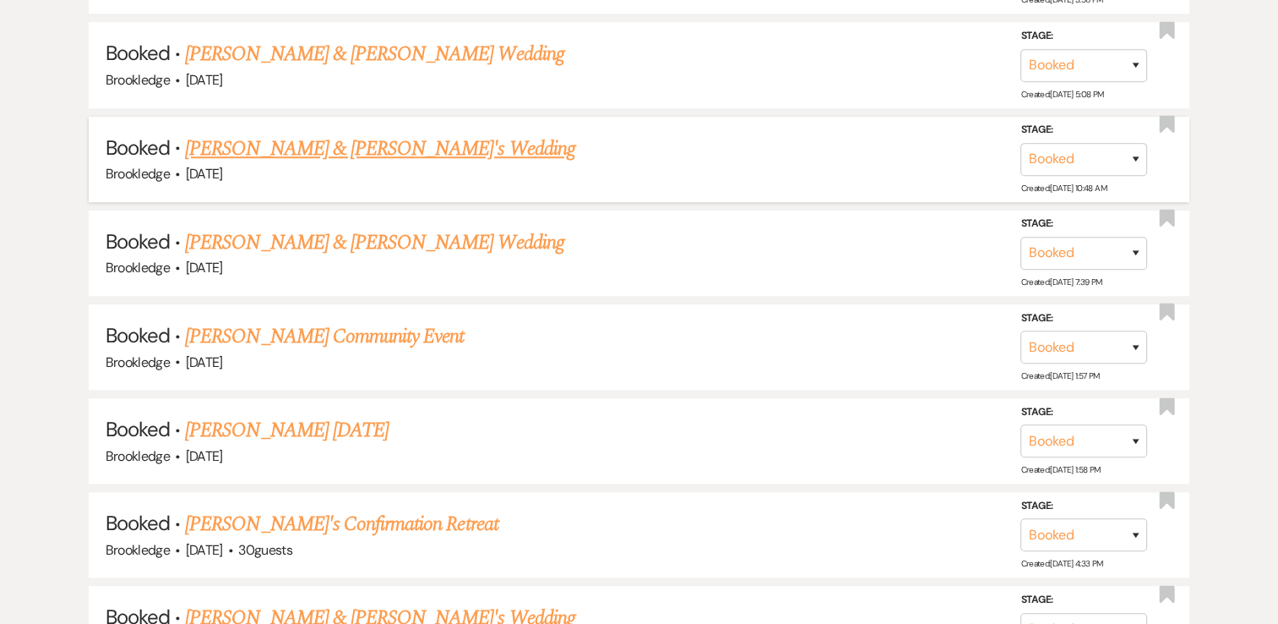
scroll to position [1436, 0]
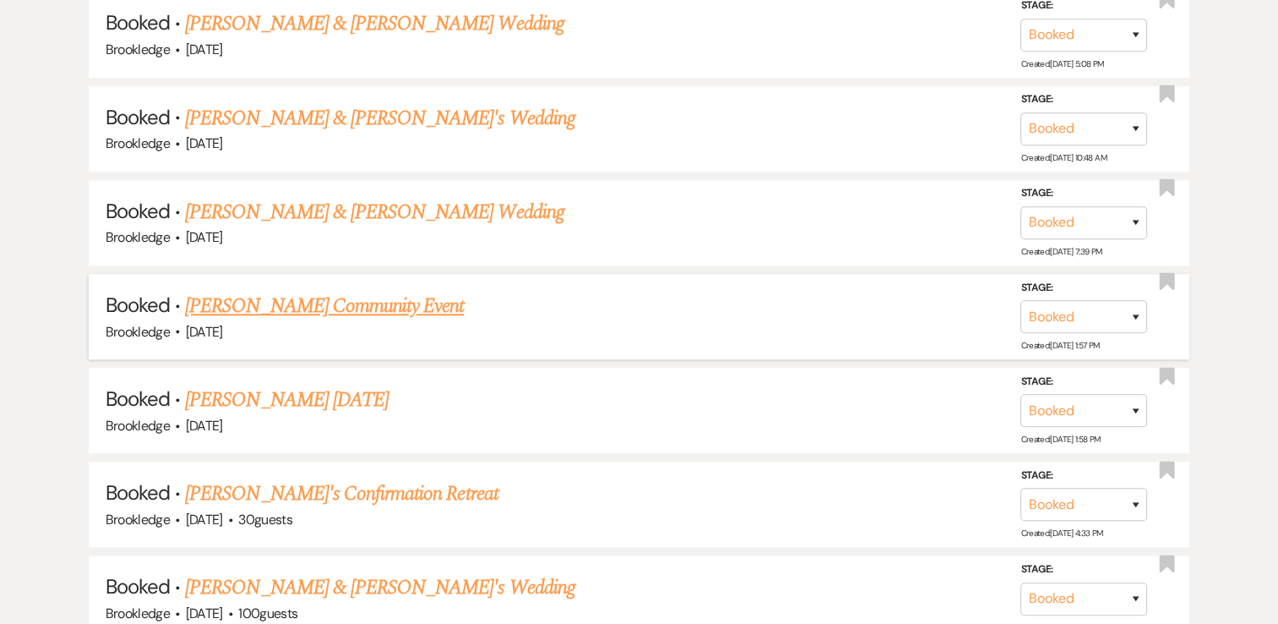
click at [340, 294] on link "[PERSON_NAME] Community Event" at bounding box center [324, 306] width 279 height 30
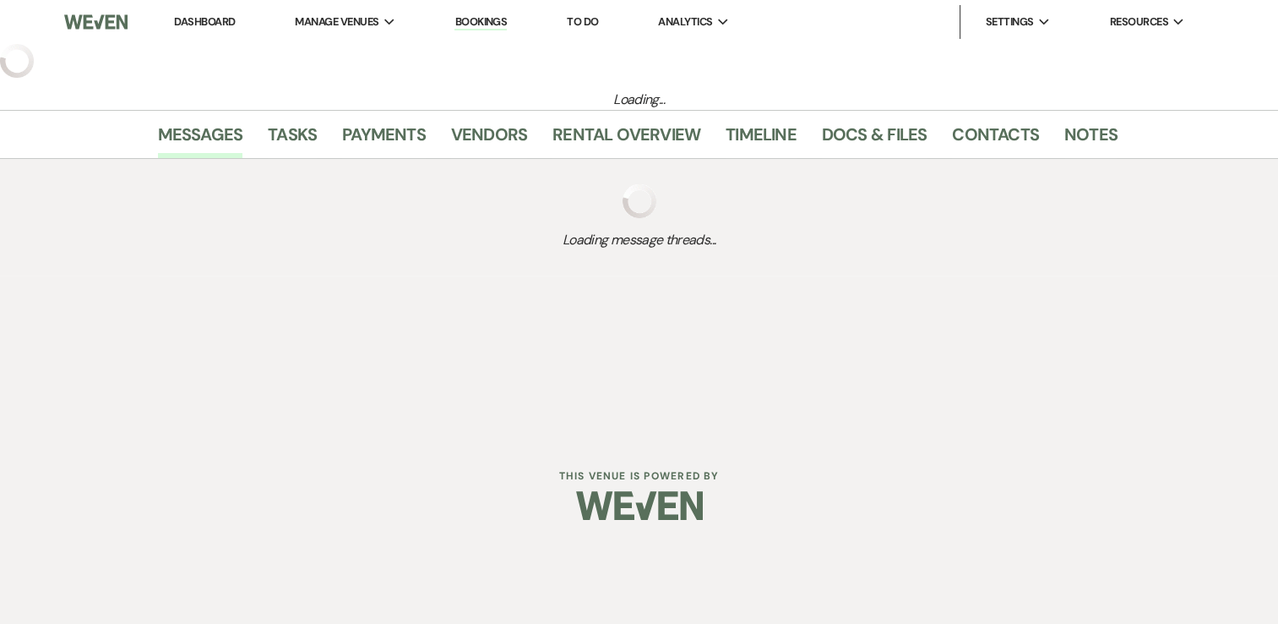
scroll to position [103, 0]
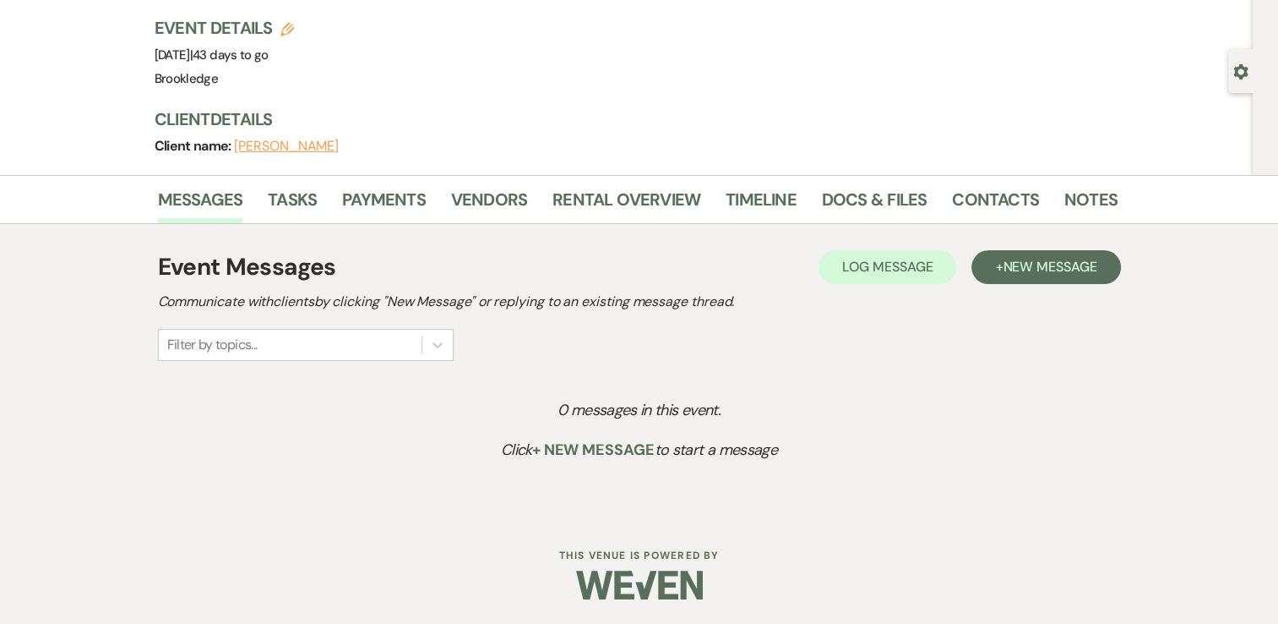
click at [294, 30] on use "button" at bounding box center [288, 30] width 14 height 14
select select "639"
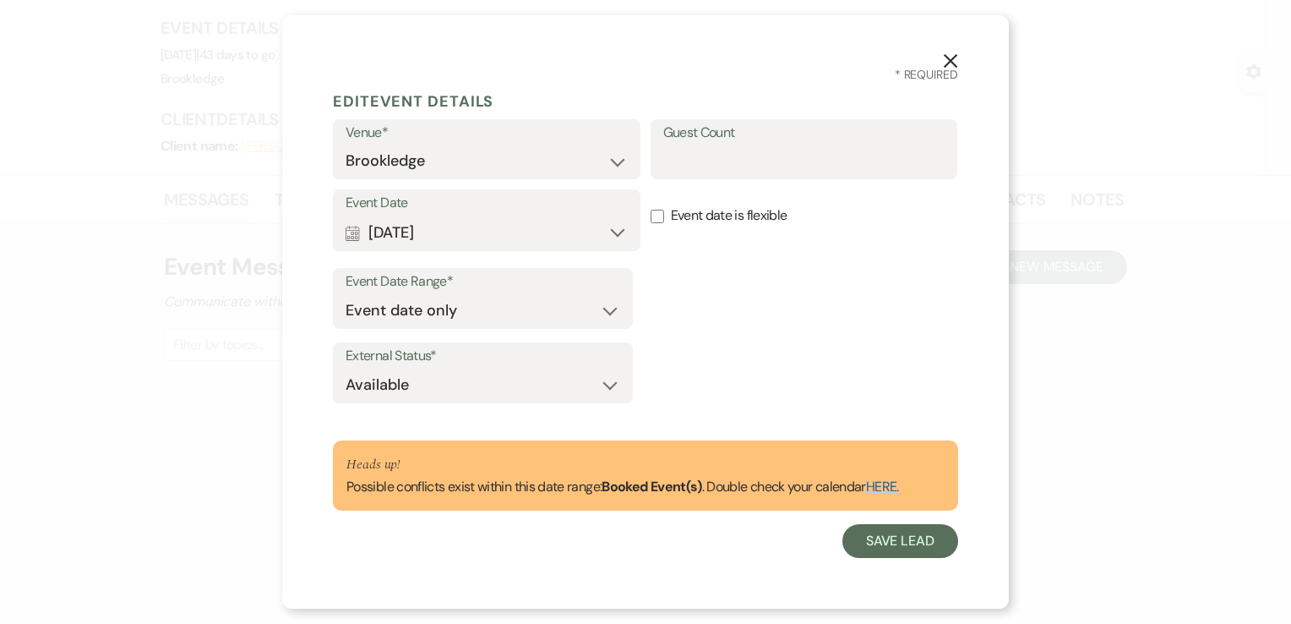
click at [950, 59] on use "button" at bounding box center [951, 61] width 14 height 14
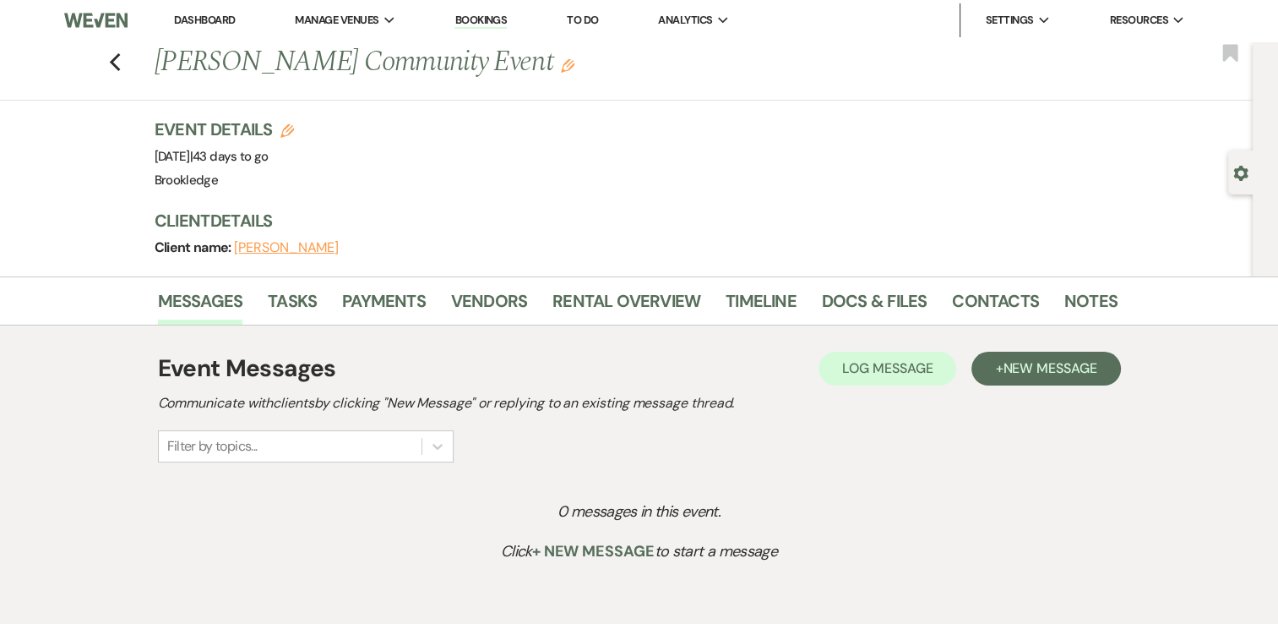
scroll to position [0, 0]
click at [522, 69] on h1 "[PERSON_NAME] Community Event Edit" at bounding box center [533, 64] width 757 height 41
click at [561, 69] on icon "Edit" at bounding box center [568, 68] width 14 height 14
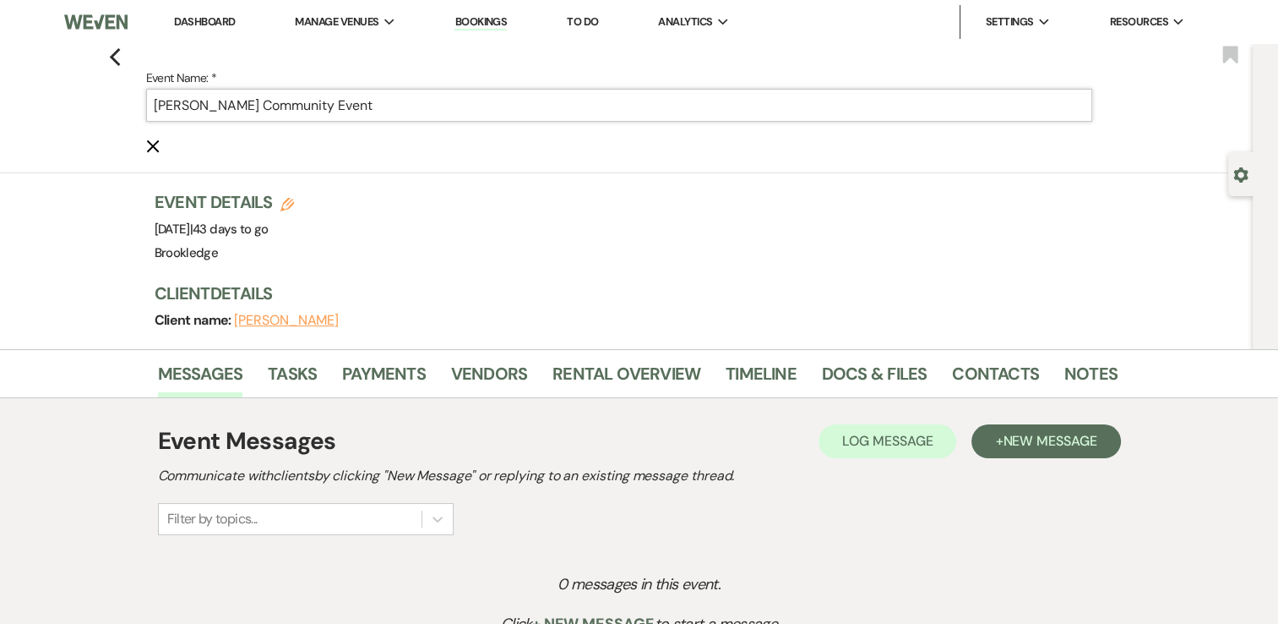
drag, startPoint x: 379, startPoint y: 107, endPoint x: 119, endPoint y: 97, distance: 259.6
click at [119, 97] on div "Previous Event Name: * [PERSON_NAME] Community Event Cancel Edit Bookmark" at bounding box center [623, 108] width 1262 height 129
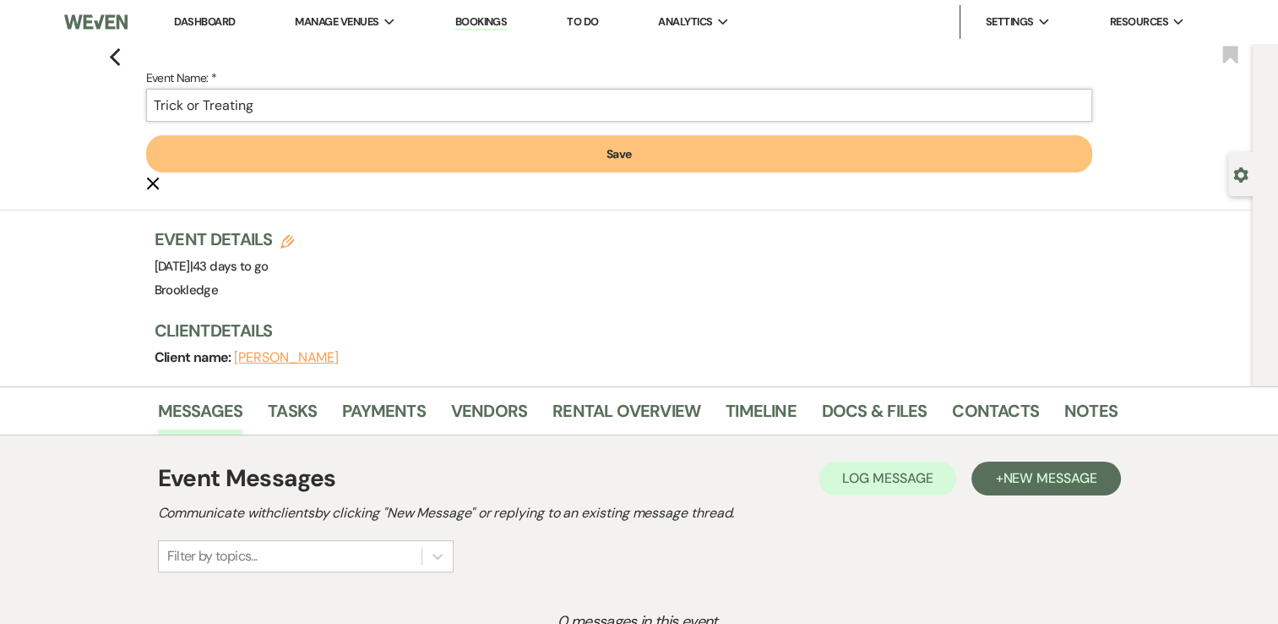
type input "Trick or Treating"
click at [539, 144] on button "Save" at bounding box center [619, 153] width 946 height 37
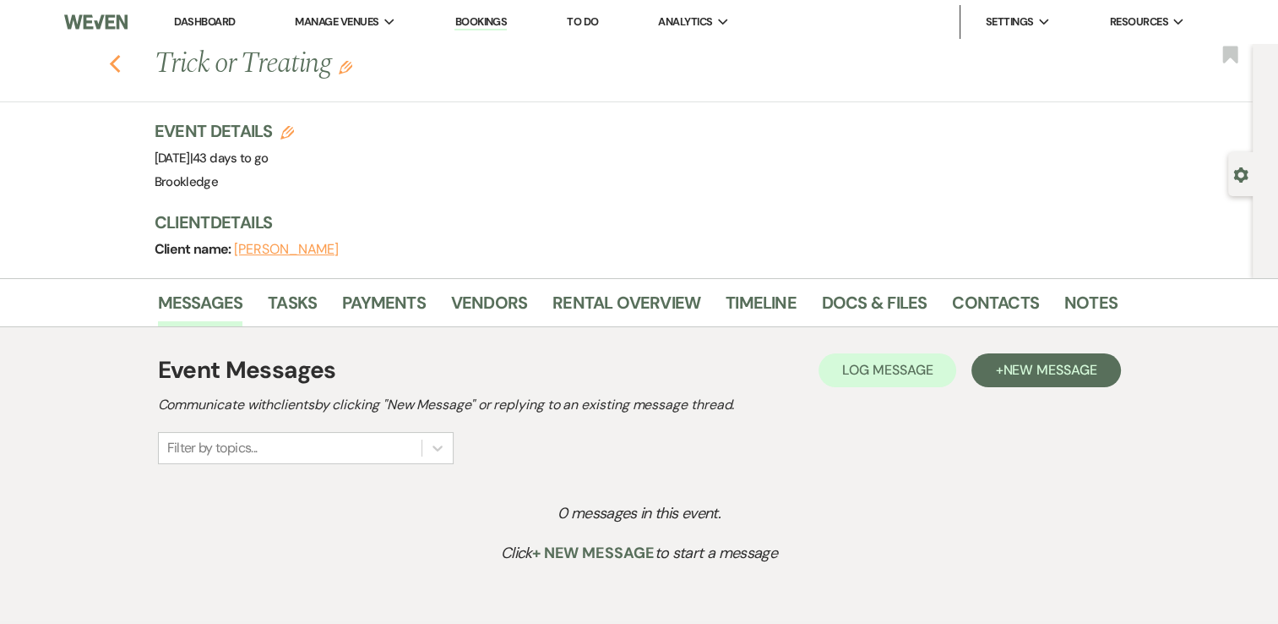
click at [117, 73] on icon "Previous" at bounding box center [115, 64] width 13 height 20
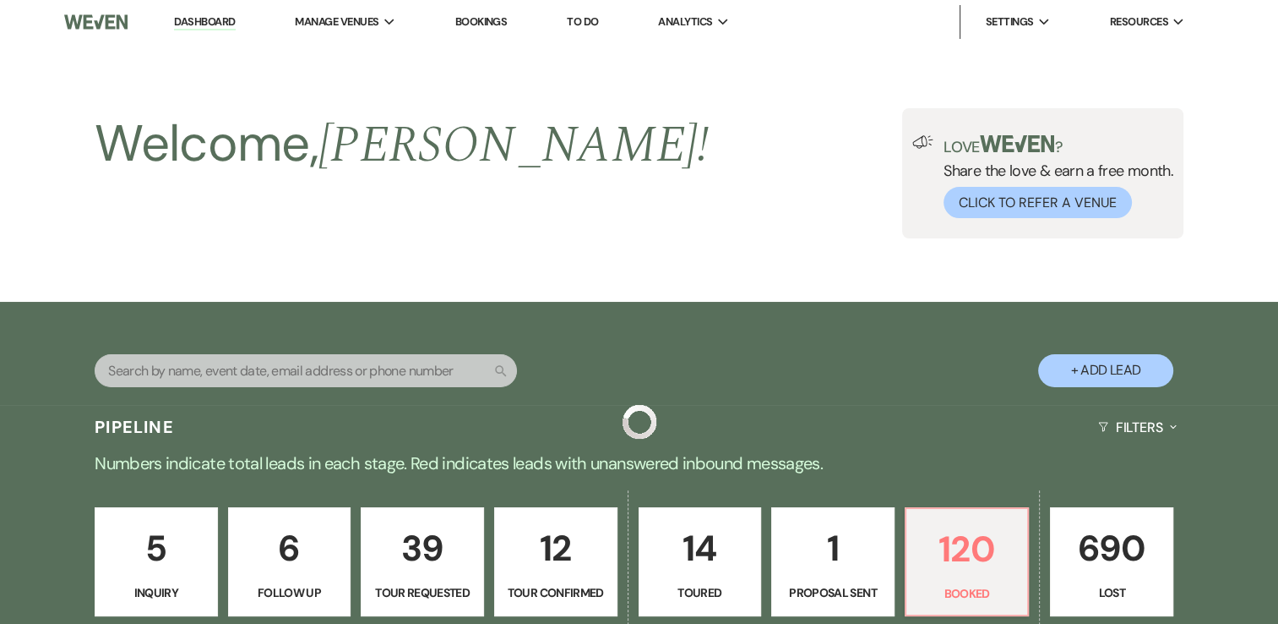
scroll to position [1436, 0]
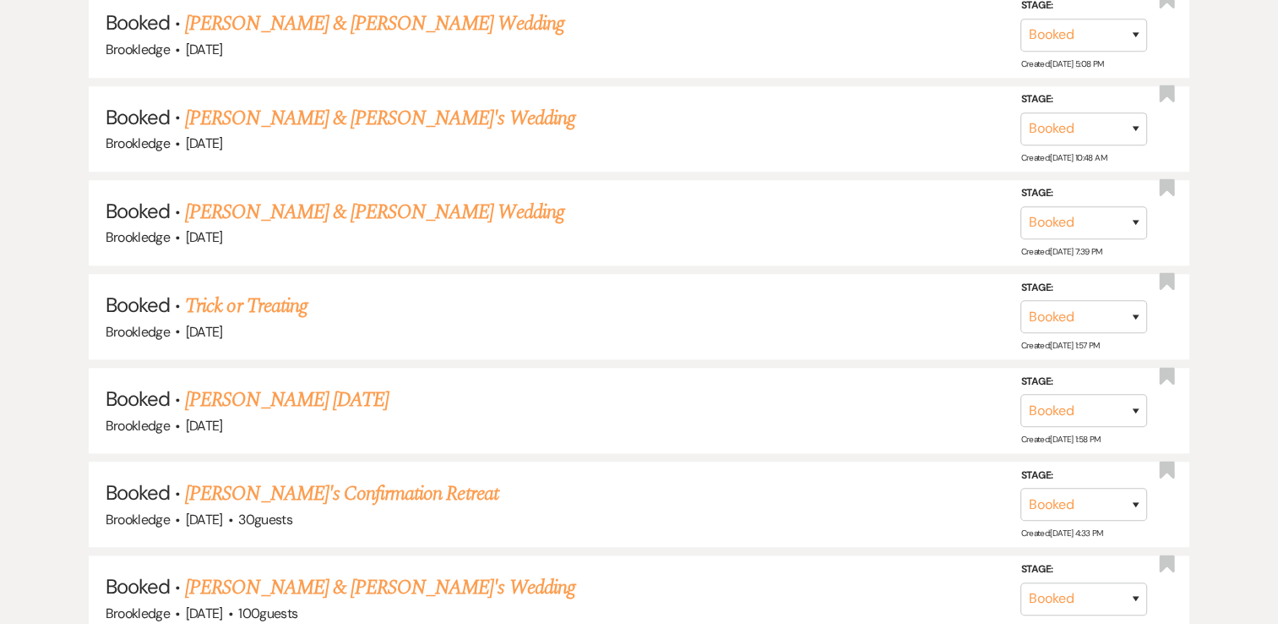
click at [332, 391] on link "[PERSON_NAME] [DATE]" at bounding box center [287, 399] width 204 height 30
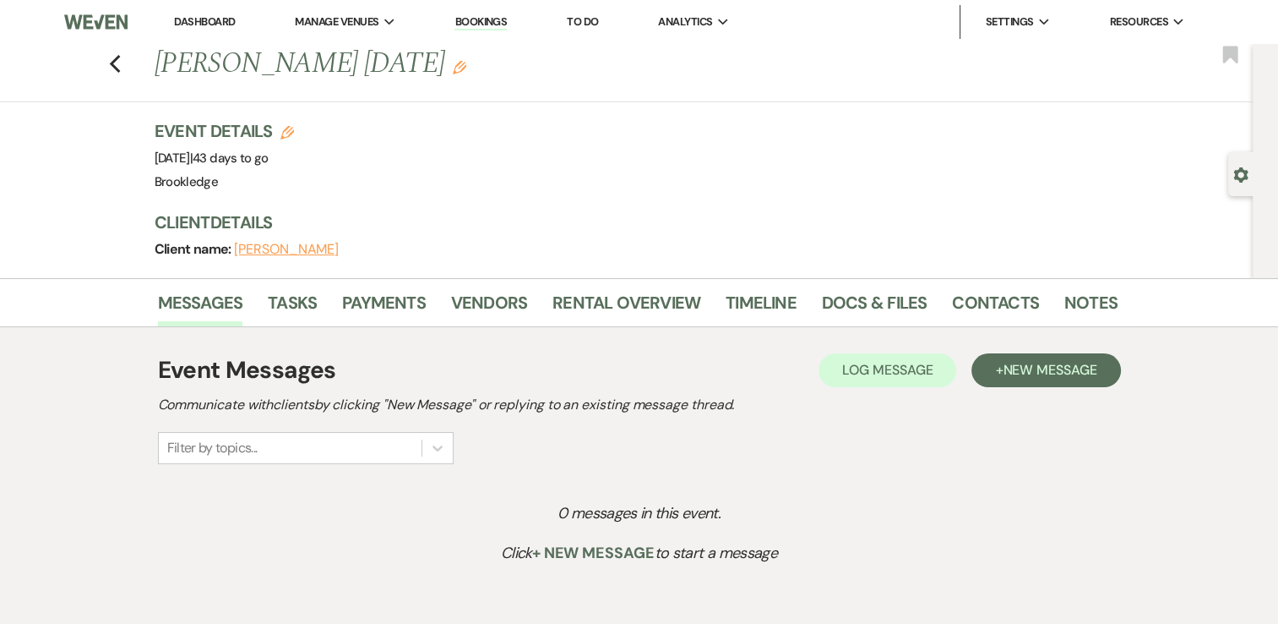
click at [453, 65] on icon "Edit" at bounding box center [460, 68] width 14 height 14
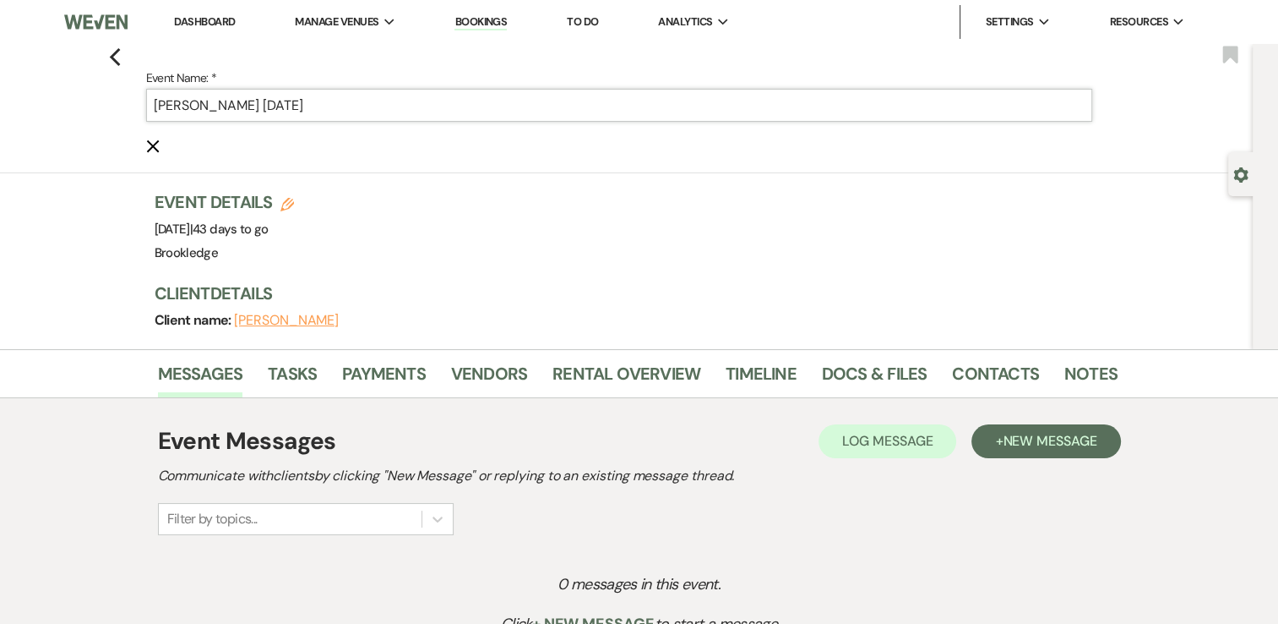
drag, startPoint x: 259, startPoint y: 103, endPoint x: 74, endPoint y: 109, distance: 184.3
click at [74, 109] on div "Previous Event Name: * [PERSON_NAME] [DATE] Cancel Edit Bookmark" at bounding box center [623, 108] width 1262 height 129
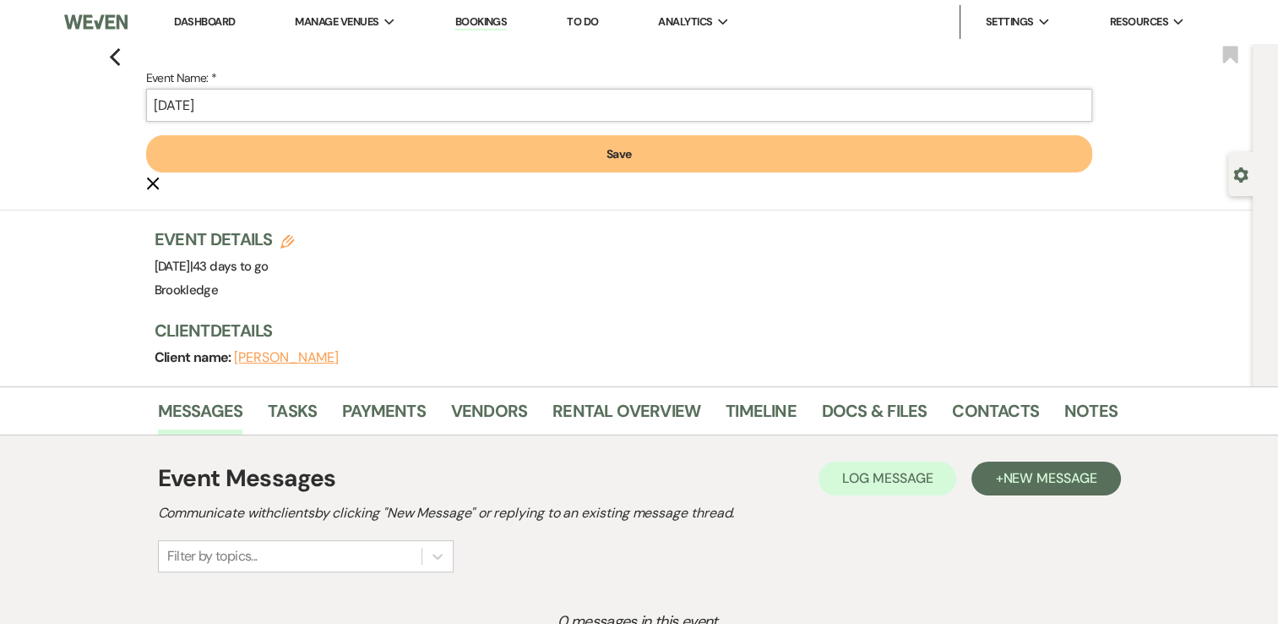
click at [253, 105] on input "[DATE]" at bounding box center [619, 105] width 946 height 33
type input "[DATE] Party"
click at [558, 144] on button "Save" at bounding box center [619, 153] width 946 height 37
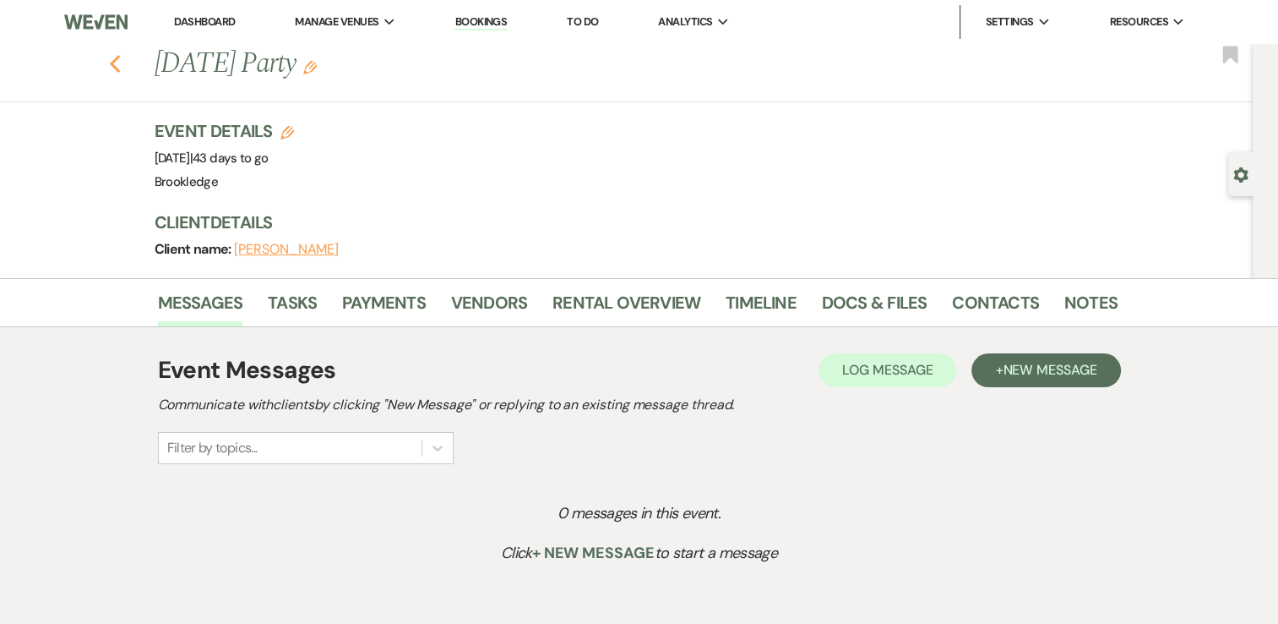
click at [120, 56] on icon "Previous" at bounding box center [115, 64] width 13 height 20
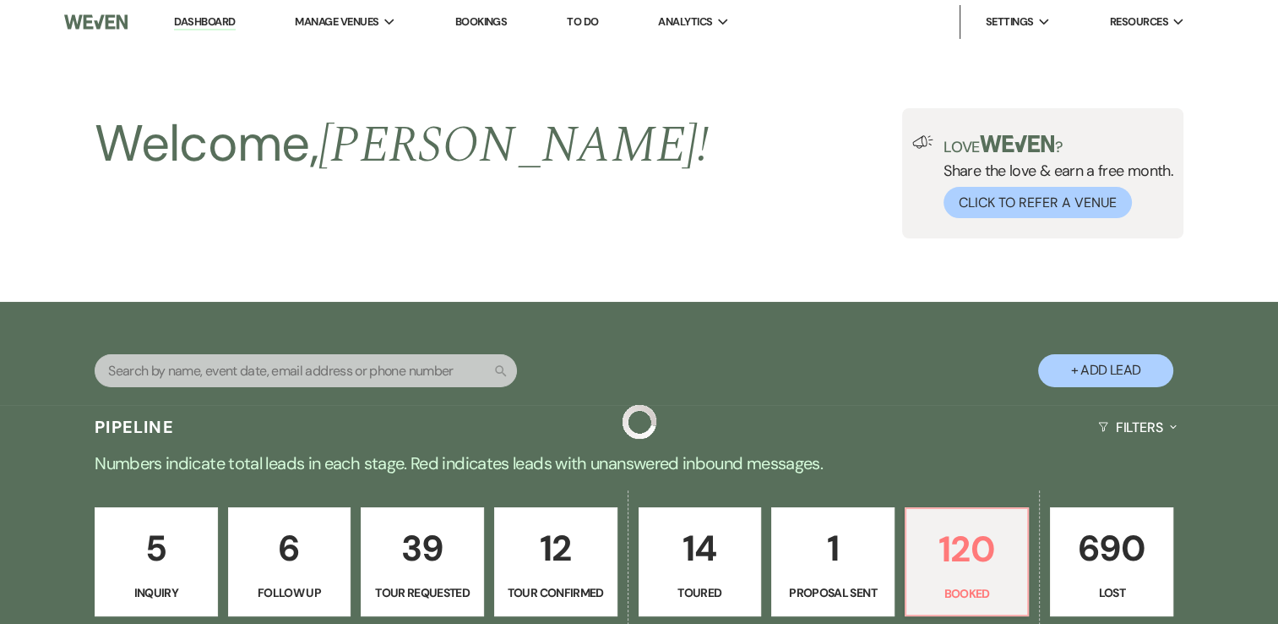
scroll to position [1436, 0]
